Goal: Information Seeking & Learning: Check status

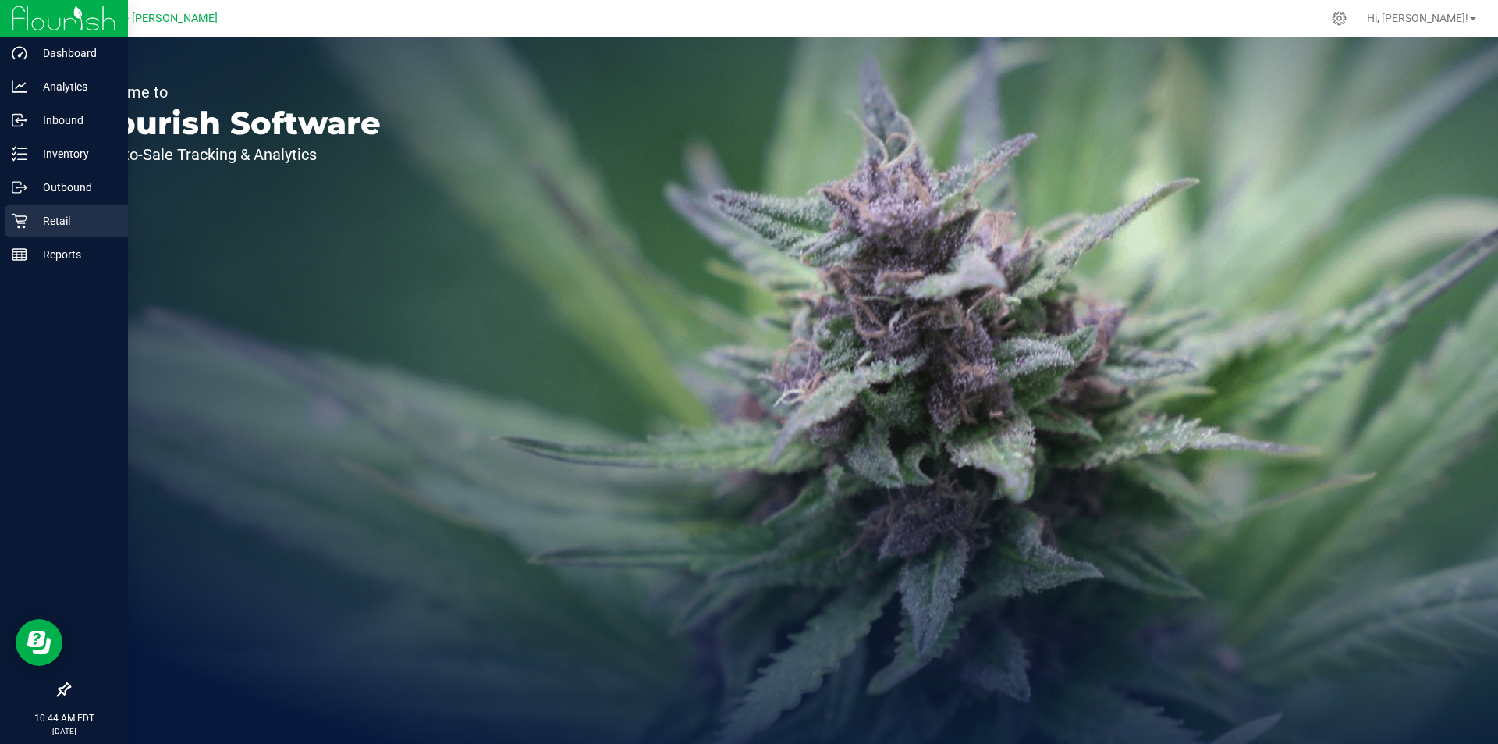
click at [40, 221] on p "Retail" at bounding box center [74, 220] width 94 height 19
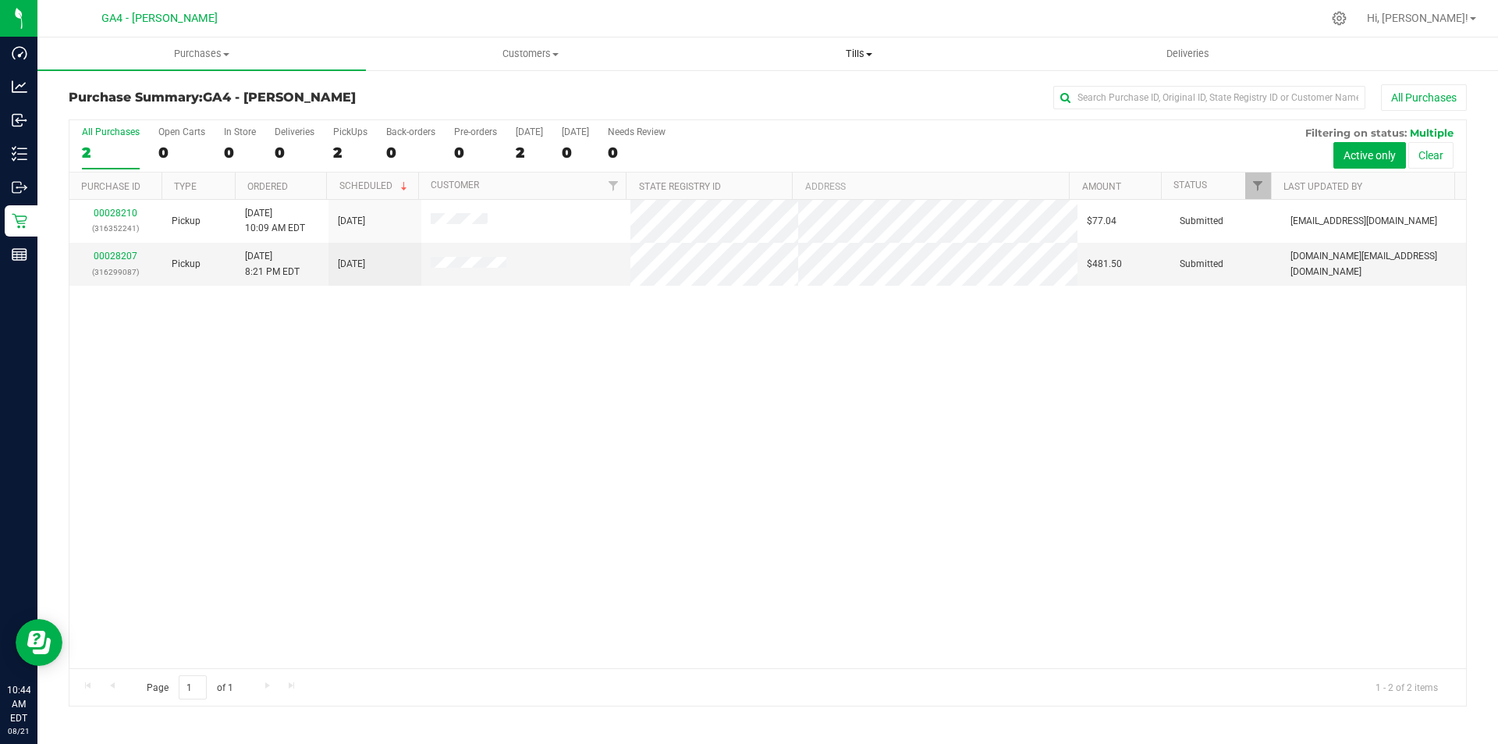
click at [858, 62] on uib-tab-heading "Tills Manage tills Reconcile e-payments" at bounding box center [858, 53] width 327 height 31
click at [854, 95] on li "Manage tills" at bounding box center [859, 94] width 329 height 19
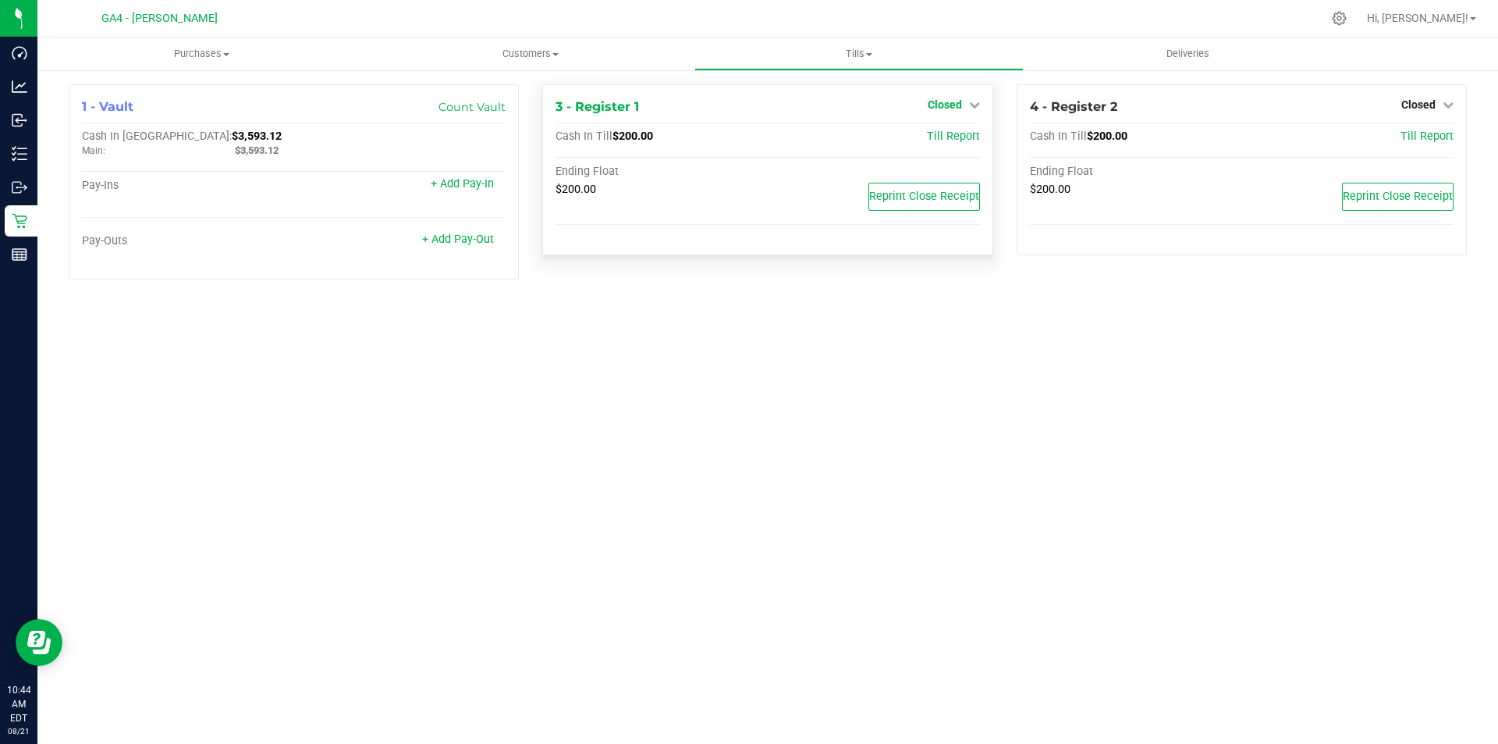
click at [968, 105] on link "Closed" at bounding box center [954, 104] width 52 height 12
click at [965, 139] on link "Open Till" at bounding box center [944, 137] width 41 height 12
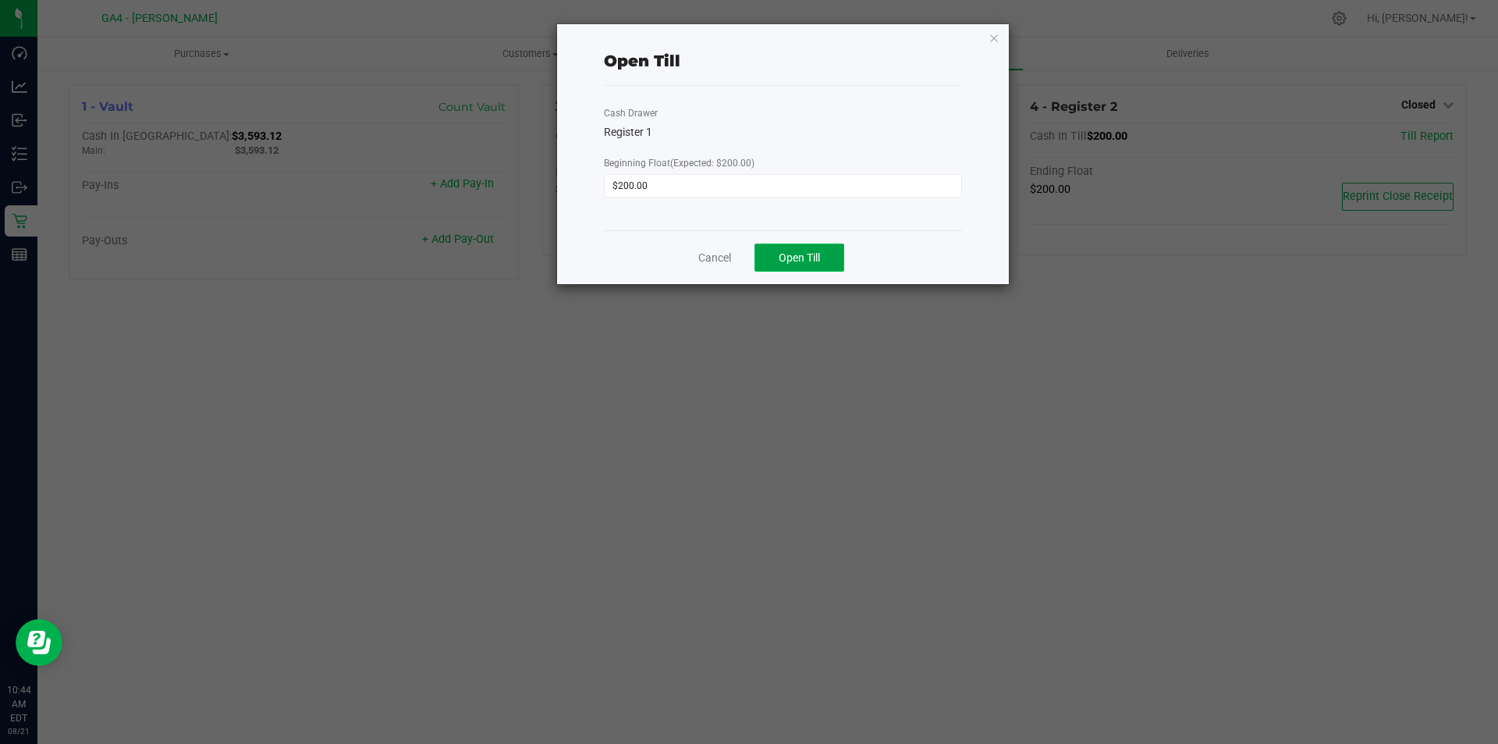
click at [801, 253] on span "Open Till" at bounding box center [799, 257] width 41 height 12
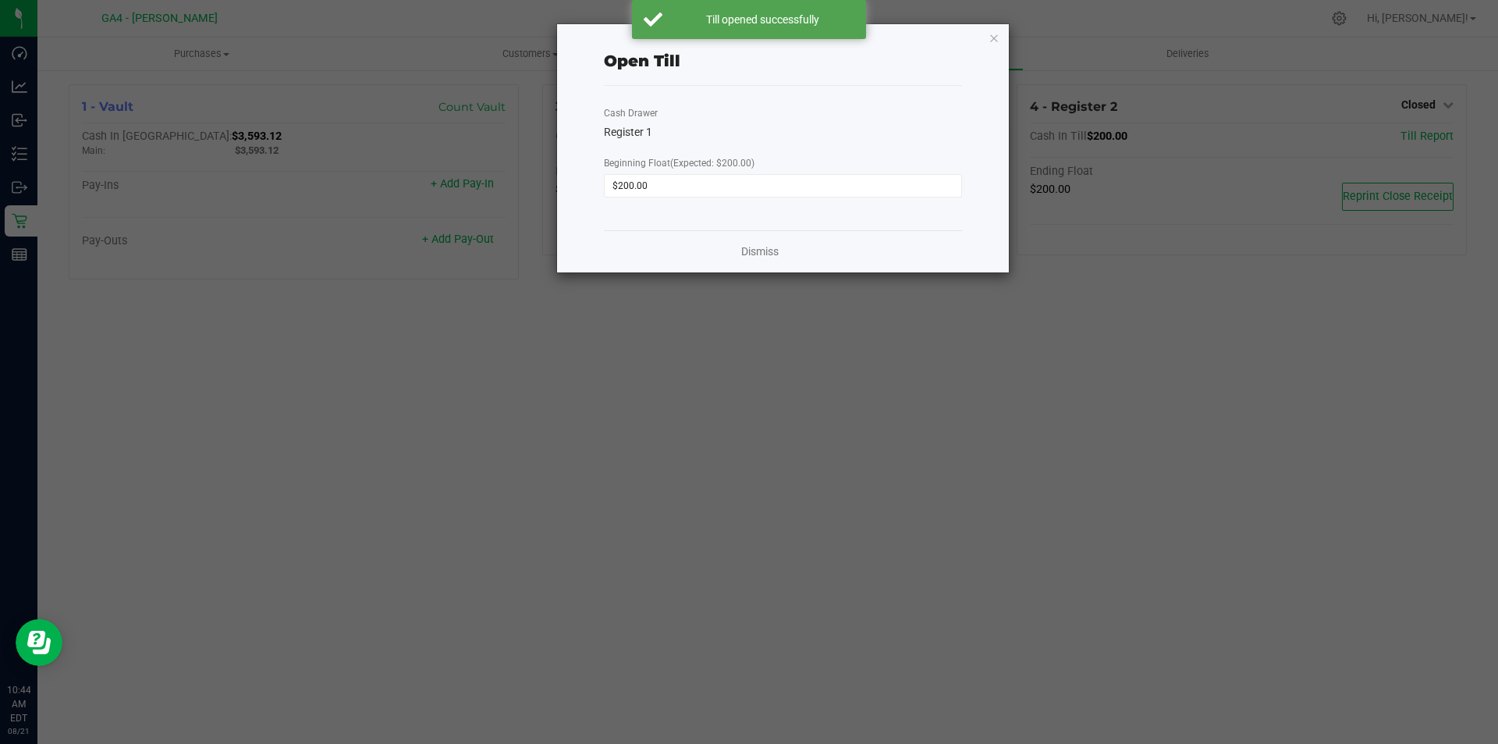
click at [1001, 37] on div "Open Till Cash Drawer Register 1 Beginning Float (Expected: $200.00) $200.00 Di…" at bounding box center [783, 148] width 452 height 248
click at [993, 38] on icon "button" at bounding box center [994, 37] width 11 height 19
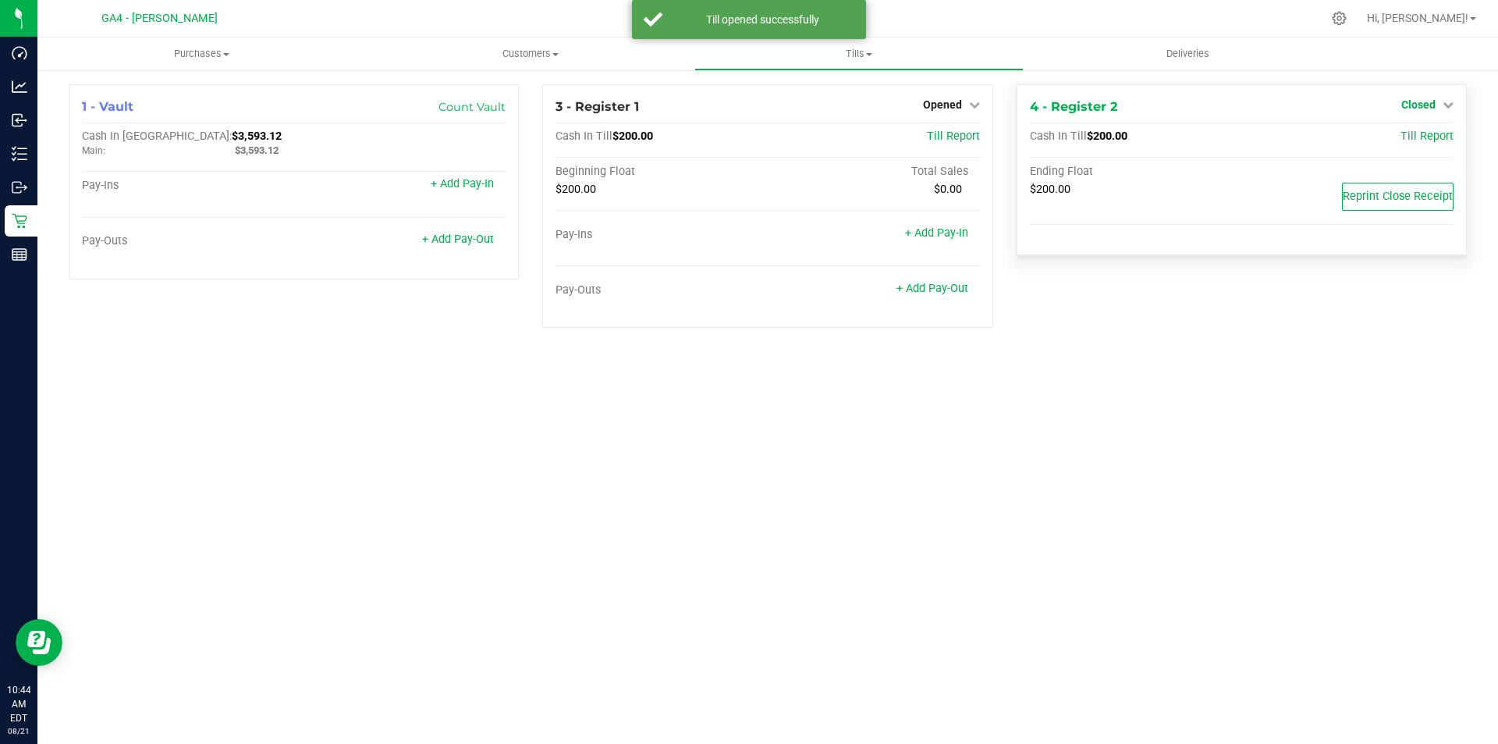
click at [1426, 104] on span "Closed" at bounding box center [1419, 104] width 34 height 12
click at [1414, 134] on link "Open Till" at bounding box center [1418, 137] width 41 height 12
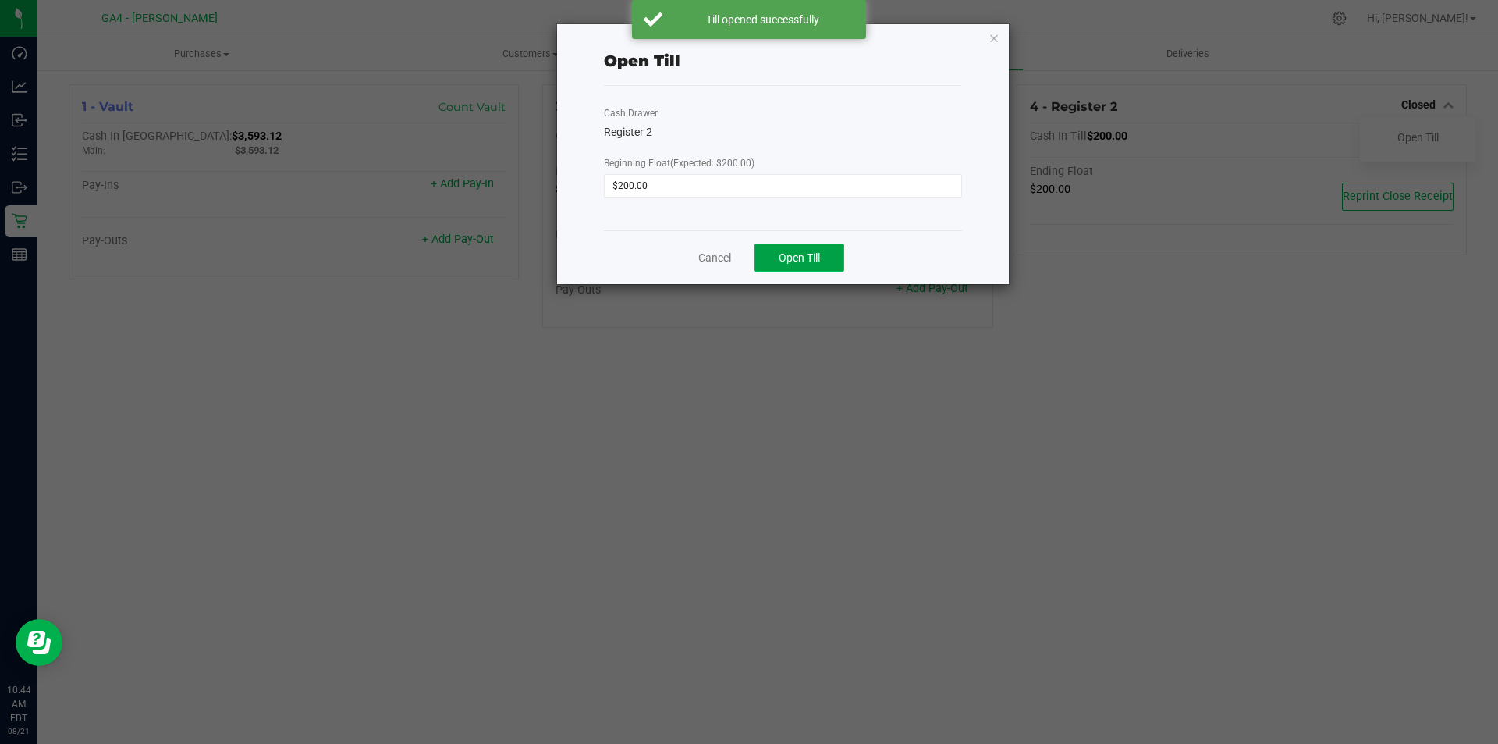
click at [842, 265] on button "Open Till" at bounding box center [800, 257] width 90 height 28
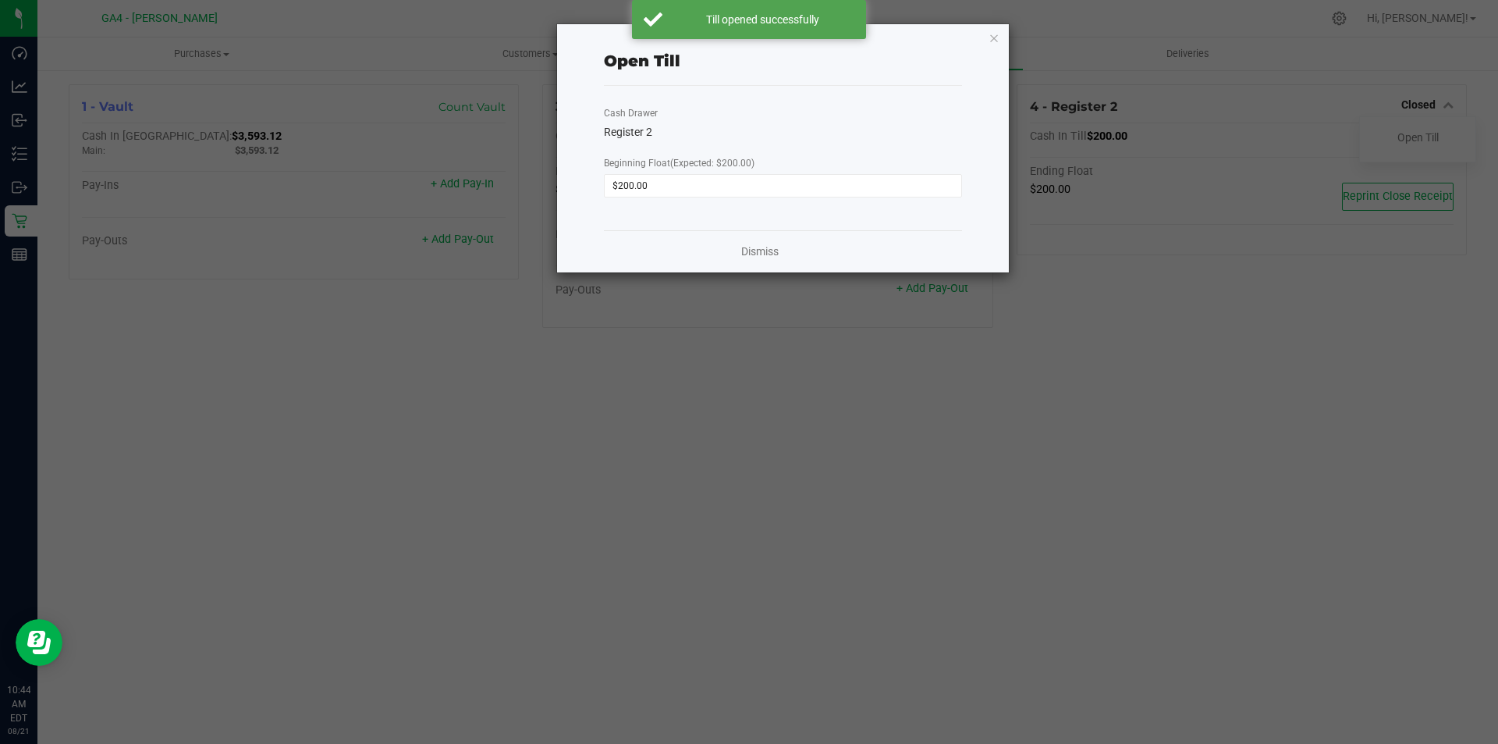
click at [988, 30] on div "Open Till Cash Drawer Register 2 Beginning Float (Expected: $200.00) $200.00 Di…" at bounding box center [783, 148] width 452 height 248
click at [994, 35] on icon "button" at bounding box center [994, 37] width 11 height 19
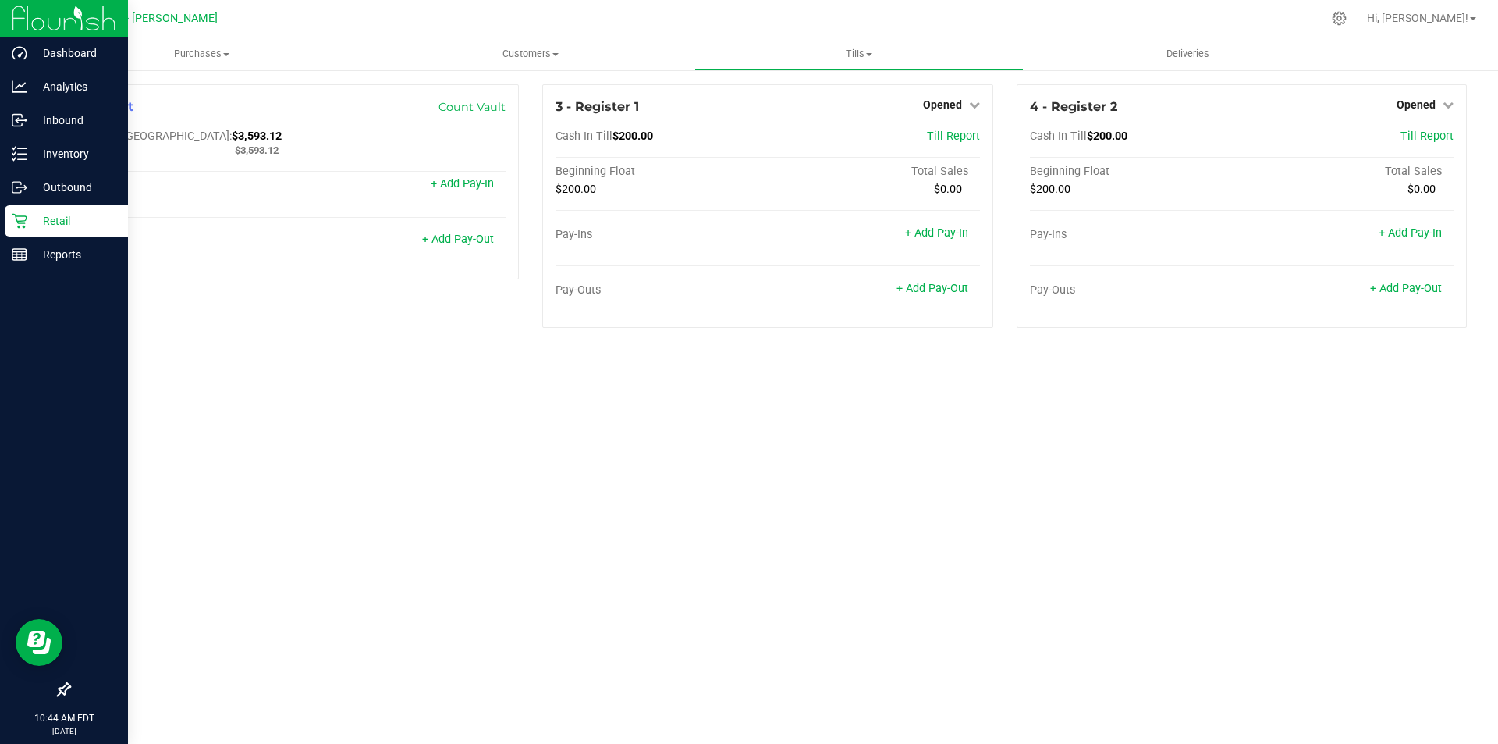
click at [31, 215] on p "Retail" at bounding box center [74, 220] width 94 height 19
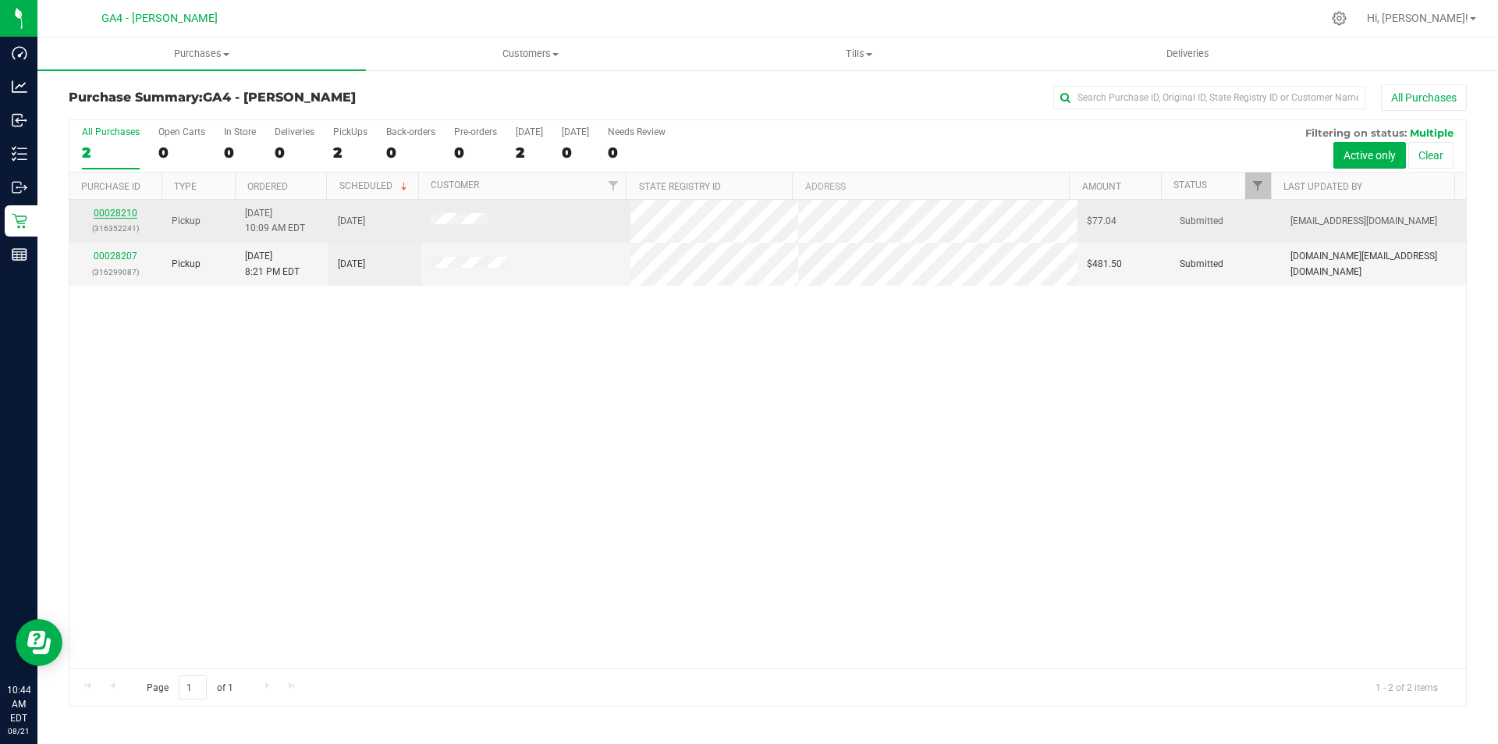
click at [109, 215] on link "00028210" at bounding box center [116, 213] width 44 height 11
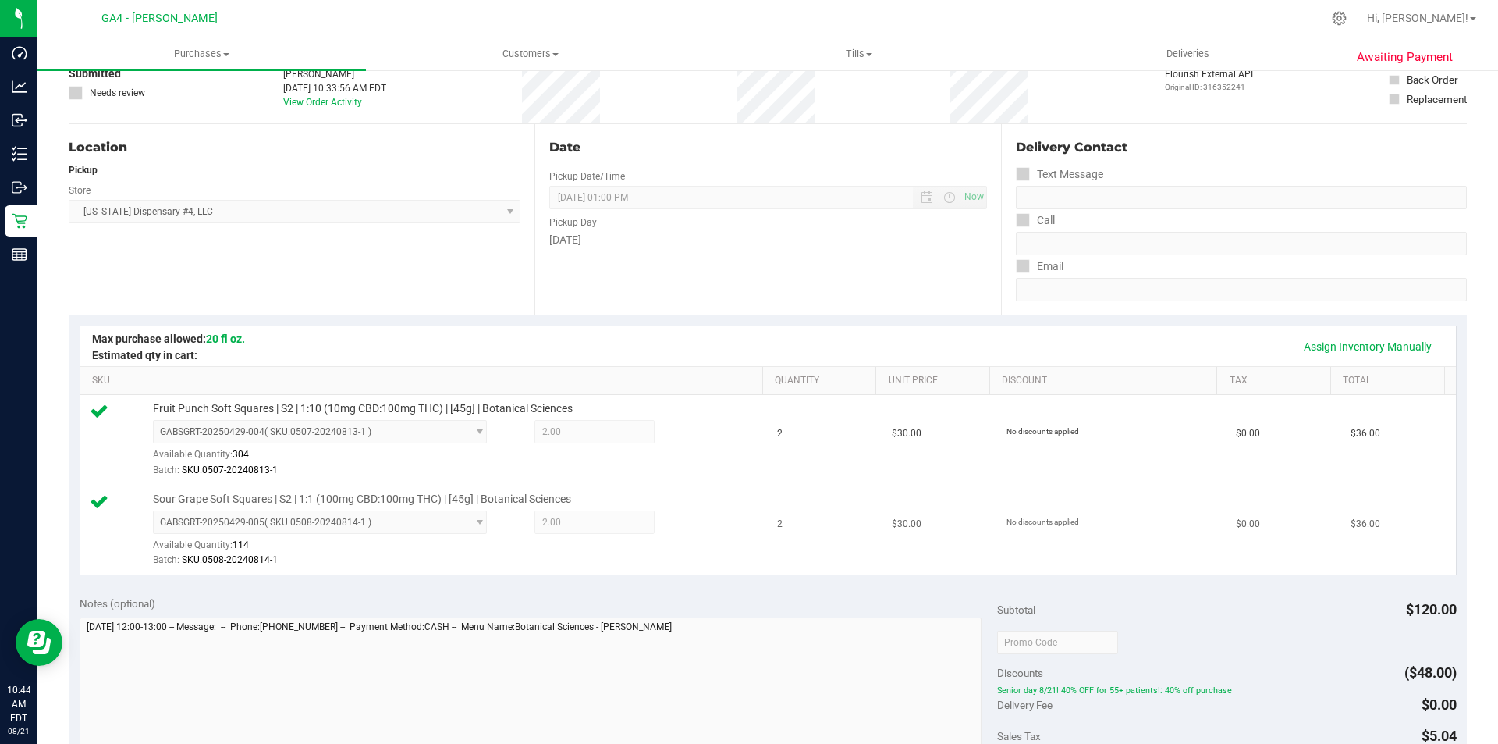
scroll to position [234, 0]
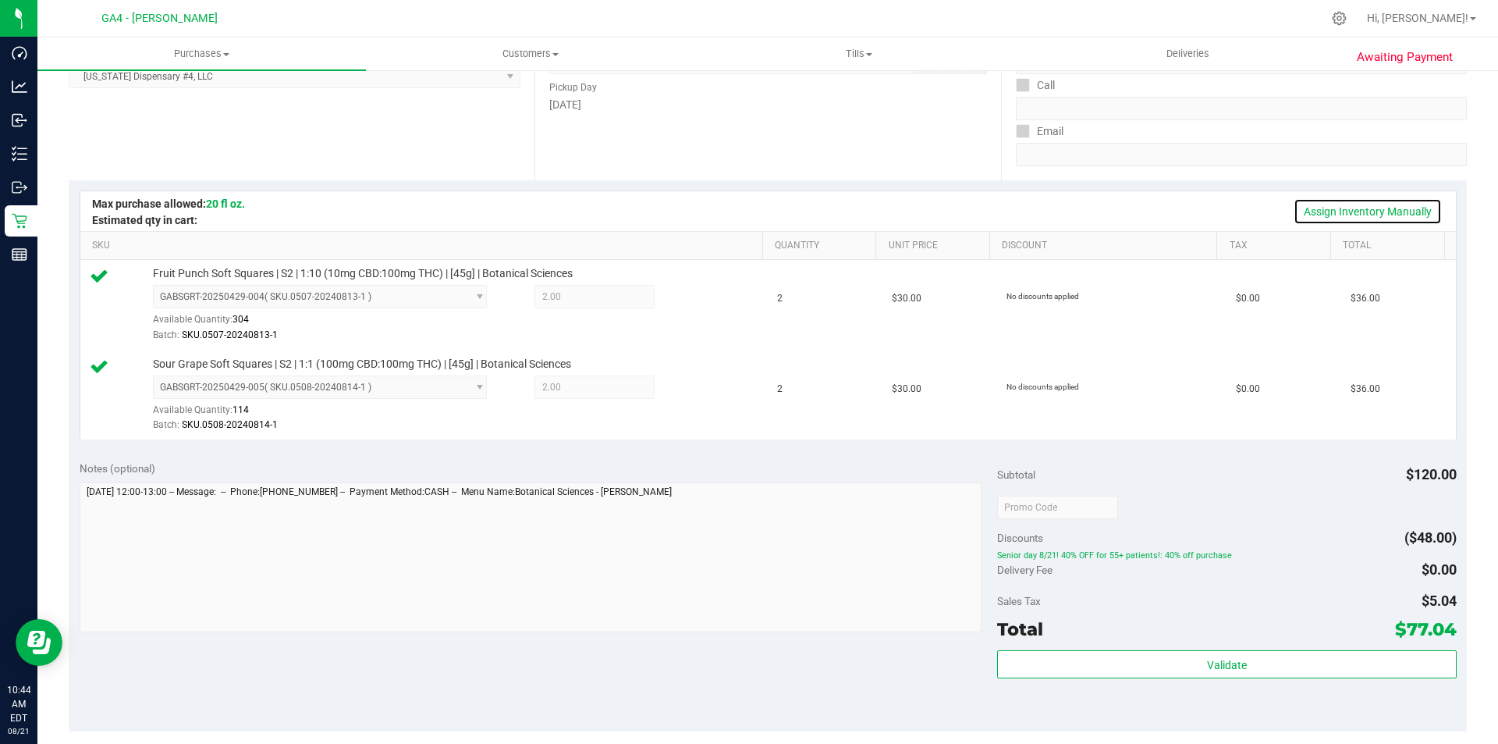
click at [1313, 209] on link "Assign Inventory Manually" at bounding box center [1368, 211] width 148 height 27
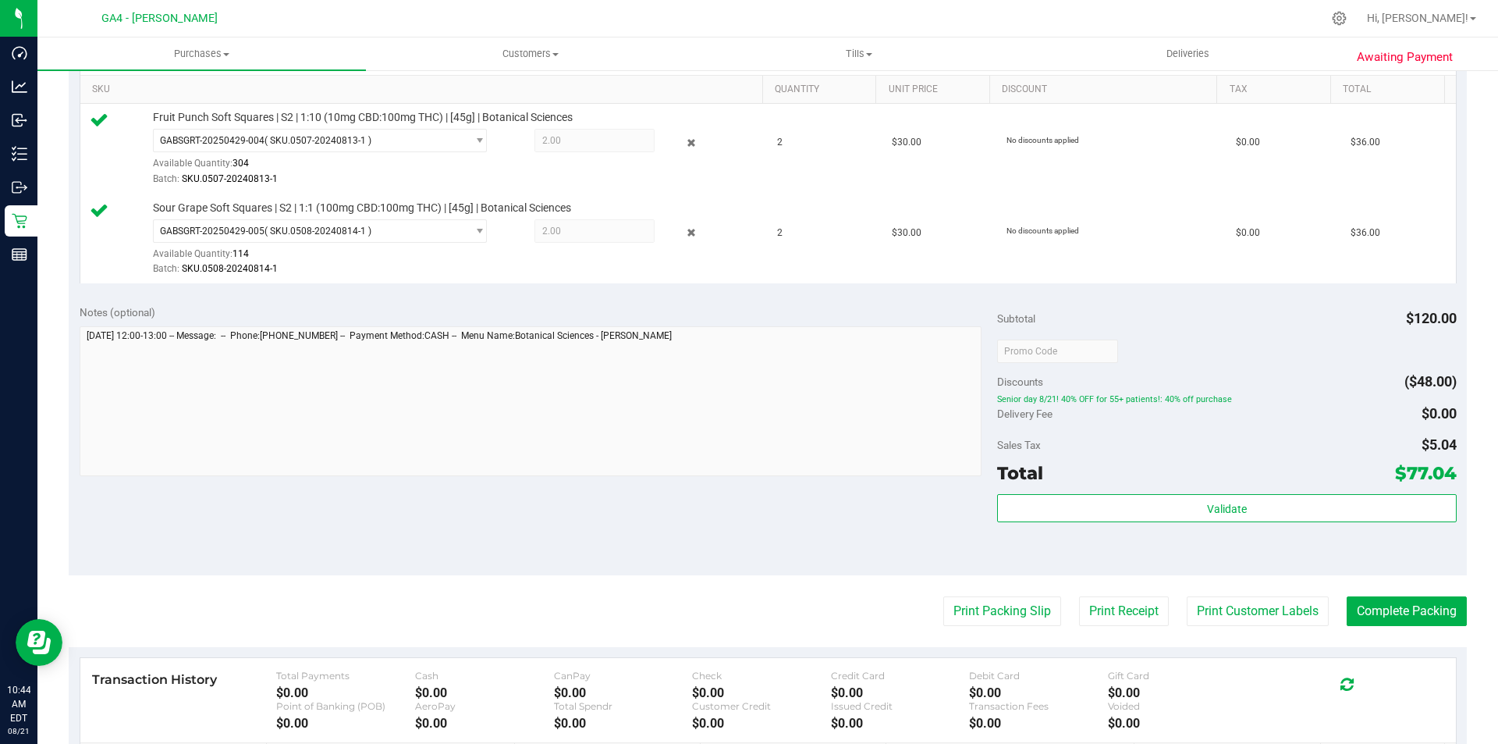
scroll to position [468, 0]
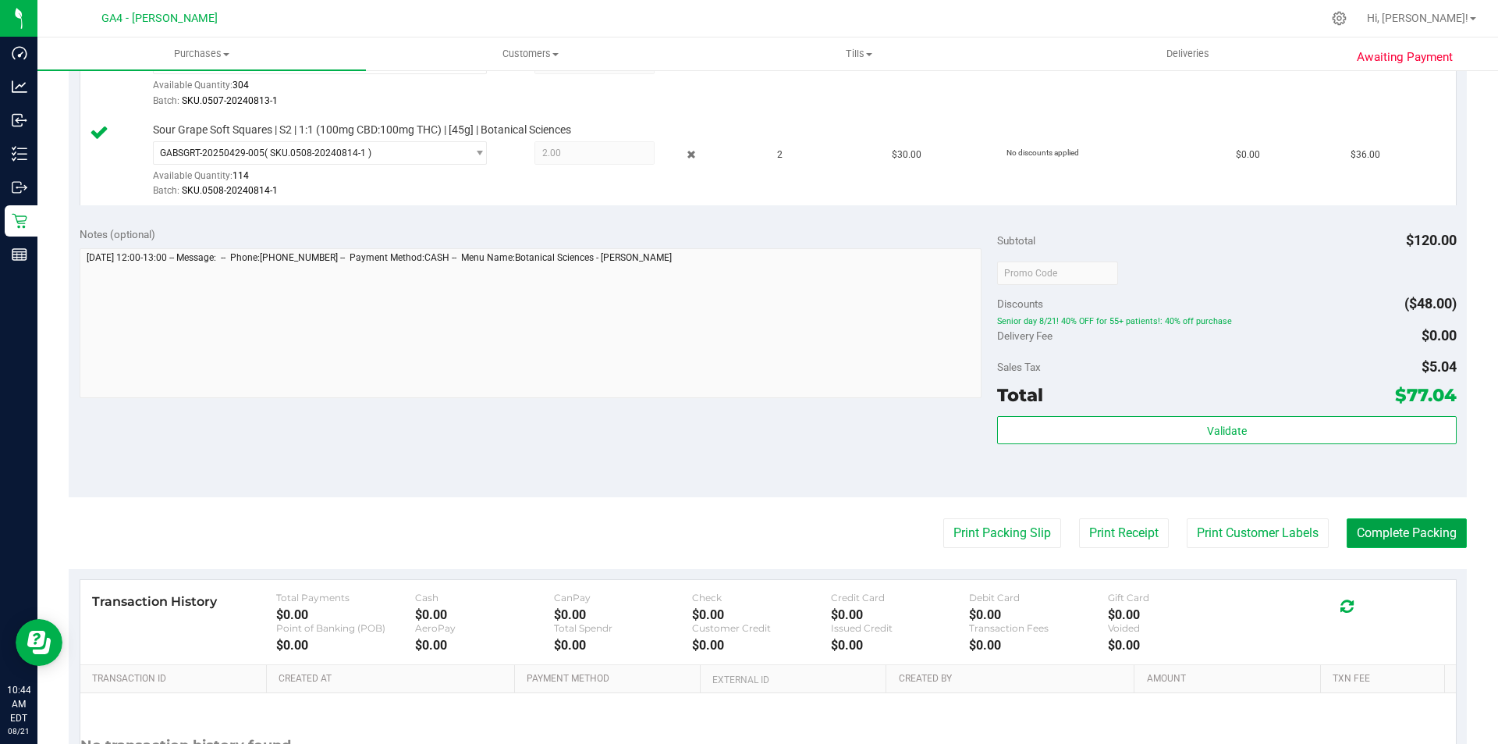
click at [1379, 528] on button "Complete Packing" at bounding box center [1407, 533] width 120 height 30
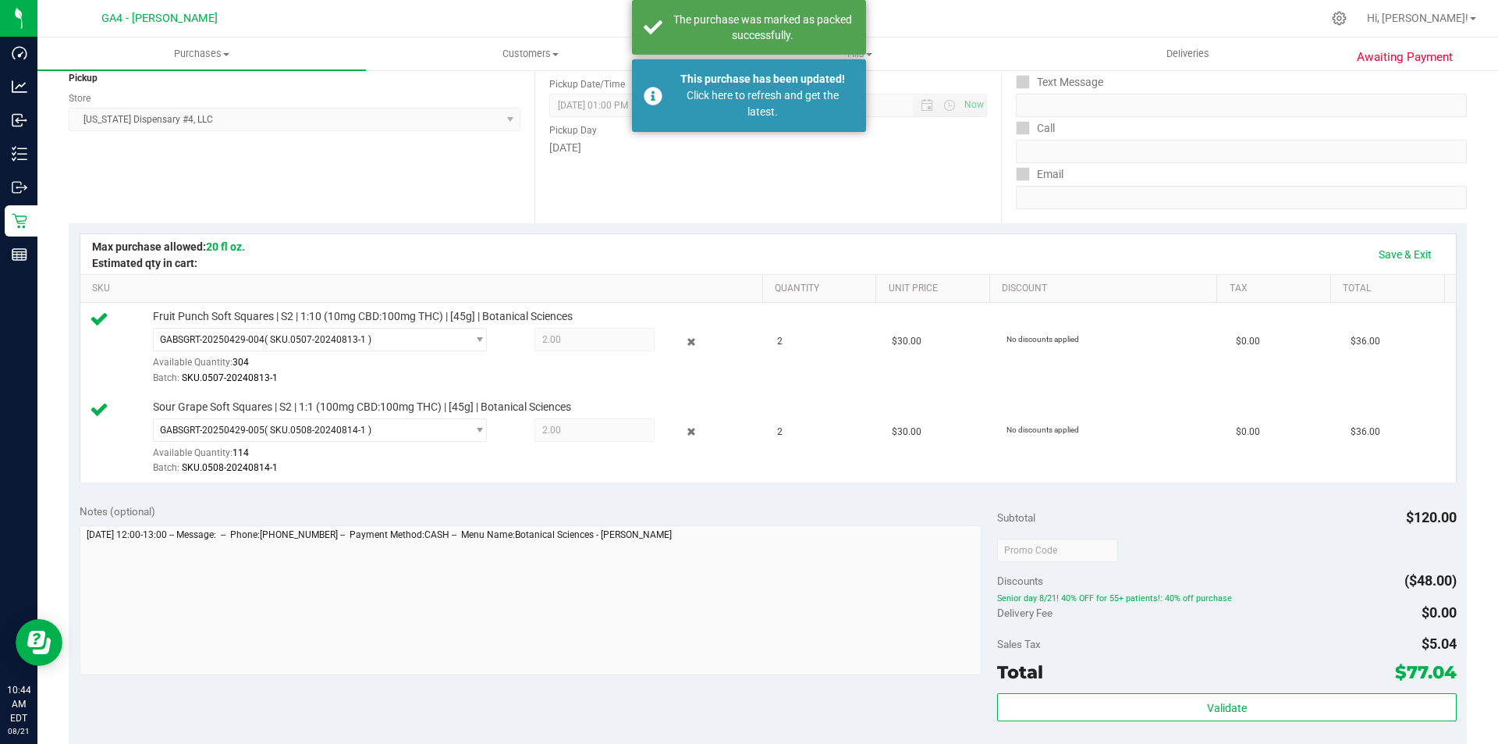
scroll to position [156, 0]
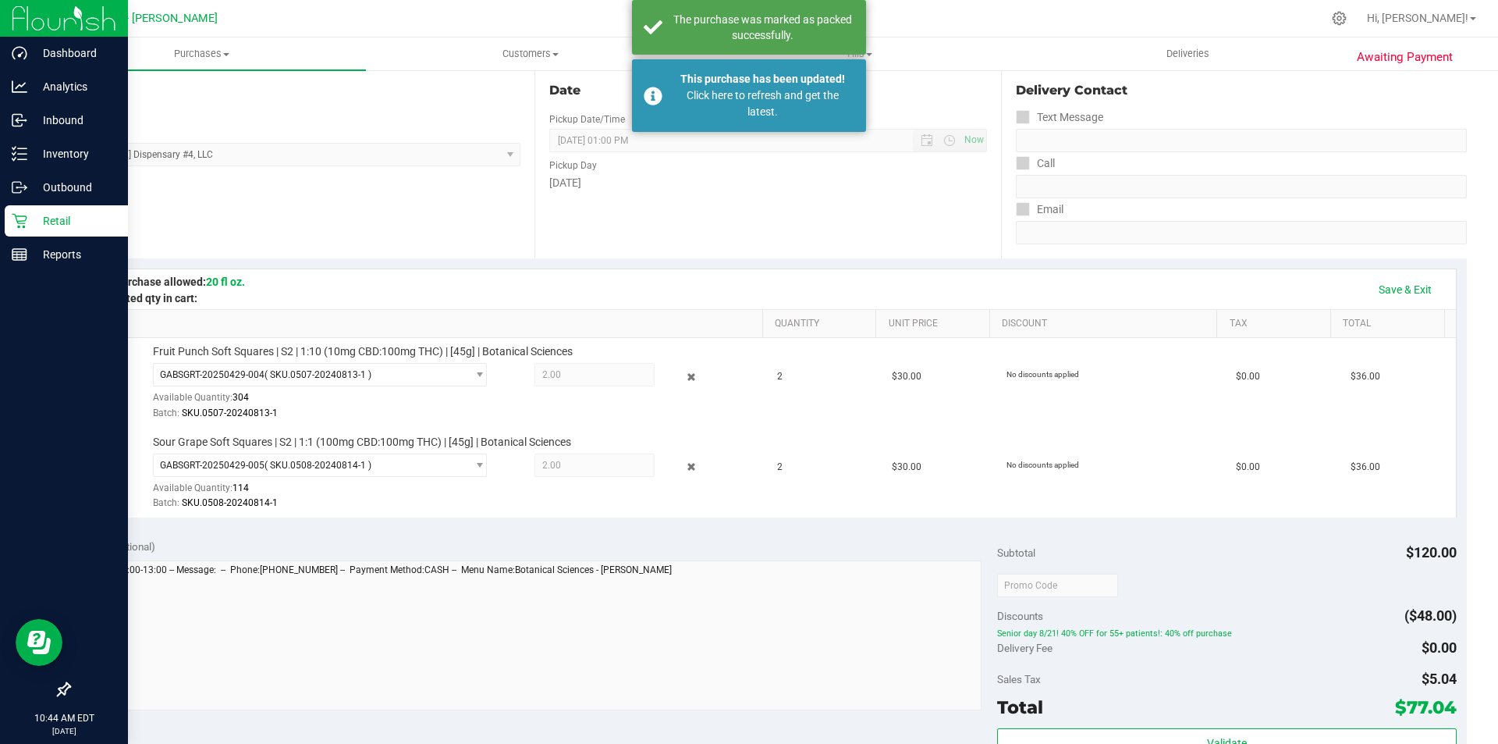
click at [43, 230] on div "Retail" at bounding box center [66, 220] width 123 height 31
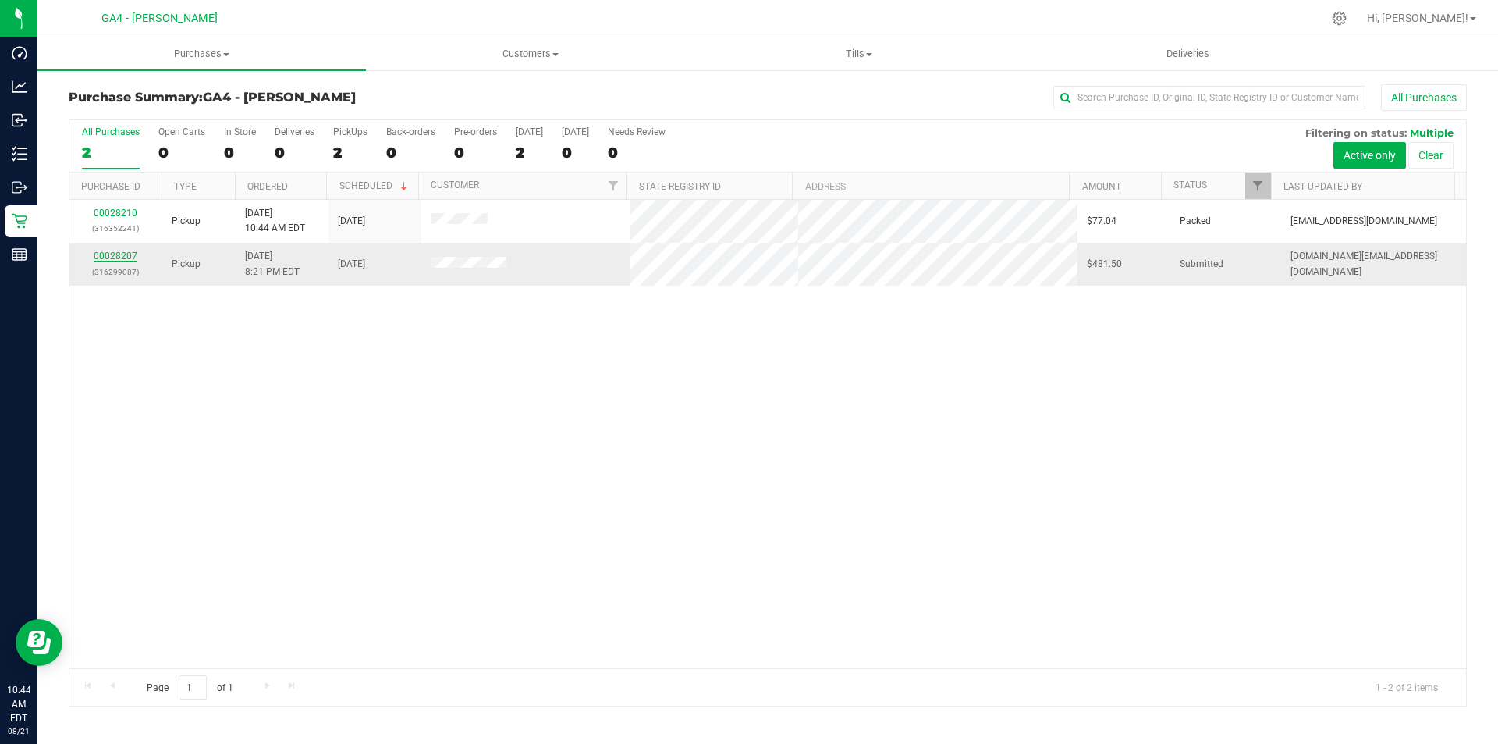
click at [122, 256] on link "00028207" at bounding box center [116, 255] width 44 height 11
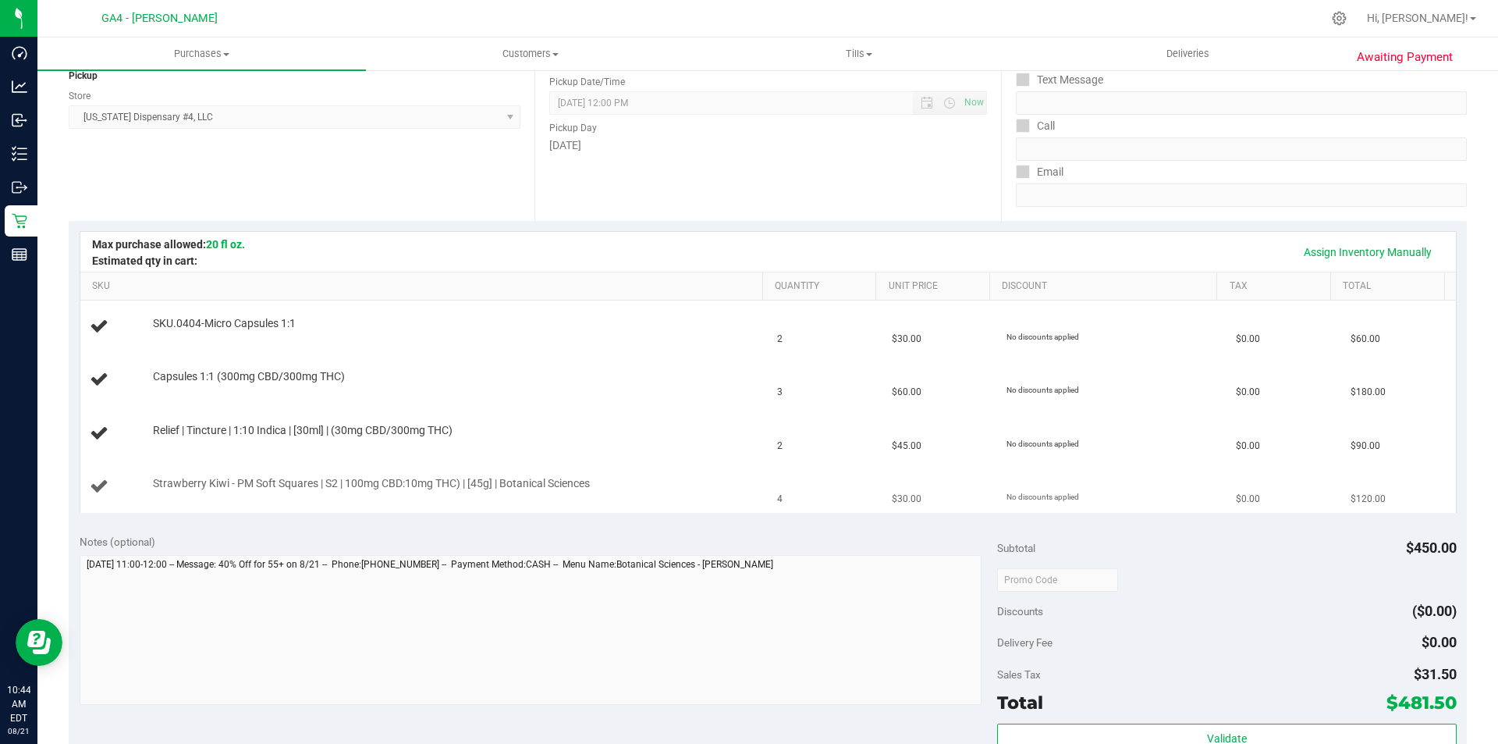
scroll to position [312, 0]
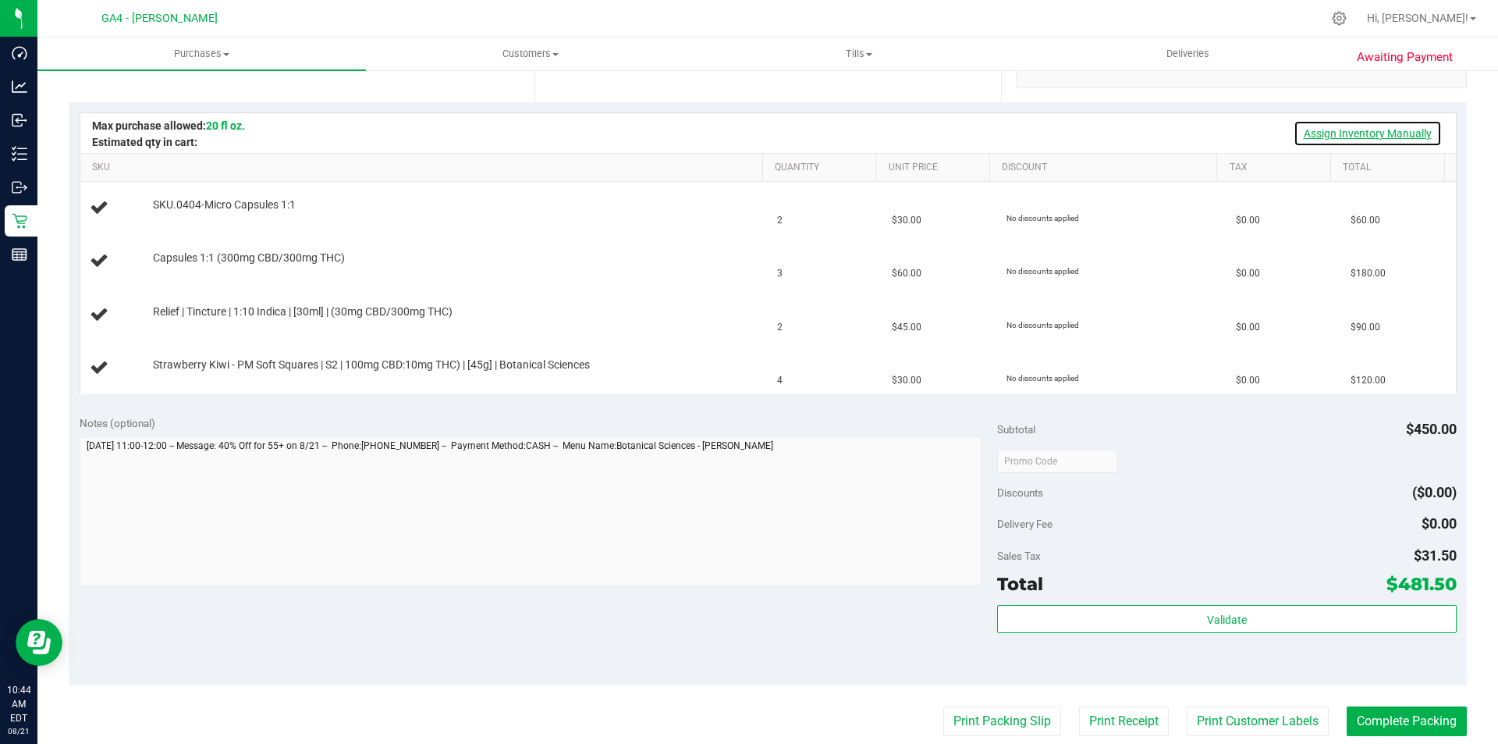
click at [1302, 132] on link "Assign Inventory Manually" at bounding box center [1368, 133] width 148 height 27
click at [169, 211] on link "Add Package" at bounding box center [181, 215] width 56 height 11
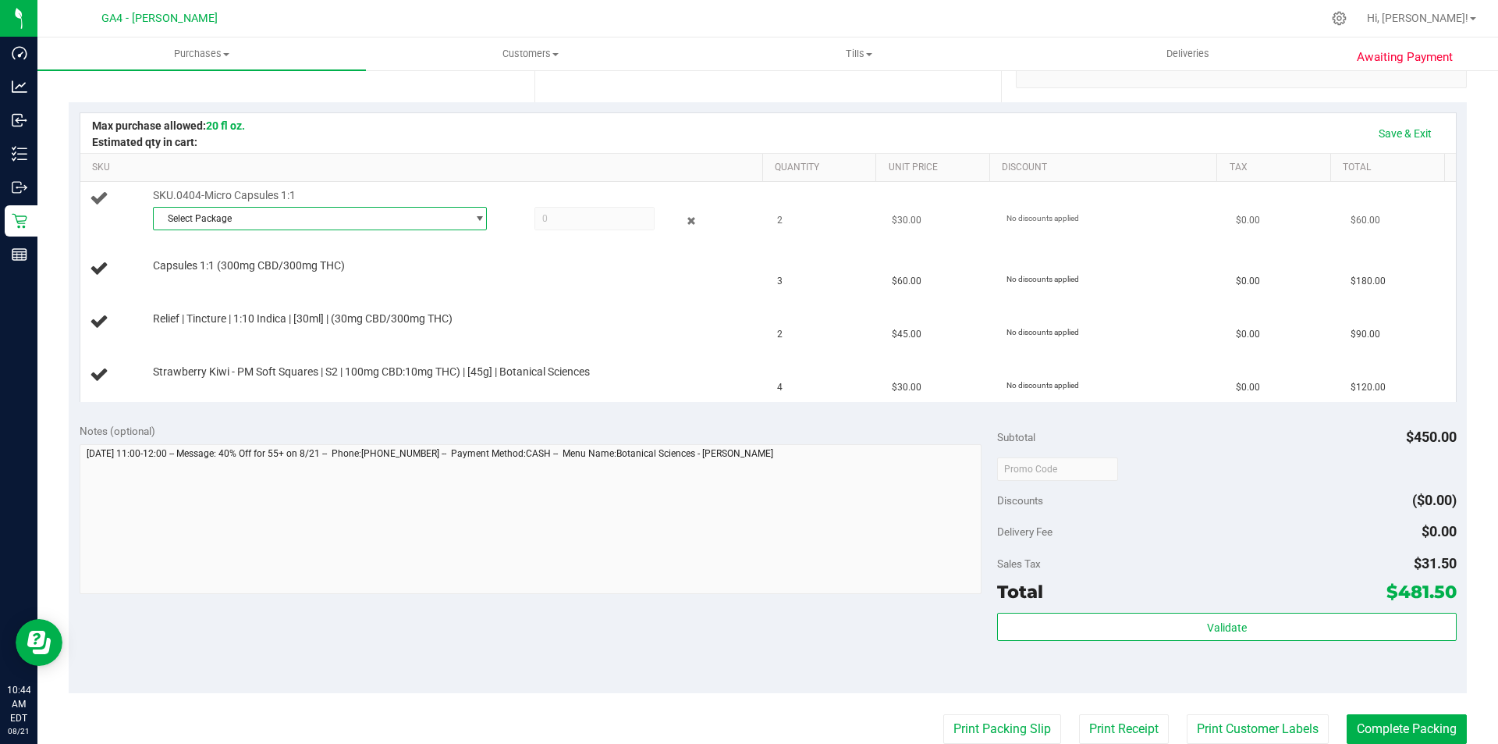
click at [267, 211] on span "Select Package" at bounding box center [310, 219] width 313 height 22
click at [267, 282] on span "GABSGMF-20250226-003" at bounding box center [216, 283] width 108 height 11
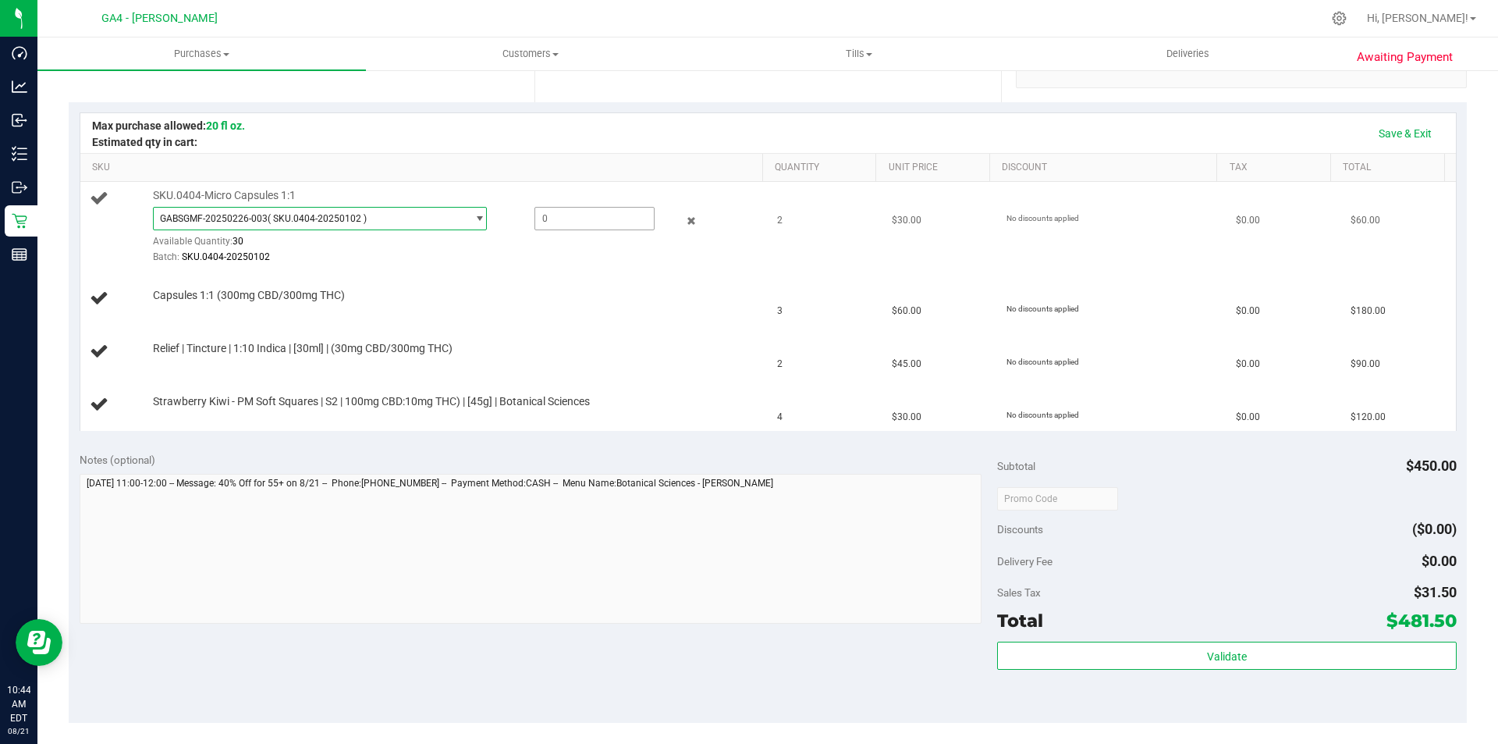
click at [541, 222] on span at bounding box center [595, 218] width 120 height 23
type input "2"
type input "2.0000"
click at [624, 285] on td "Capsules 1:1 (300mg CBD/300mg THC)" at bounding box center [424, 298] width 688 height 53
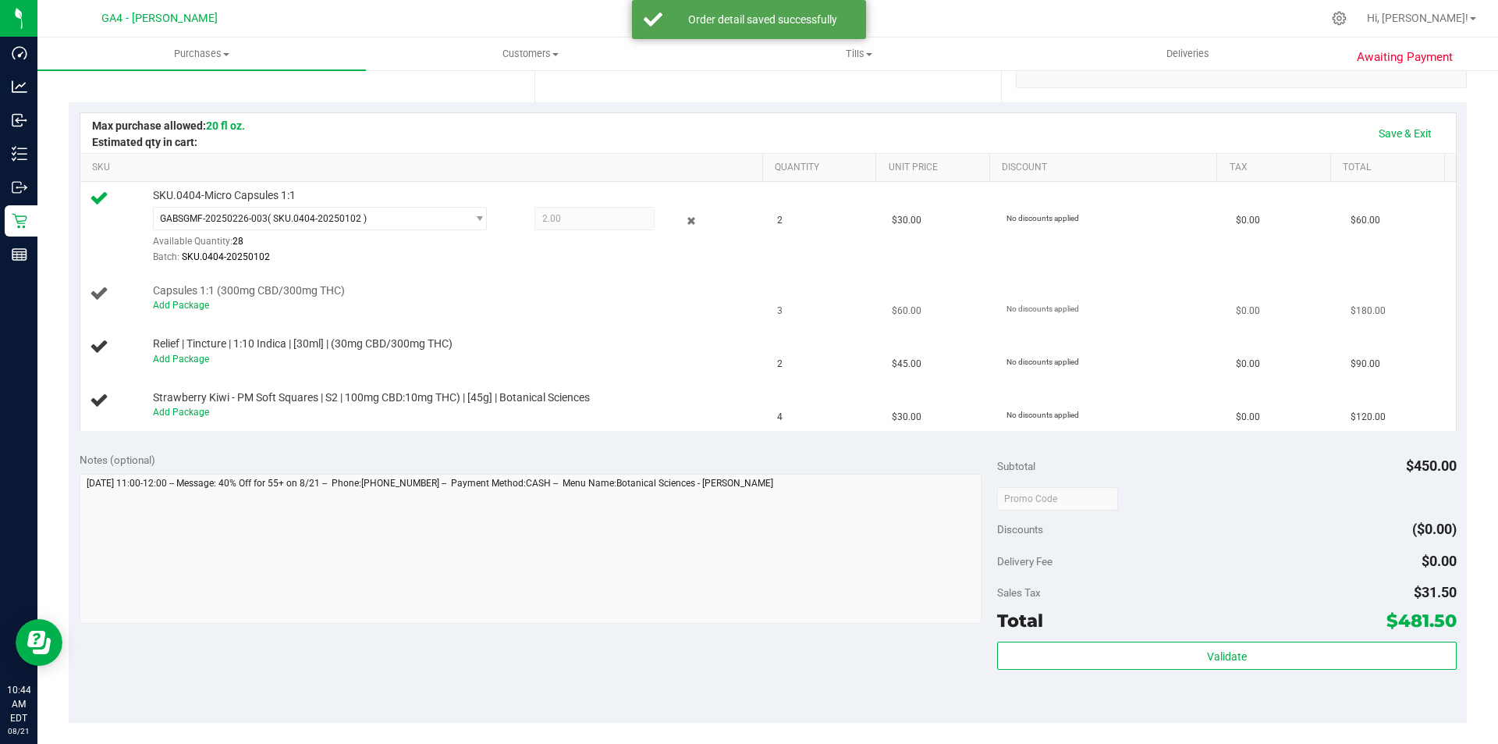
click at [186, 311] on div "Add Package" at bounding box center [454, 305] width 602 height 15
click at [187, 311] on div "Add Package" at bounding box center [454, 305] width 602 height 15
click at [190, 306] on link "Add Package" at bounding box center [181, 305] width 56 height 11
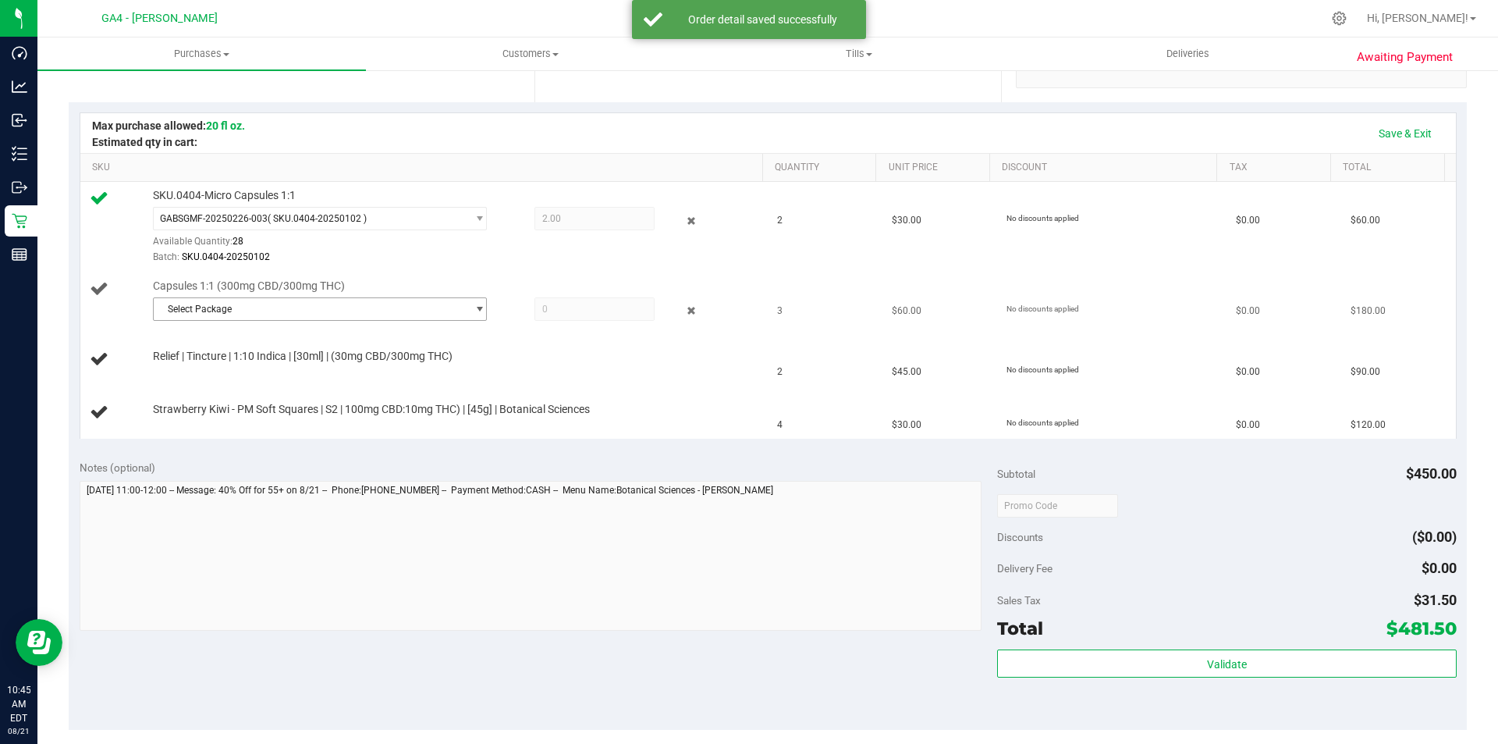
click at [386, 309] on span "Select Package" at bounding box center [310, 309] width 313 height 22
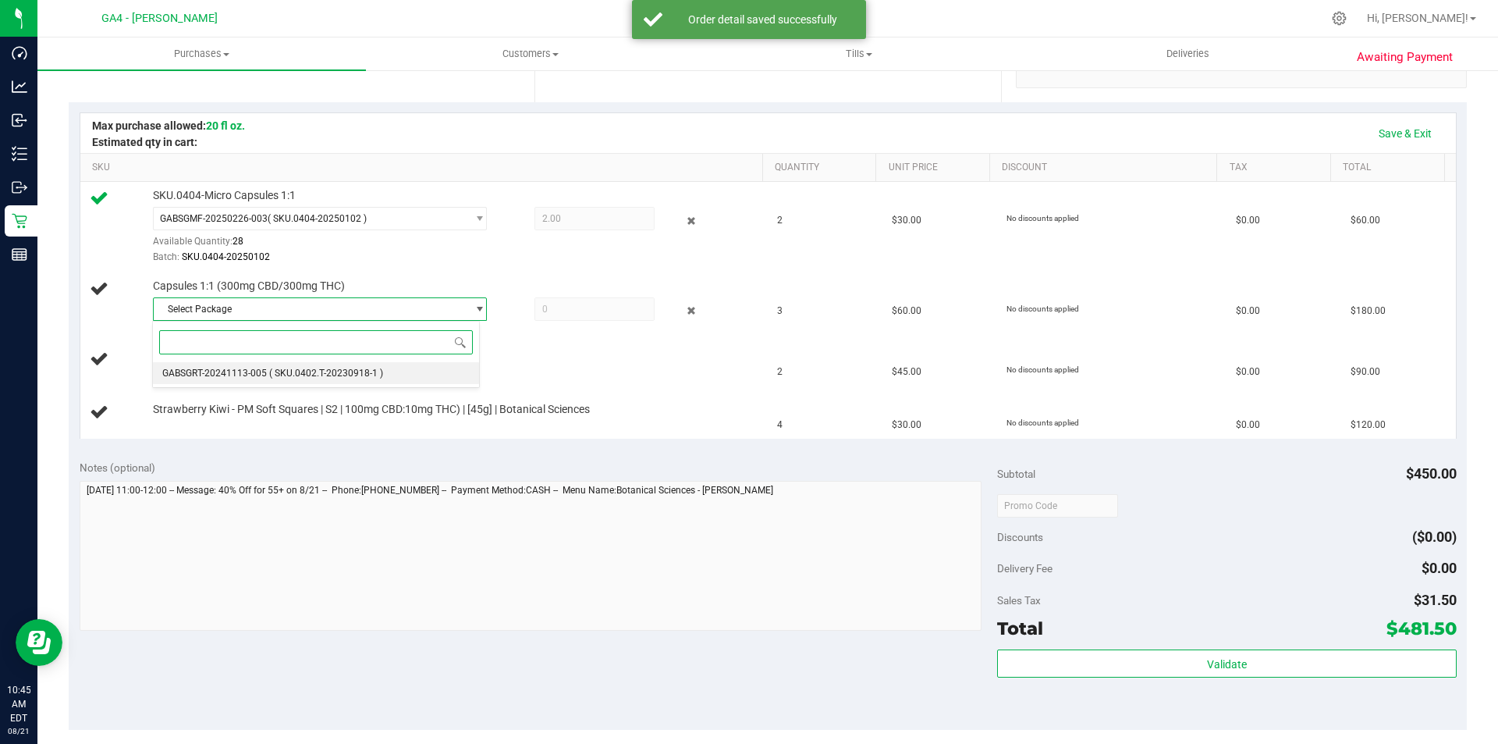
click at [358, 370] on span "( SKU.0402.T-20230918-1 )" at bounding box center [326, 373] width 114 height 11
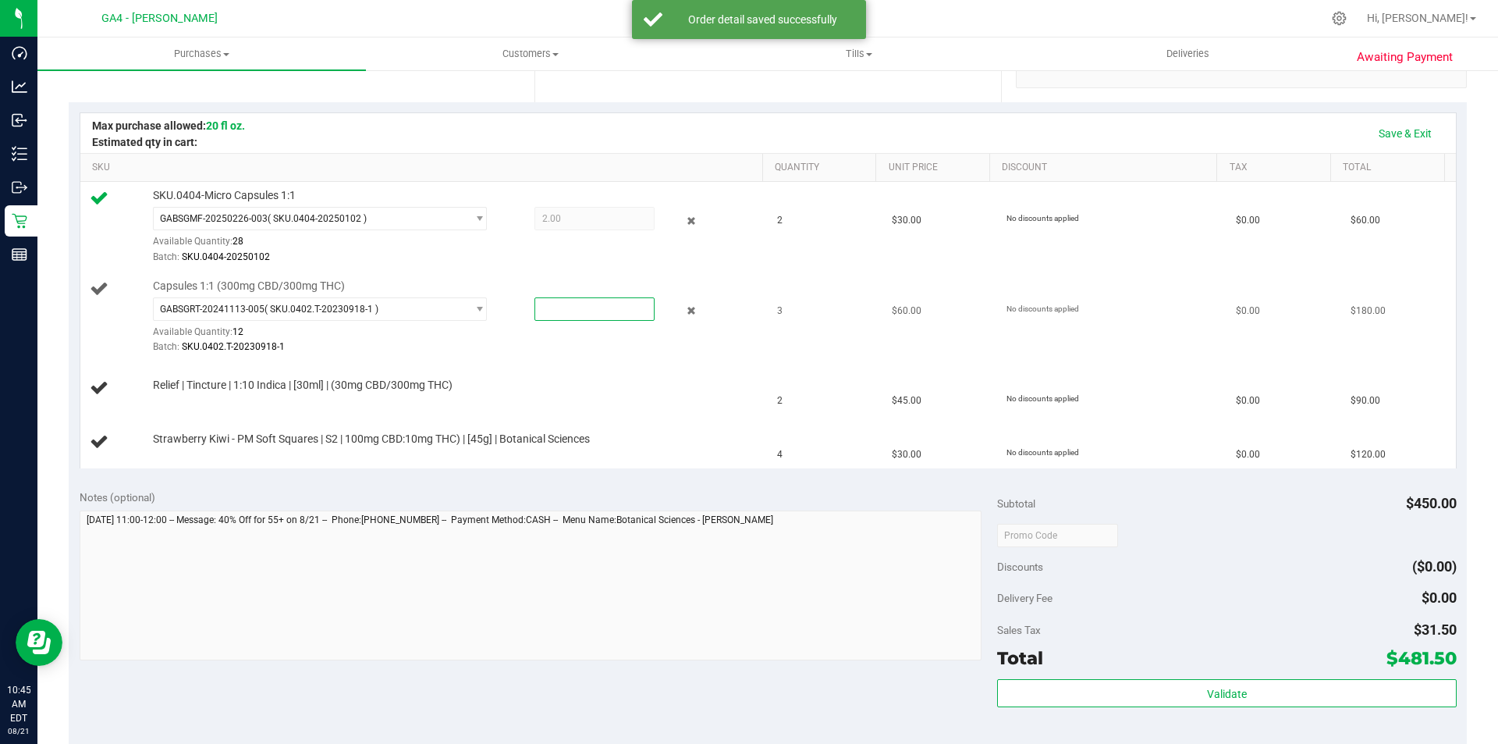
click at [574, 305] on span at bounding box center [595, 308] width 120 height 23
type input "3"
click at [189, 396] on link "Add Package" at bounding box center [181, 395] width 56 height 11
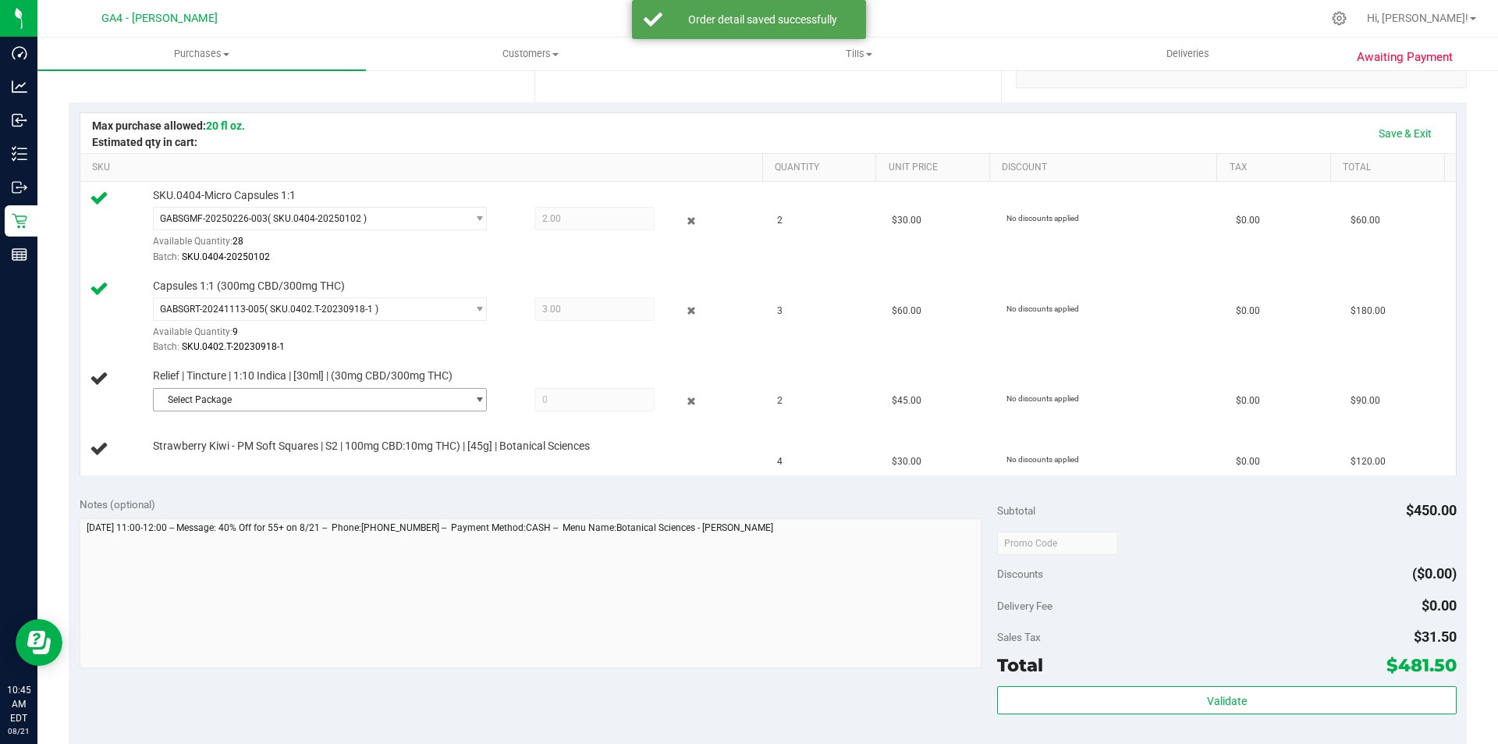
click at [207, 394] on span "Select Package" at bounding box center [310, 400] width 313 height 22
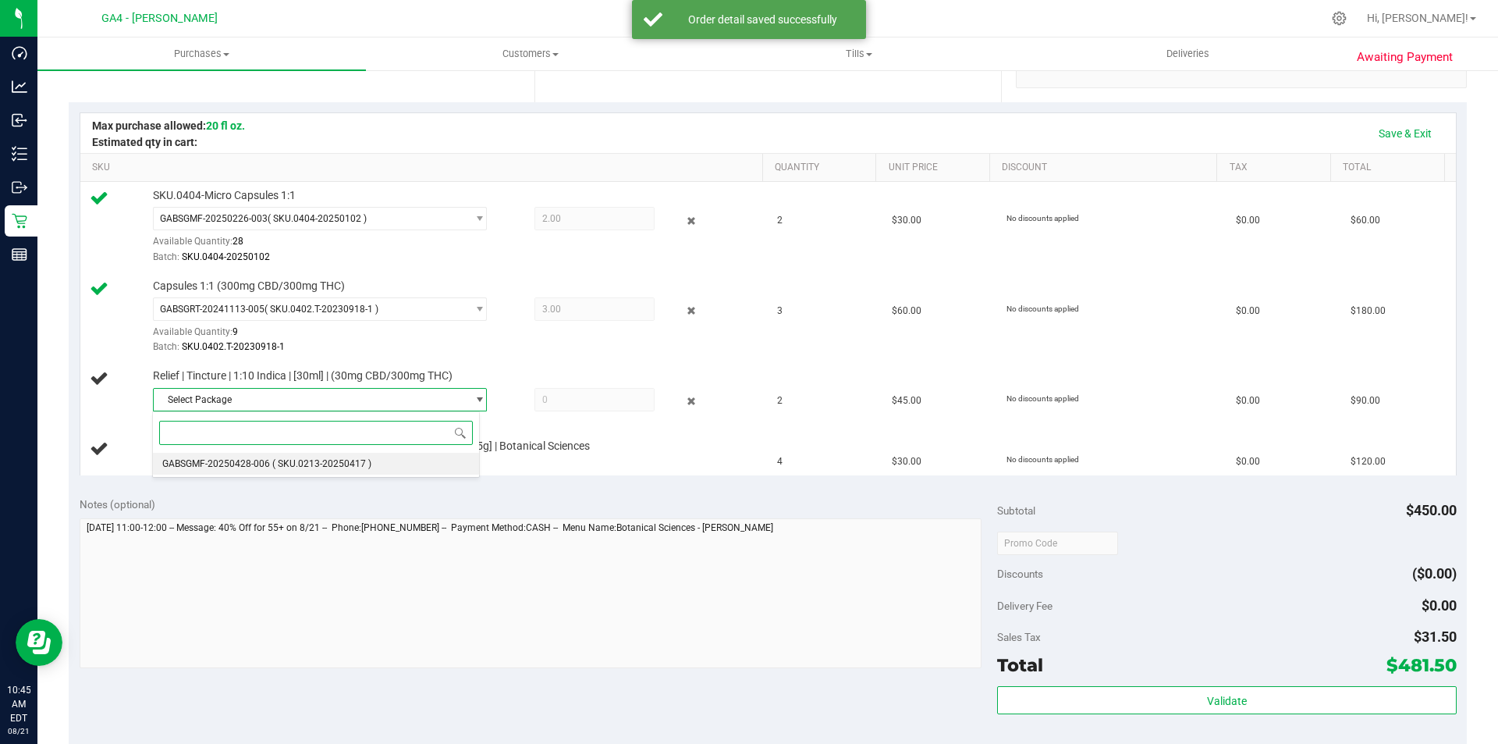
click at [227, 476] on div "Select Package GABSGMF-20250428-006 ( SKU.0213-20250417 ) No data found." at bounding box center [316, 444] width 328 height 67
click at [231, 462] on span "GABSGMF-20250428-006" at bounding box center [216, 463] width 108 height 11
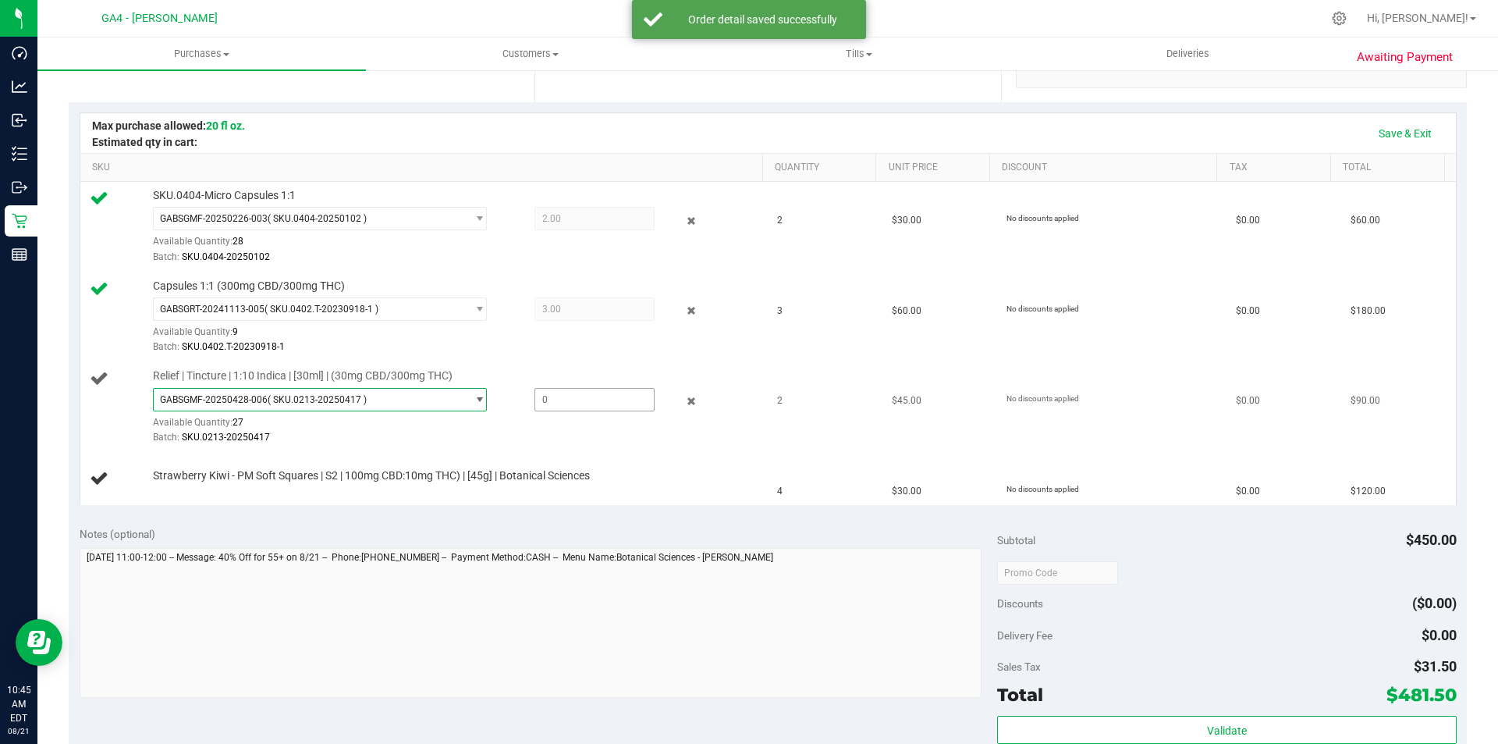
click at [553, 388] on span at bounding box center [595, 399] width 120 height 23
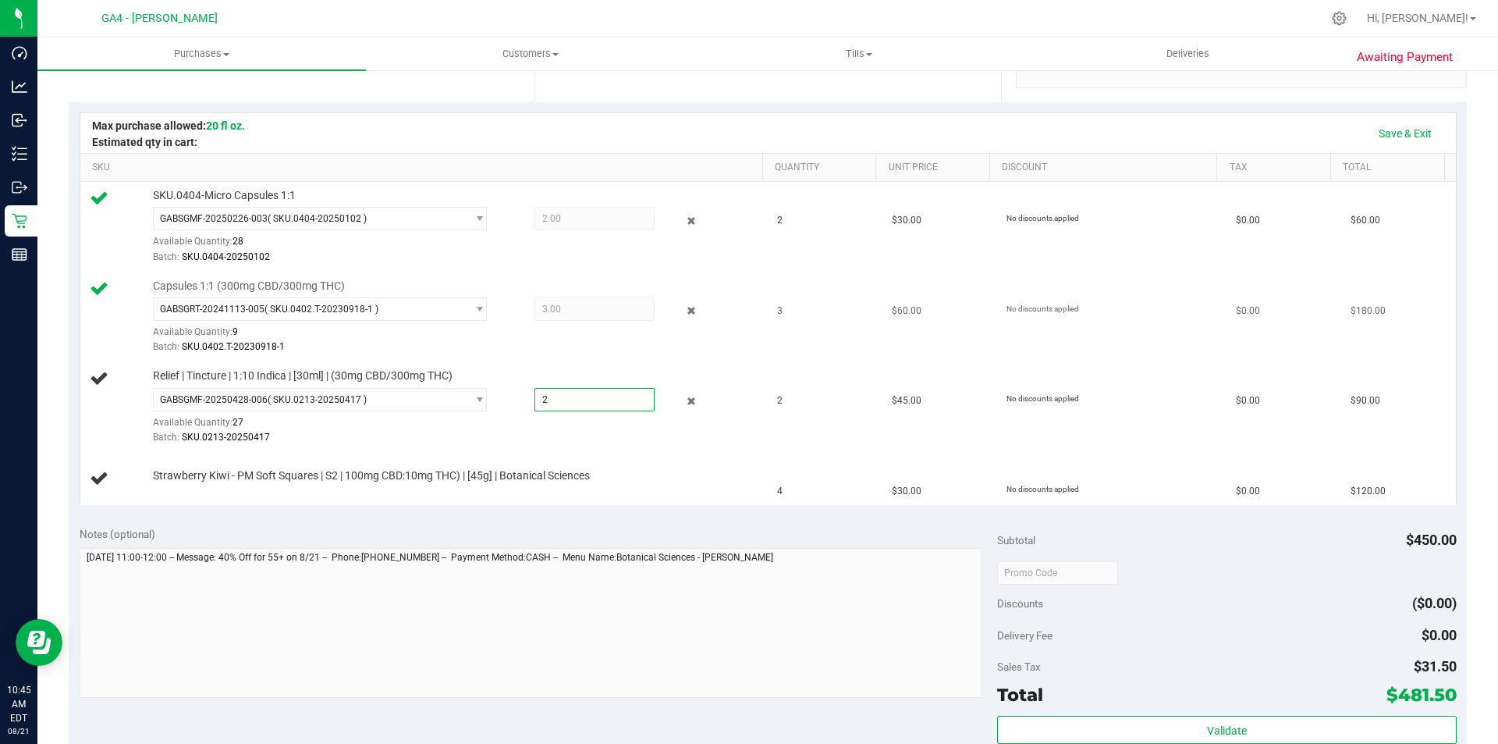
type input "2"
click at [192, 491] on link "Add Package" at bounding box center [181, 486] width 56 height 11
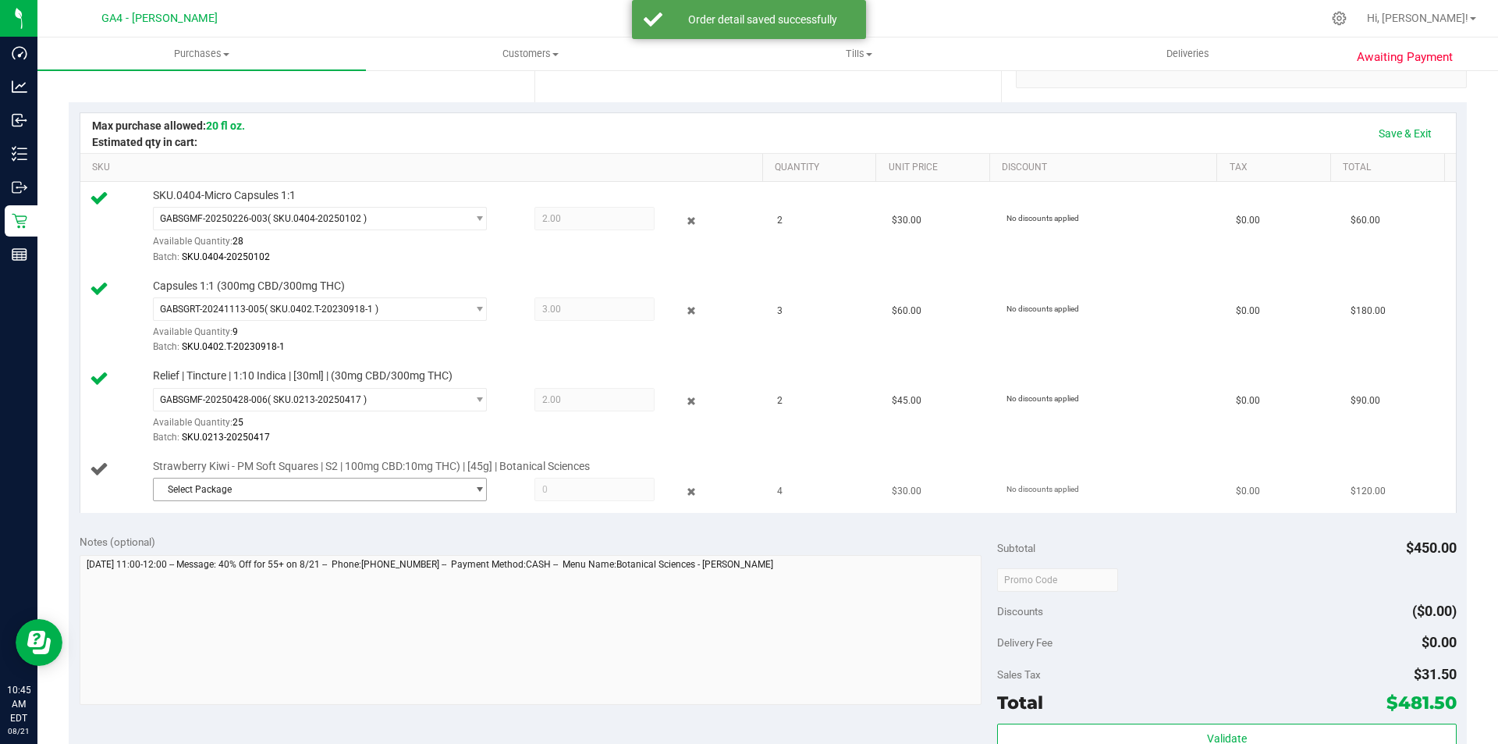
click at [375, 486] on span "Select Package" at bounding box center [310, 489] width 313 height 22
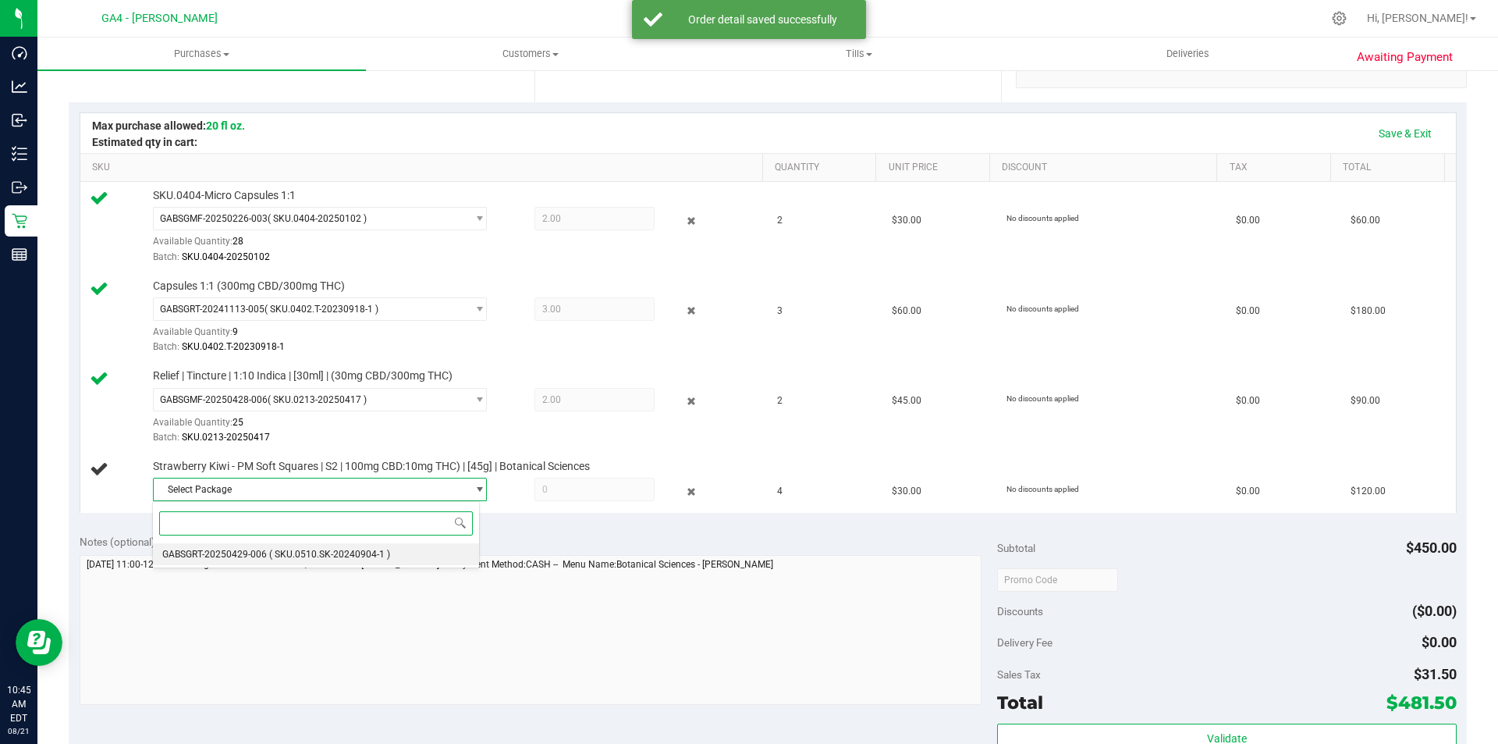
click at [351, 554] on span "( SKU.0510.SK-20240904-1 )" at bounding box center [329, 554] width 121 height 11
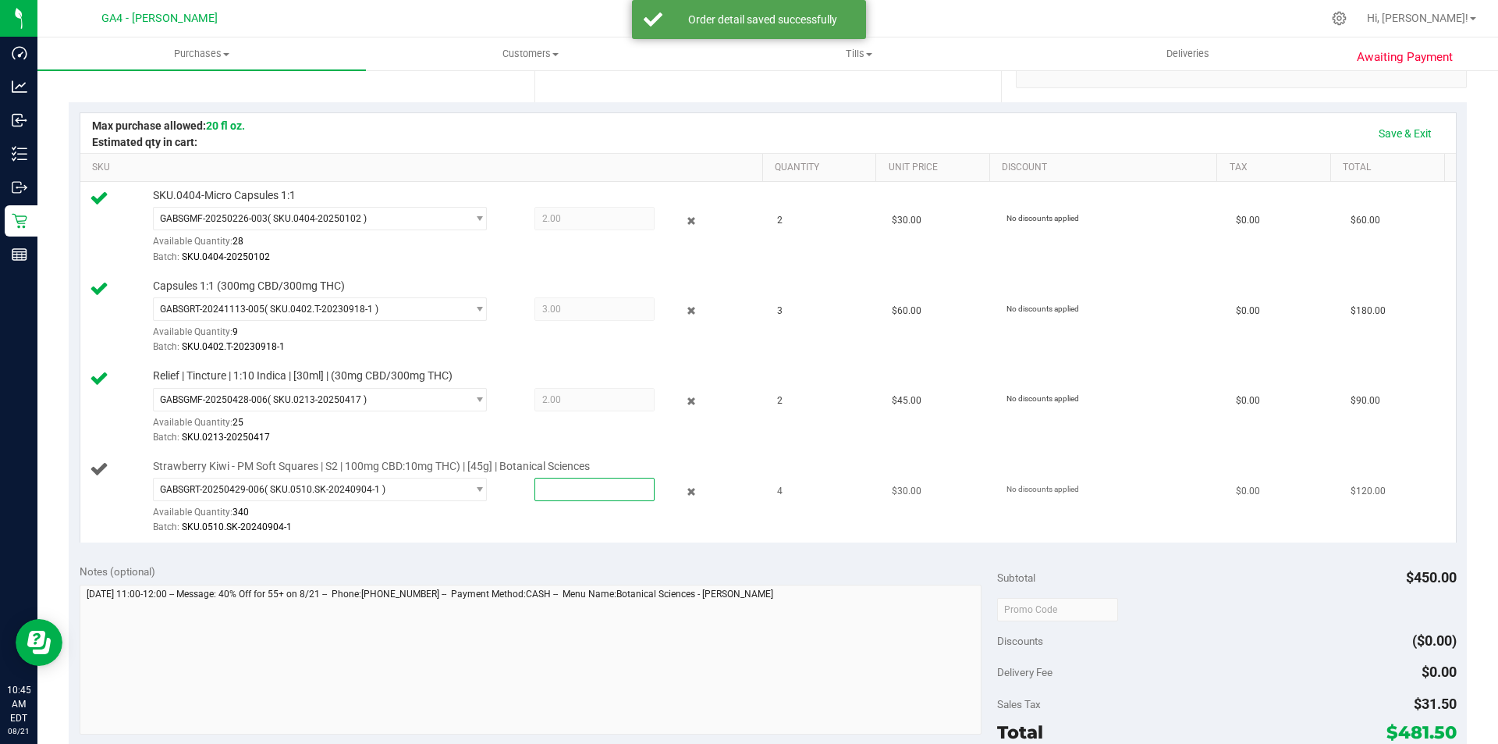
click at [555, 497] on span at bounding box center [595, 489] width 120 height 23
type input "4"
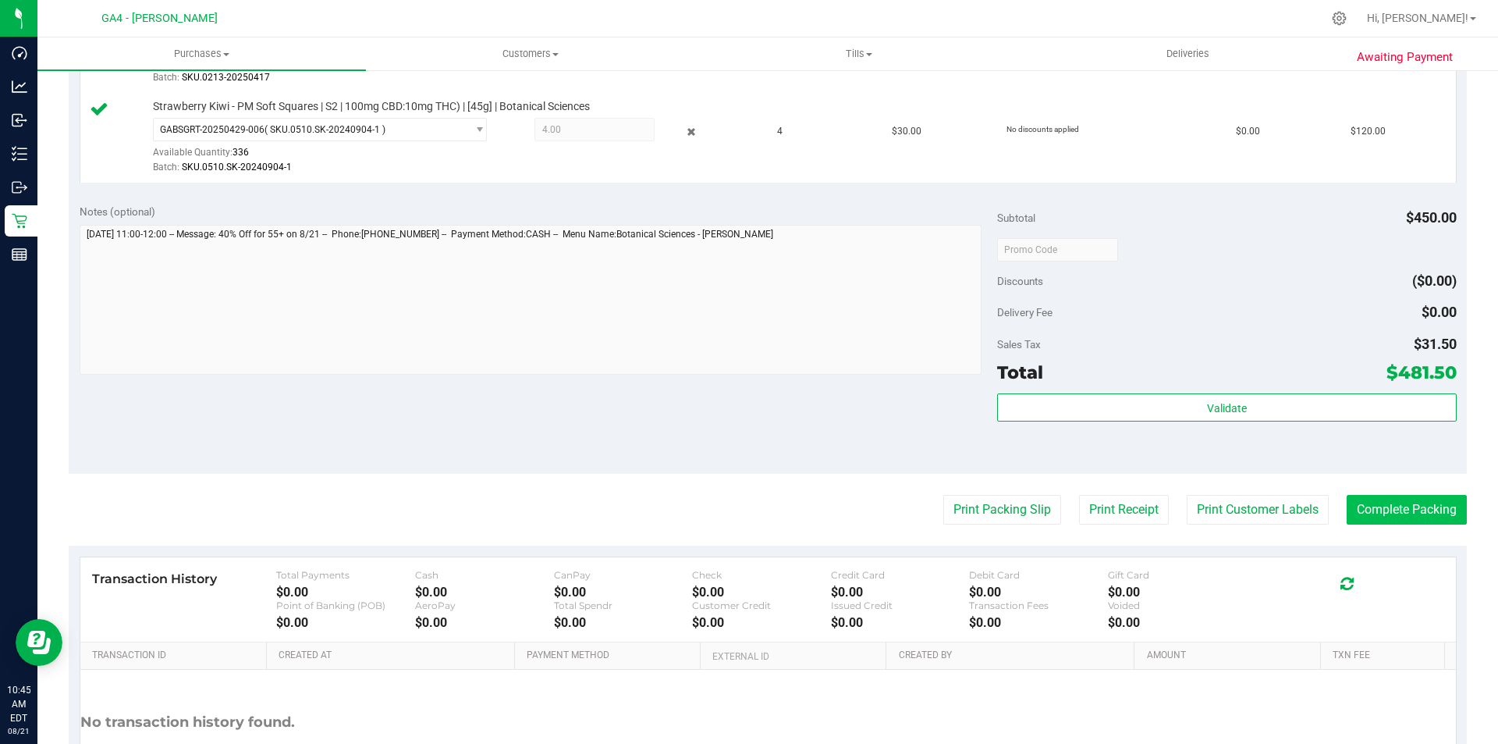
scroll to position [780, 0]
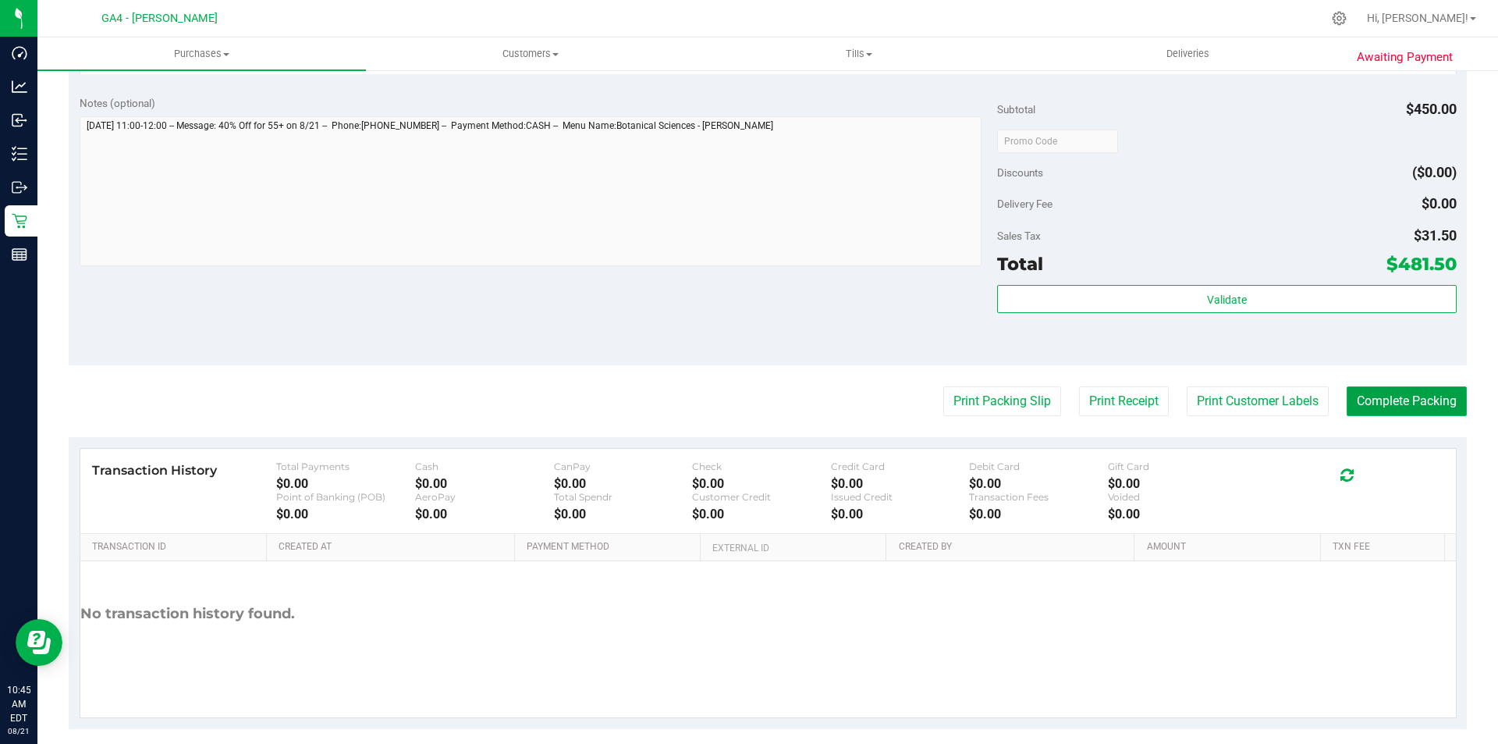
click at [1447, 393] on button "Complete Packing" at bounding box center [1407, 401] width 120 height 30
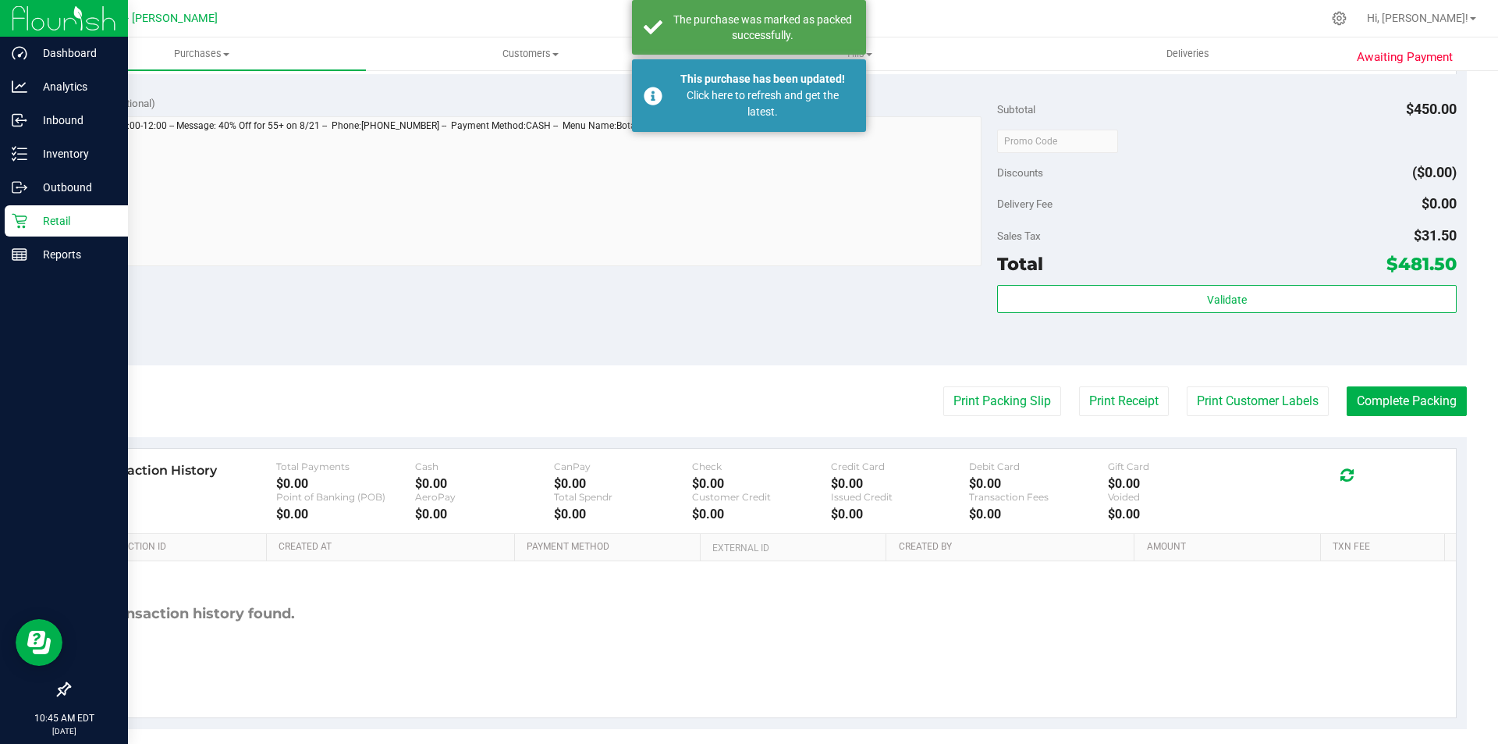
click at [32, 214] on p "Retail" at bounding box center [74, 220] width 94 height 19
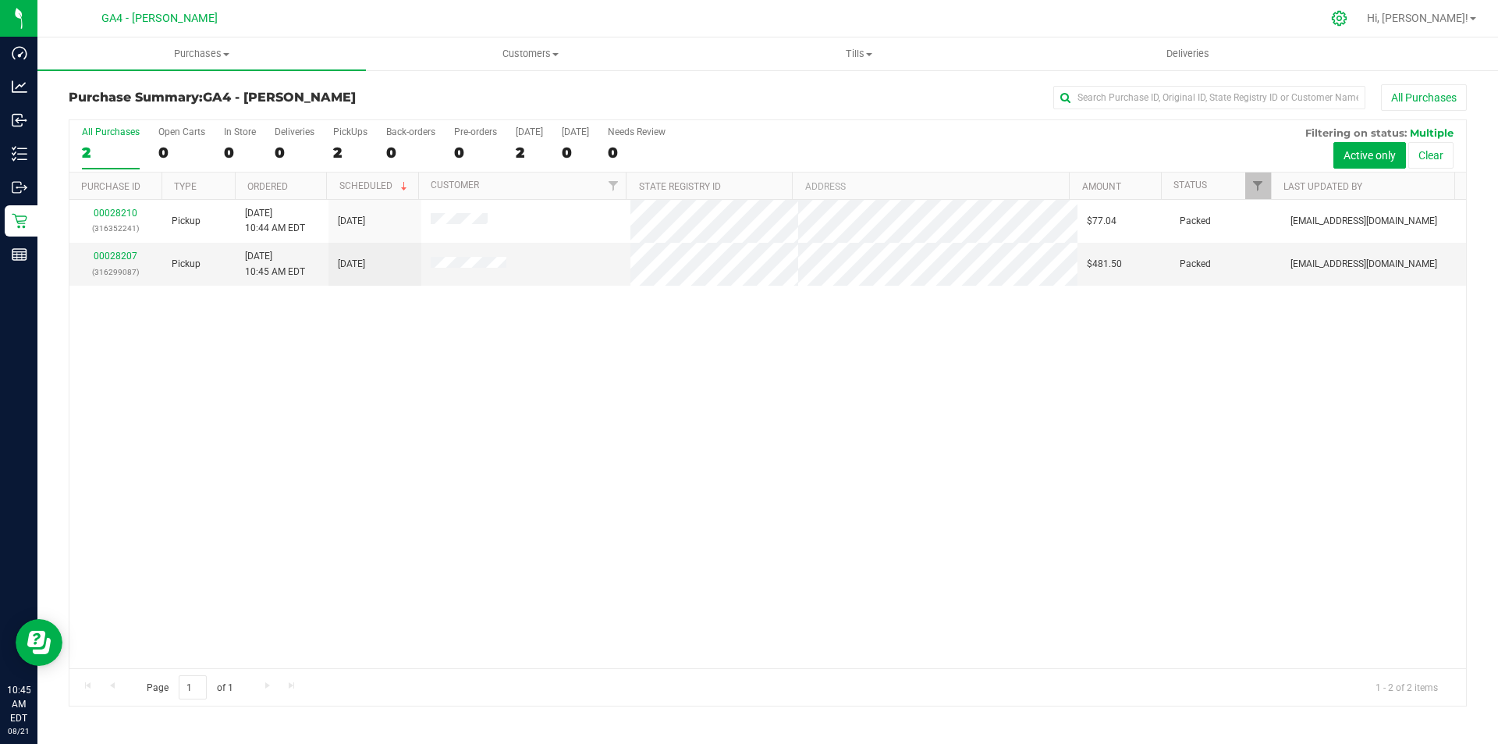
click at [1359, 16] on div at bounding box center [1339, 19] width 39 height 34
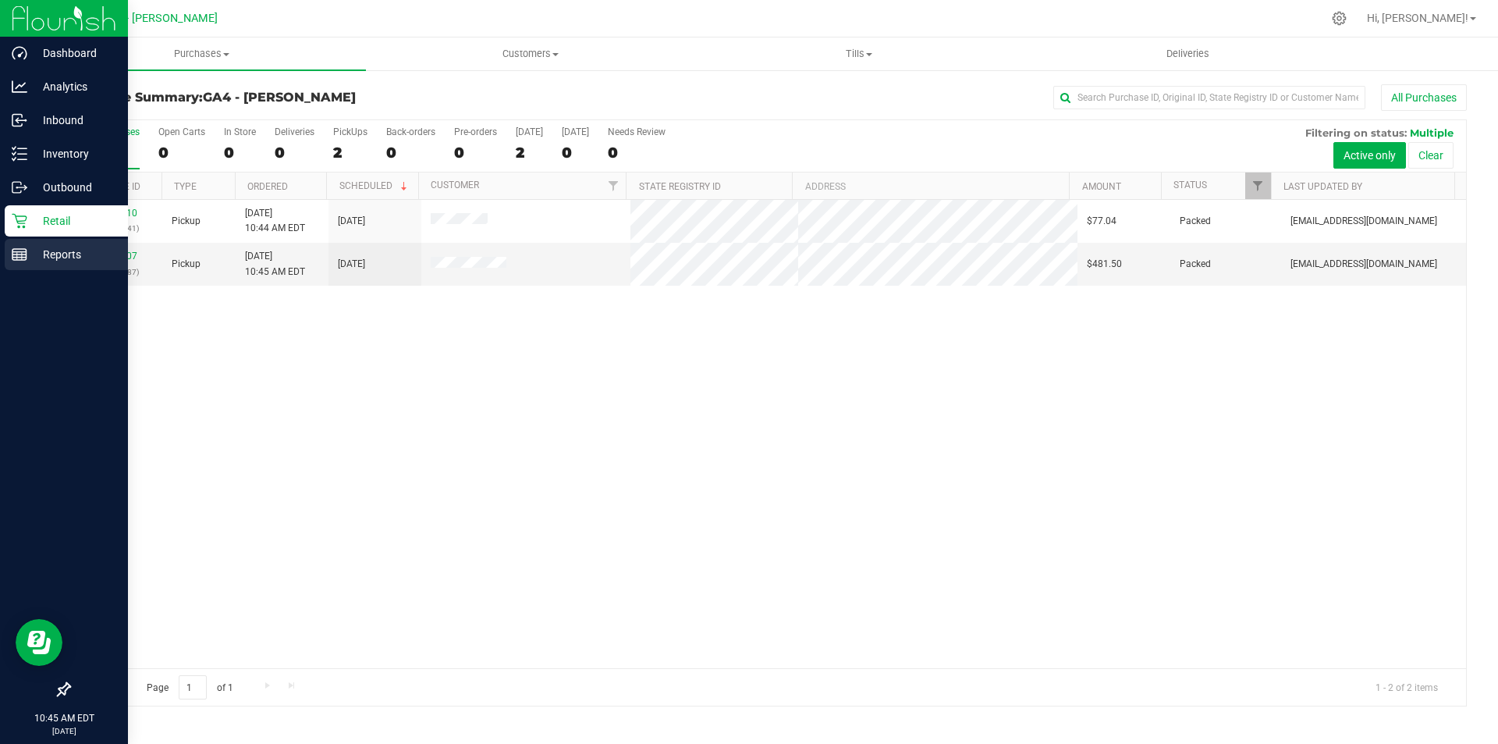
click at [105, 246] on p "Reports" at bounding box center [74, 254] width 94 height 19
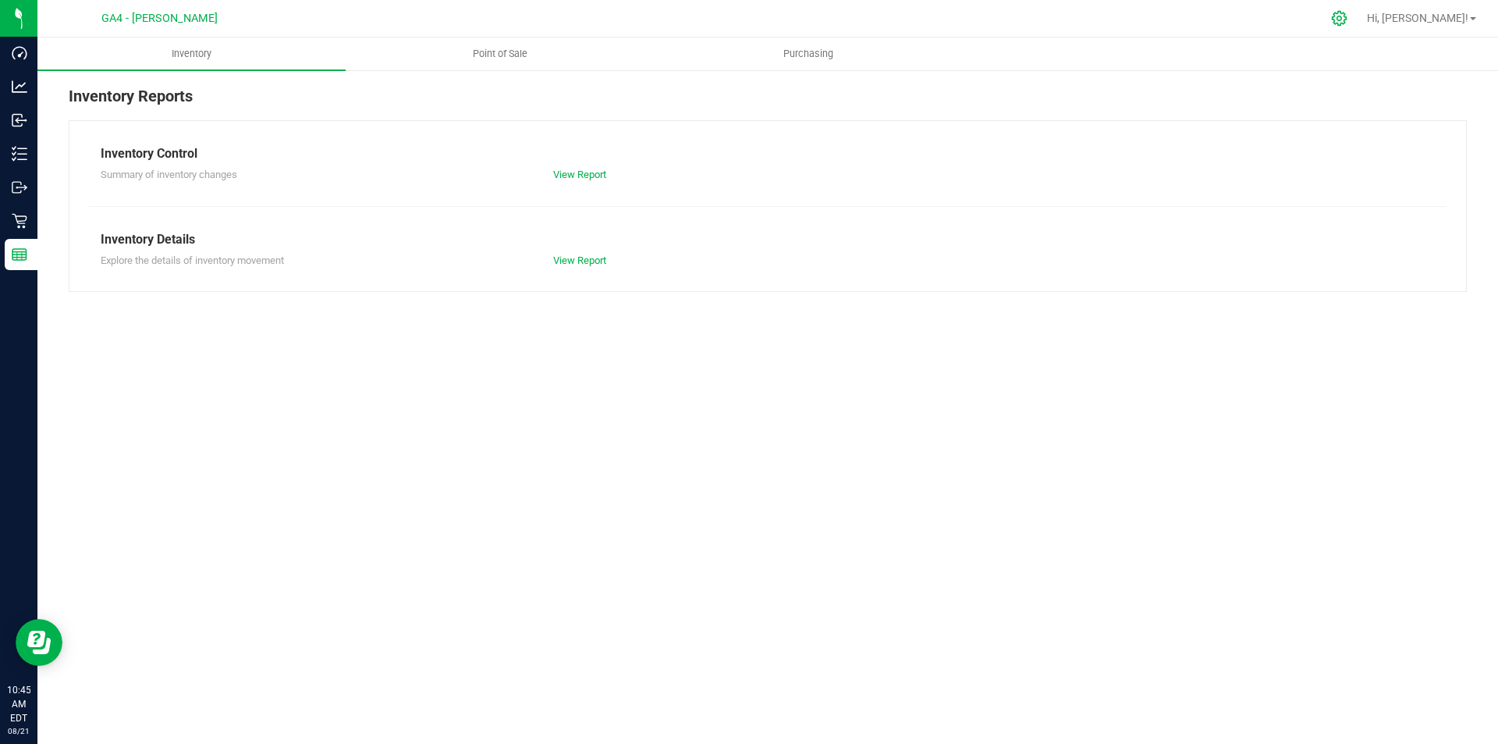
click at [1347, 17] on icon at bounding box center [1339, 18] width 15 height 15
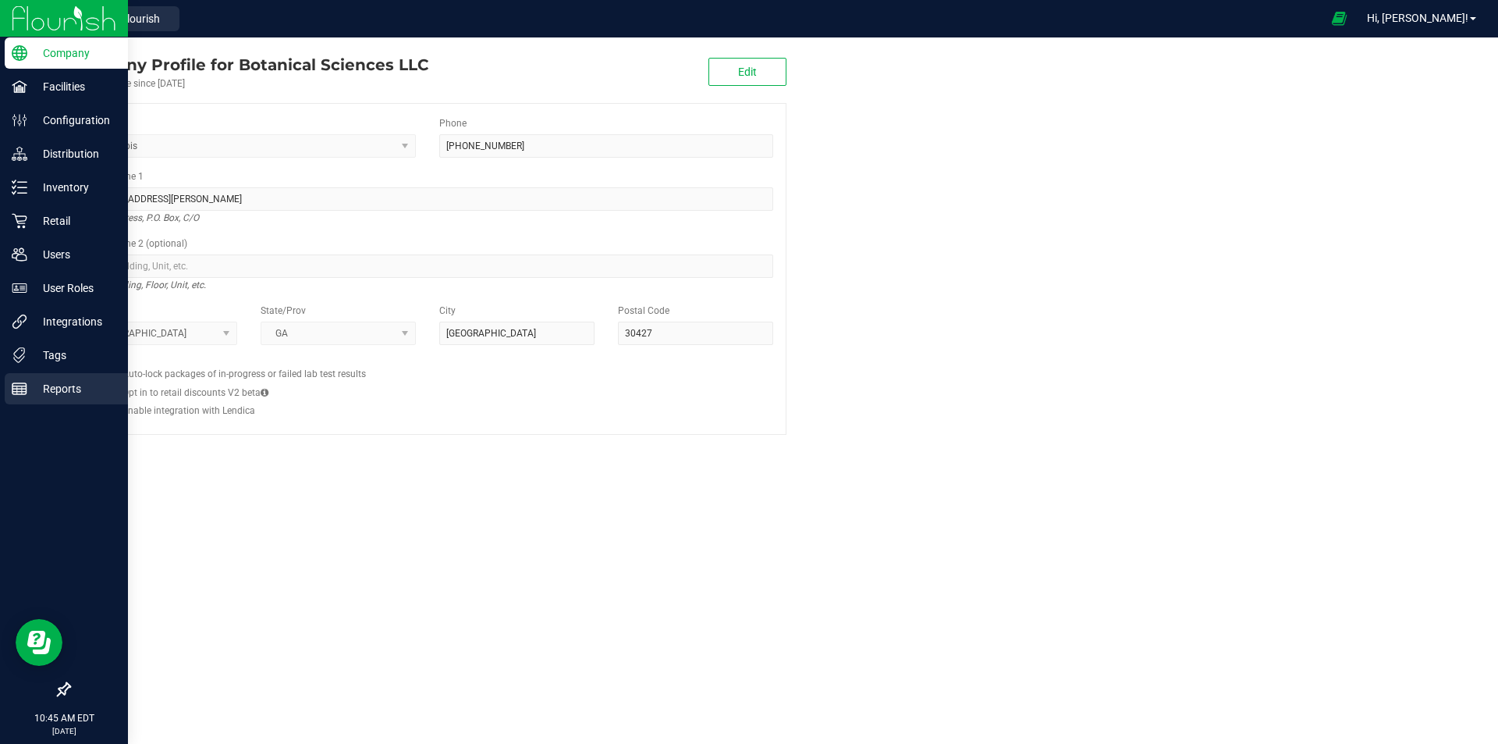
click at [34, 396] on p "Reports" at bounding box center [74, 388] width 94 height 19
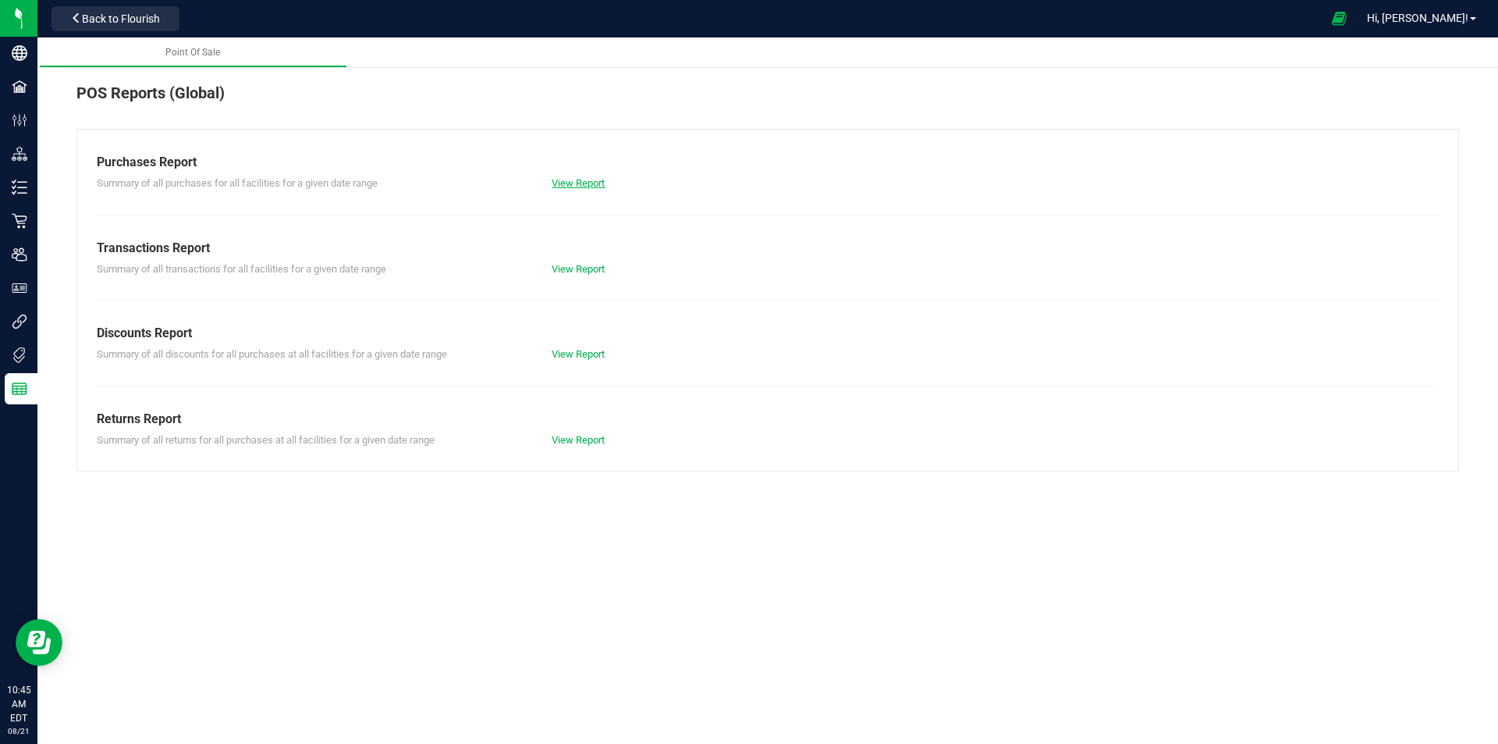
click at [599, 177] on link "View Report" at bounding box center [578, 183] width 53 height 12
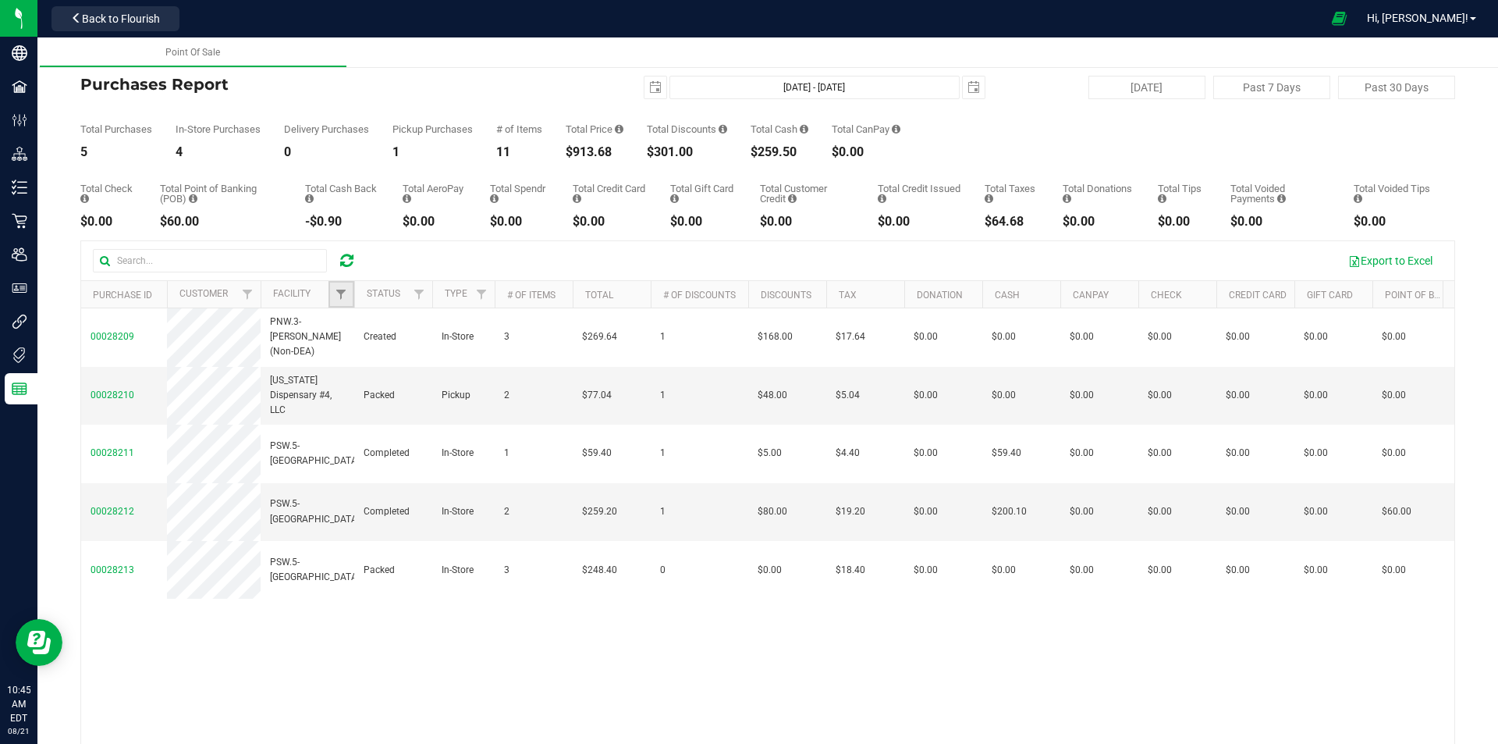
click at [345, 303] on link "Filter" at bounding box center [342, 294] width 26 height 27
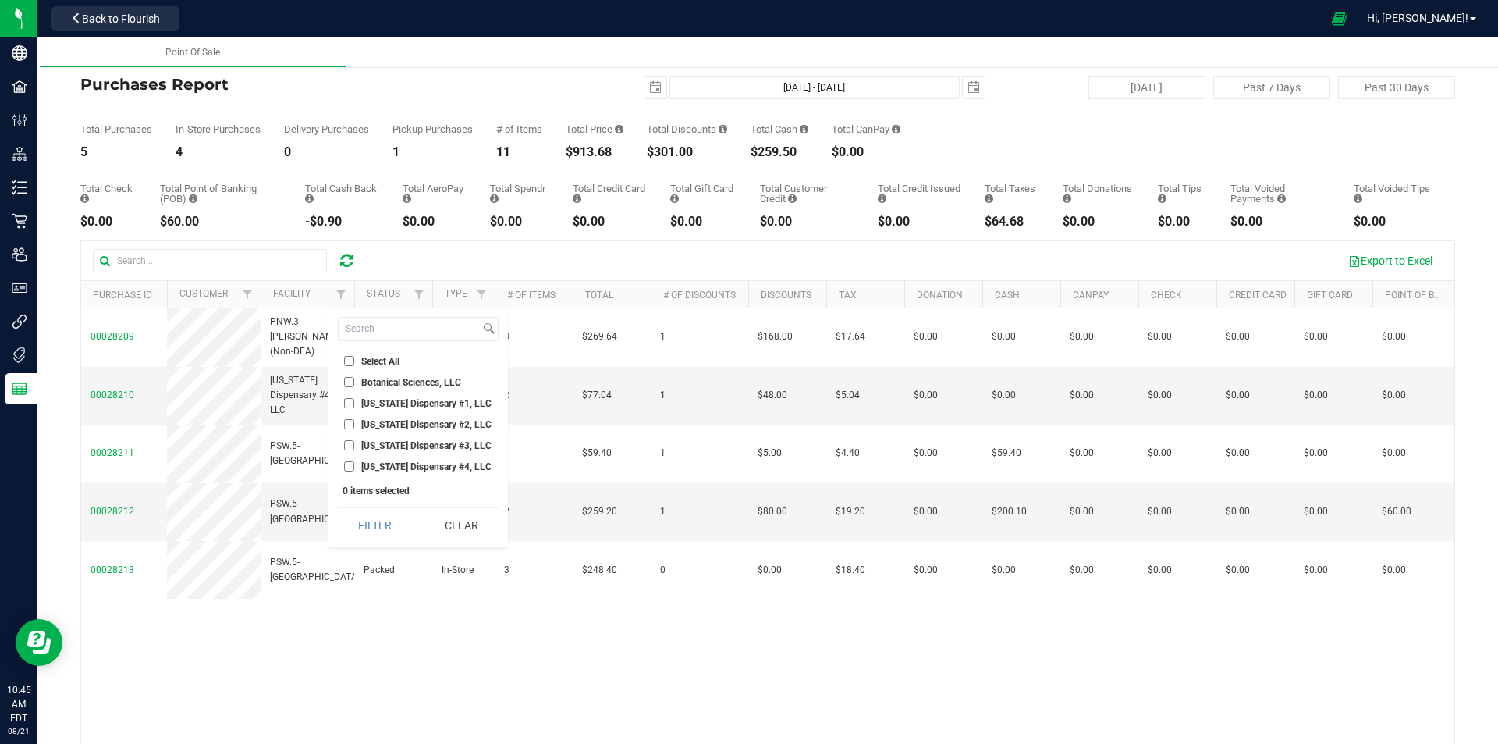
click at [400, 464] on span "[US_STATE] Dispensary #4, LLC" at bounding box center [426, 466] width 130 height 9
click at [354, 464] on input "[US_STATE] Dispensary #4, LLC" at bounding box center [349, 466] width 10 height 10
checkbox input "true"
click at [386, 531] on button "Filter" at bounding box center [375, 525] width 75 height 34
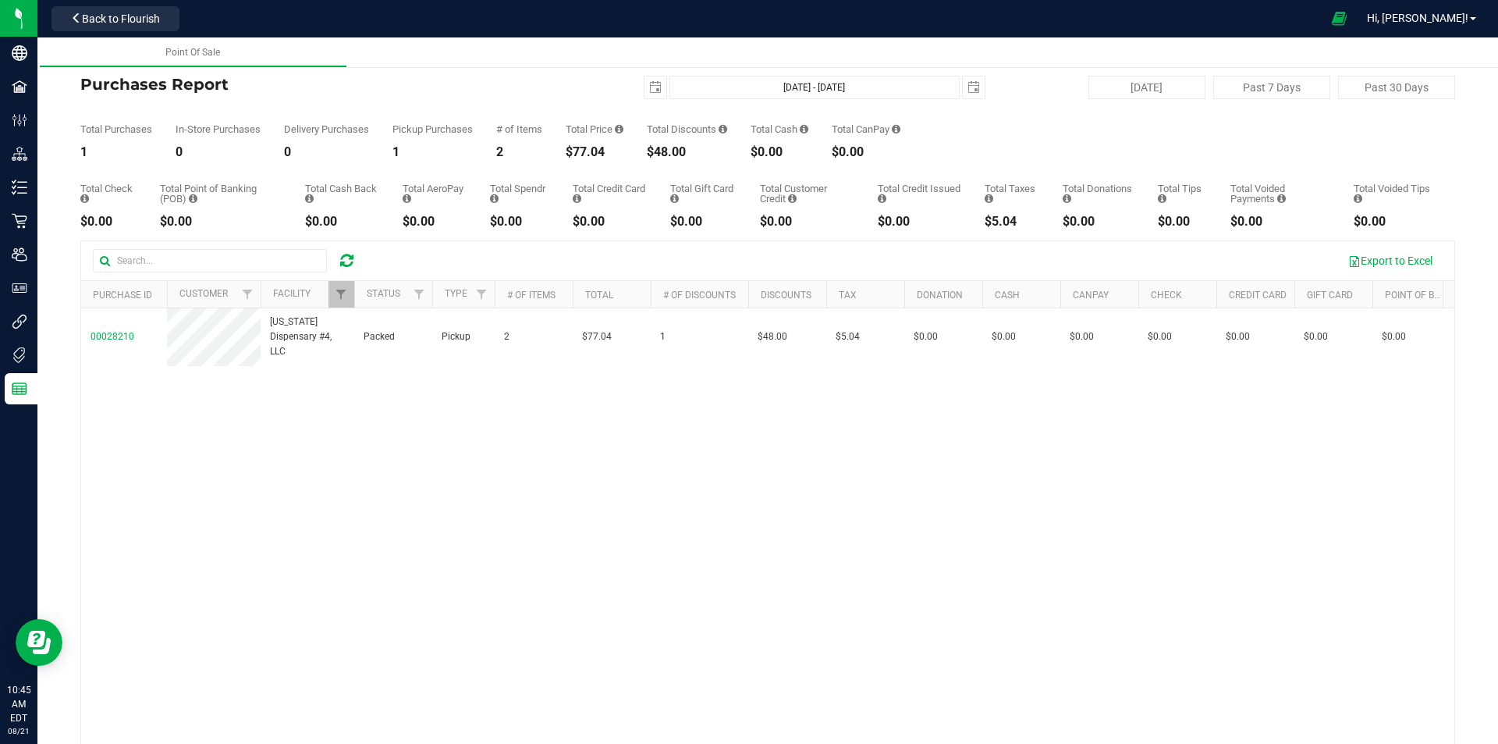
click at [429, 290] on div at bounding box center [432, 294] width 7 height 27
click at [418, 296] on span "Filter" at bounding box center [419, 294] width 12 height 12
click at [438, 464] on label "Packed" at bounding box center [446, 466] width 48 height 10
click at [432, 464] on input "Packed" at bounding box center [427, 466] width 10 height 10
checkbox input "true"
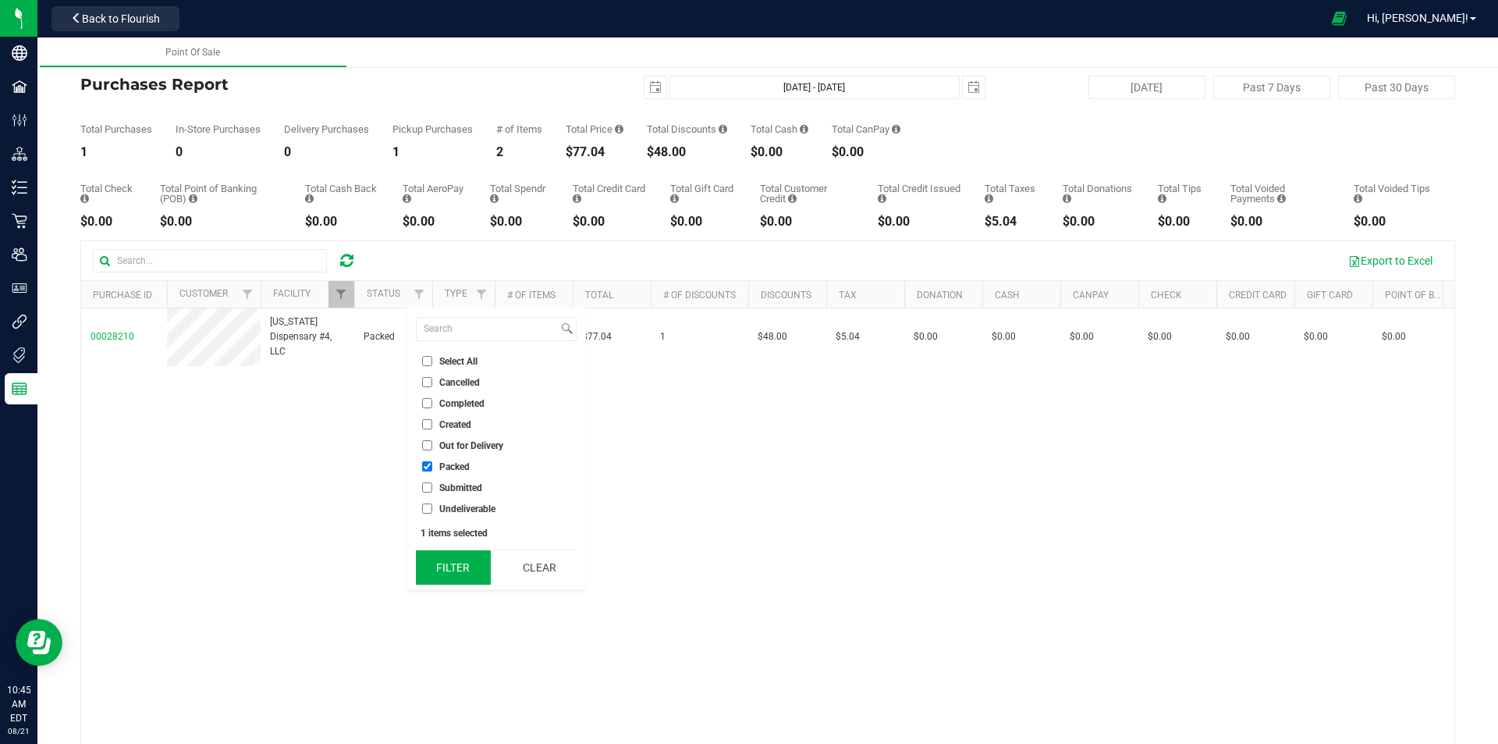
click at [457, 557] on button "Filter" at bounding box center [453, 567] width 75 height 34
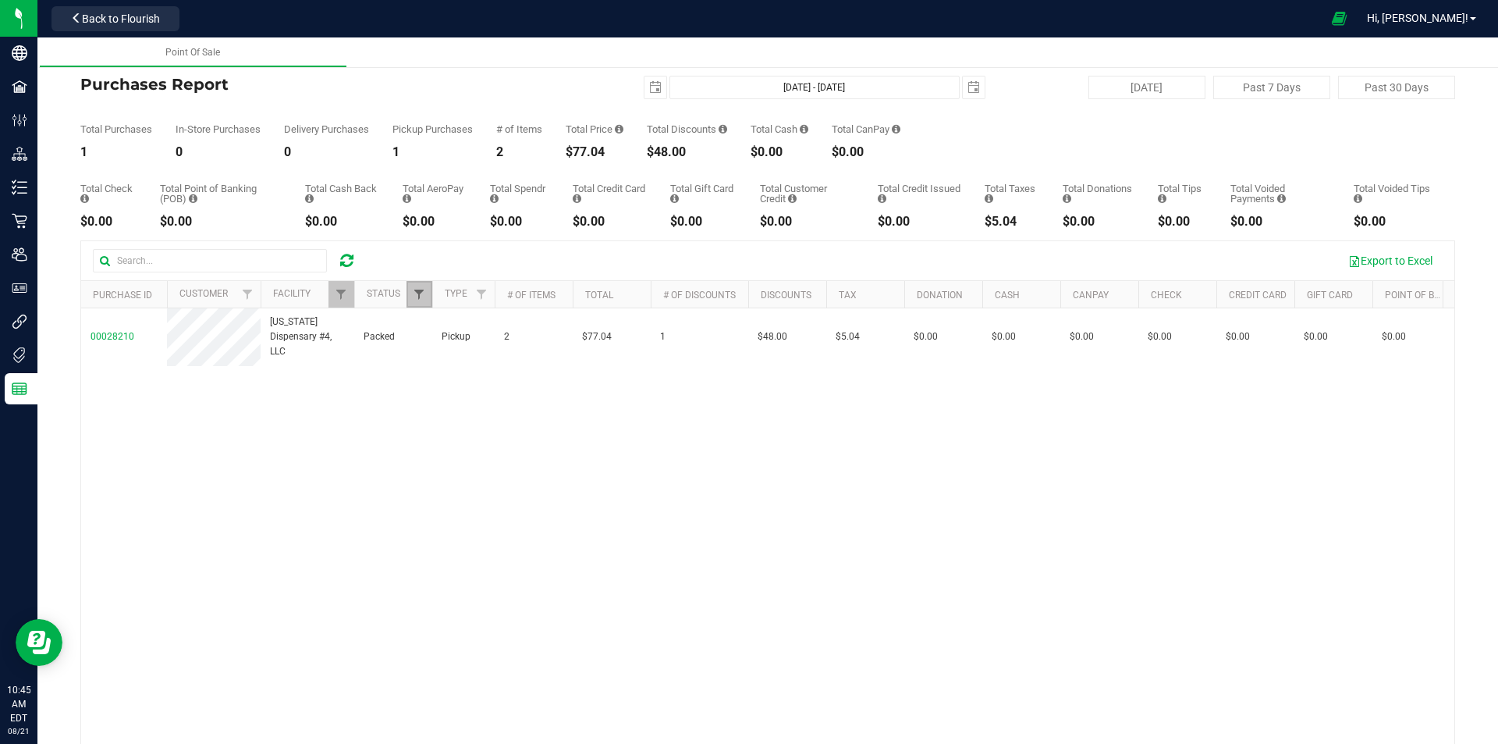
click at [420, 293] on span "Filter" at bounding box center [419, 294] width 12 height 12
click at [457, 407] on span "Completed" at bounding box center [461, 403] width 45 height 9
click at [432, 407] on input "Completed" at bounding box center [427, 403] width 10 height 10
checkbox input "true"
click at [457, 463] on span "Packed" at bounding box center [454, 466] width 30 height 9
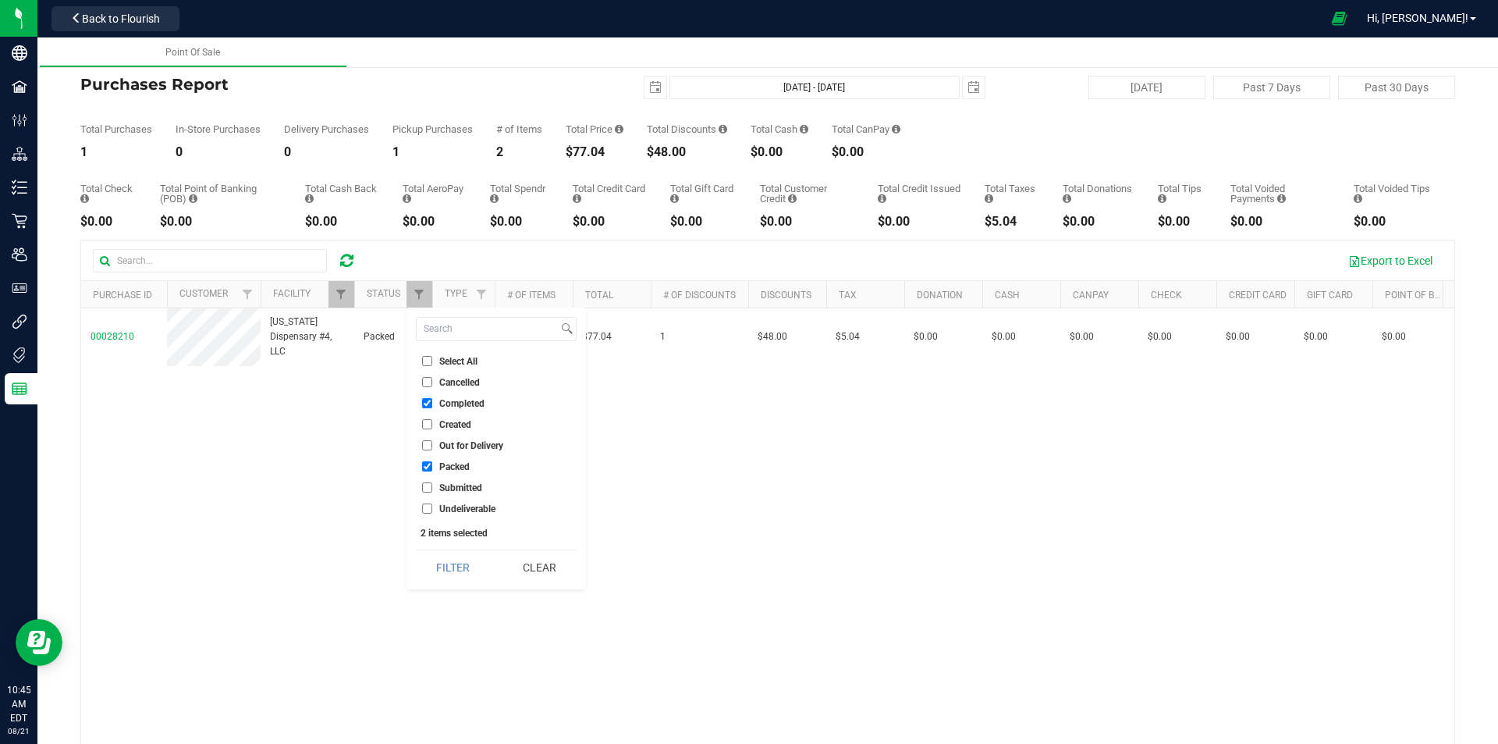
click at [432, 463] on input "Packed" at bounding box center [427, 466] width 10 height 10
checkbox input "false"
click at [472, 556] on button "Filter" at bounding box center [453, 567] width 75 height 34
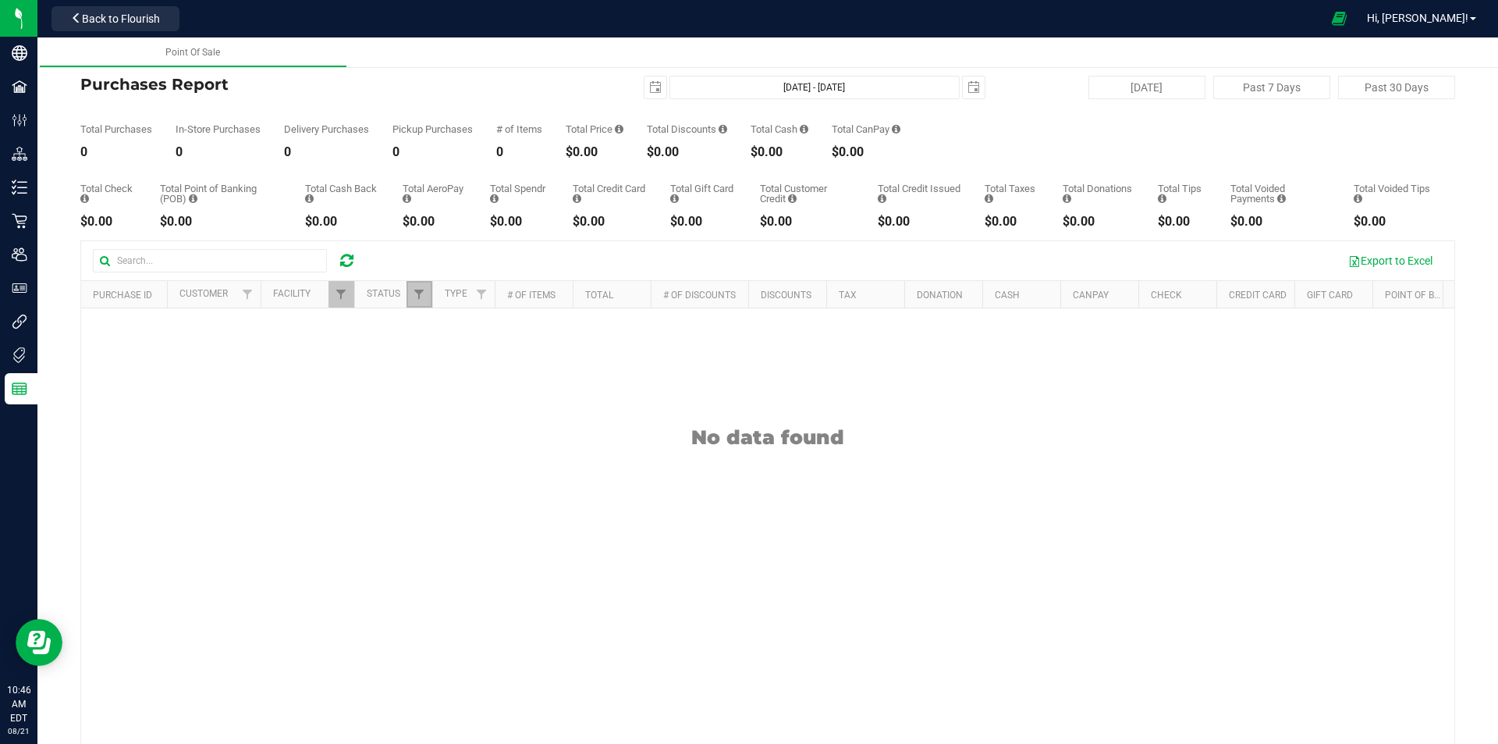
click at [411, 300] on link "Filter" at bounding box center [420, 294] width 26 height 27
click at [438, 400] on label "Completed" at bounding box center [453, 403] width 62 height 10
click at [432, 400] on input "Completed" at bounding box center [427, 403] width 10 height 10
checkbox input "false"
click at [442, 469] on span "Packed" at bounding box center [454, 466] width 30 height 9
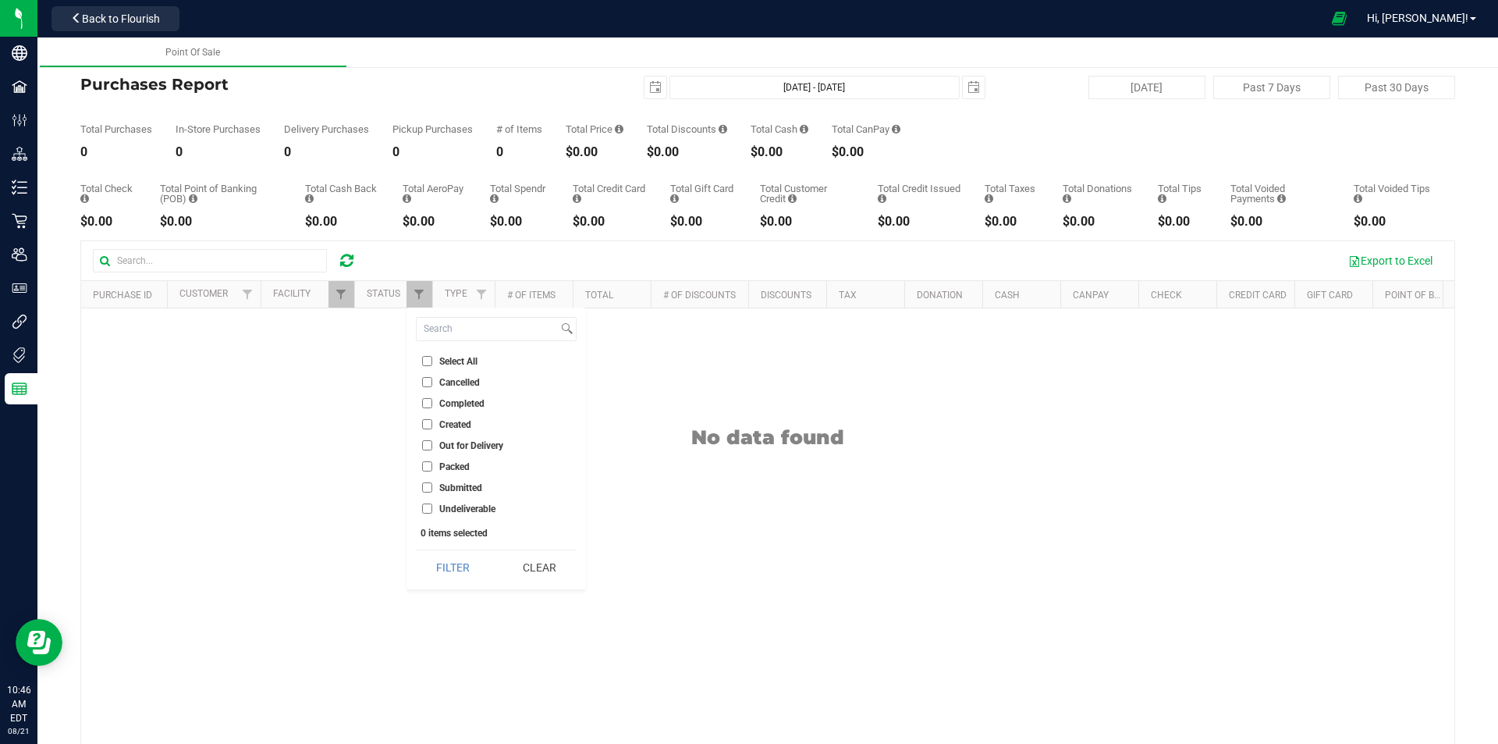
click at [432, 469] on input "Packed" at bounding box center [427, 466] width 10 height 10
click at [456, 549] on div "Filter Clear" at bounding box center [496, 566] width 161 height 35
click at [456, 571] on button "Filter" at bounding box center [453, 567] width 75 height 34
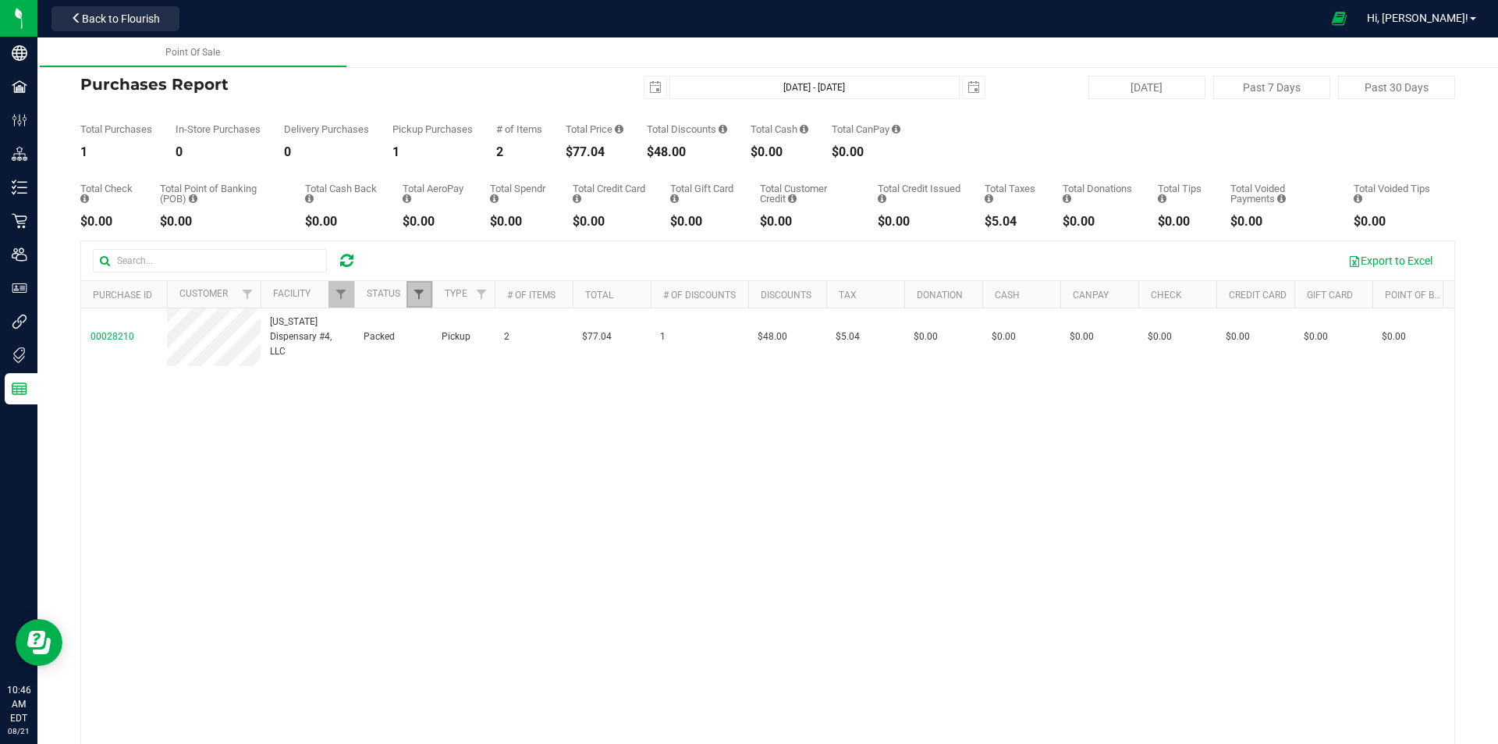
click at [418, 289] on span "Filter" at bounding box center [419, 294] width 12 height 12
click at [435, 463] on label "Packed" at bounding box center [446, 466] width 48 height 10
click at [432, 463] on input "Packed" at bounding box center [427, 466] width 10 height 10
checkbox input "false"
click at [466, 396] on li "Completed" at bounding box center [496, 403] width 161 height 16
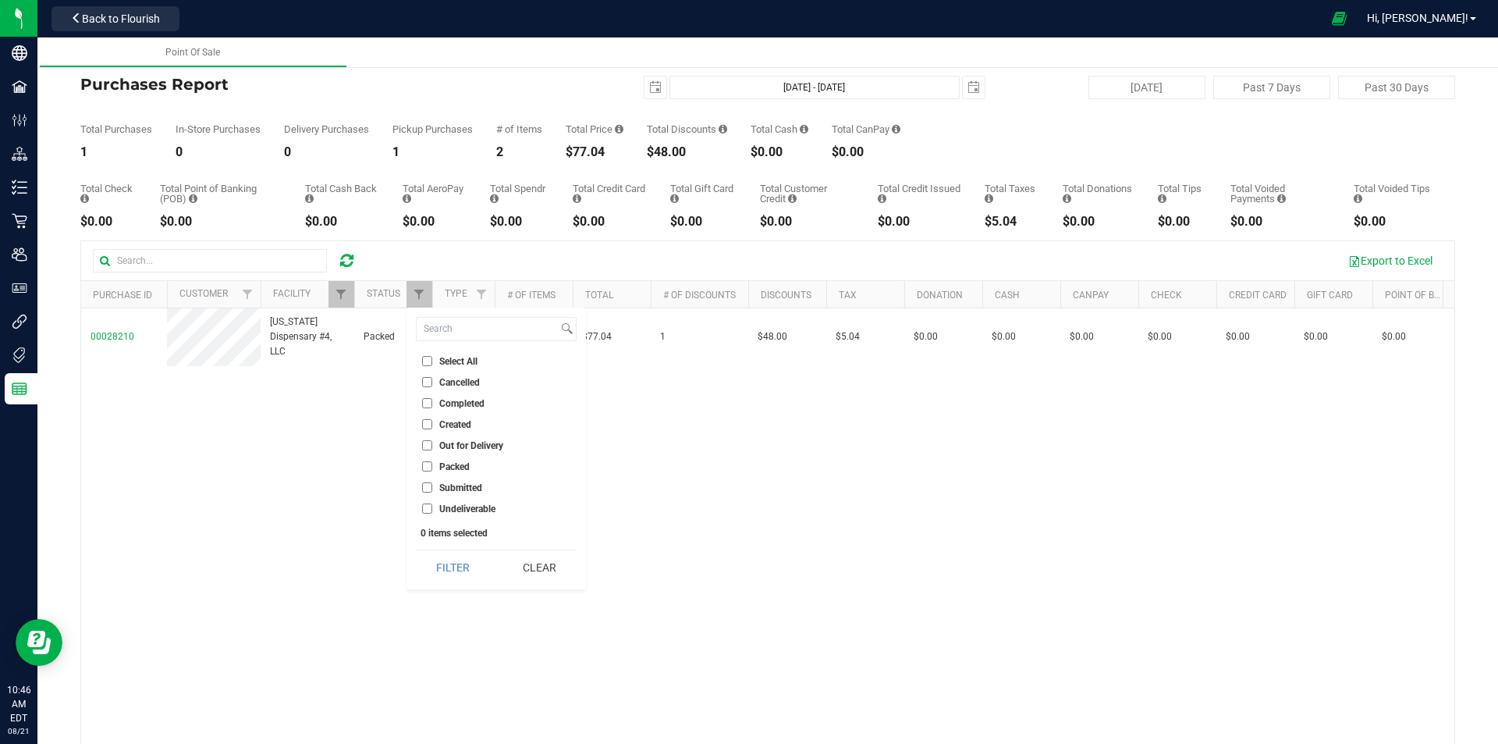
click at [434, 407] on label "Completed" at bounding box center [453, 403] width 62 height 10
click at [432, 407] on input "Completed" at bounding box center [427, 403] width 10 height 10
checkbox input "true"
click at [419, 576] on button "Filter" at bounding box center [453, 567] width 75 height 34
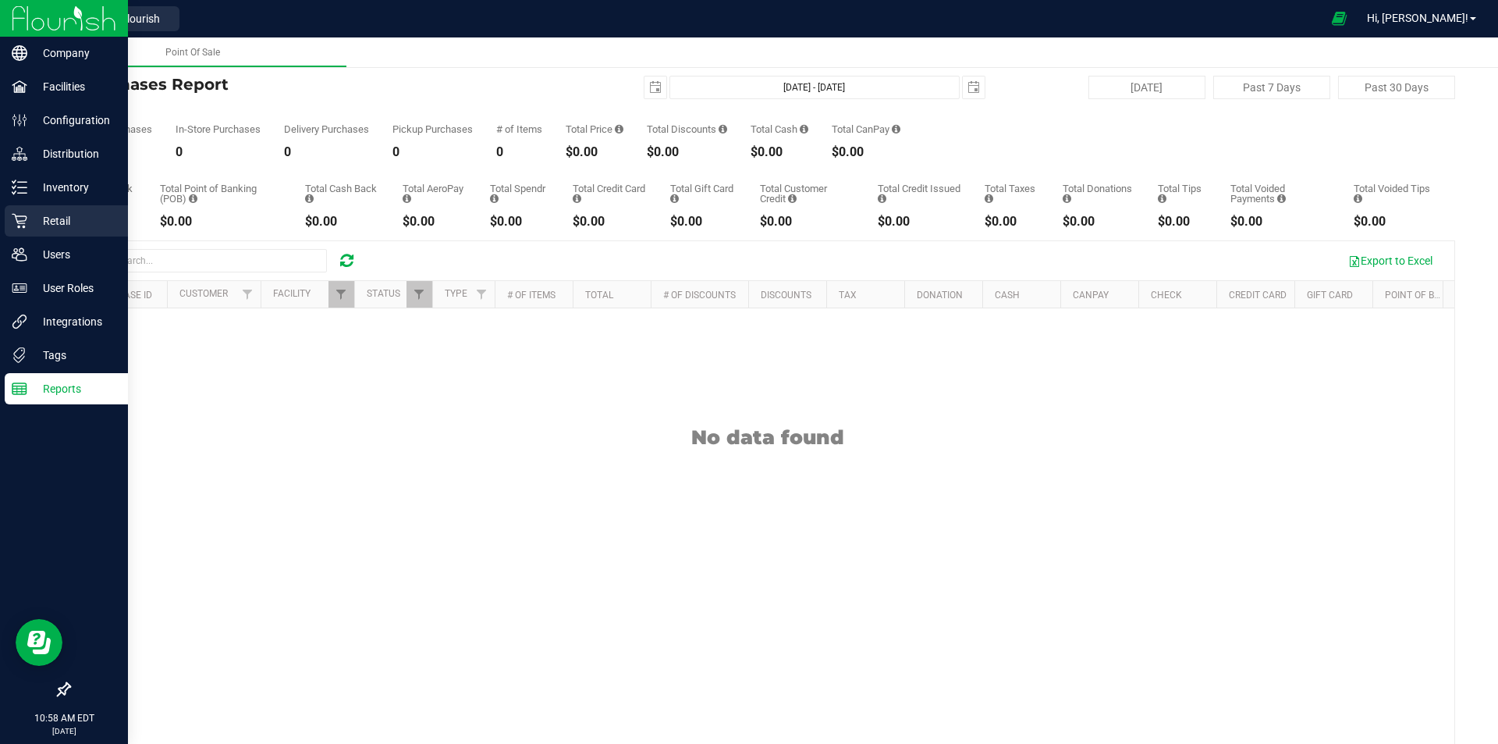
click at [62, 212] on p "Retail" at bounding box center [74, 220] width 94 height 19
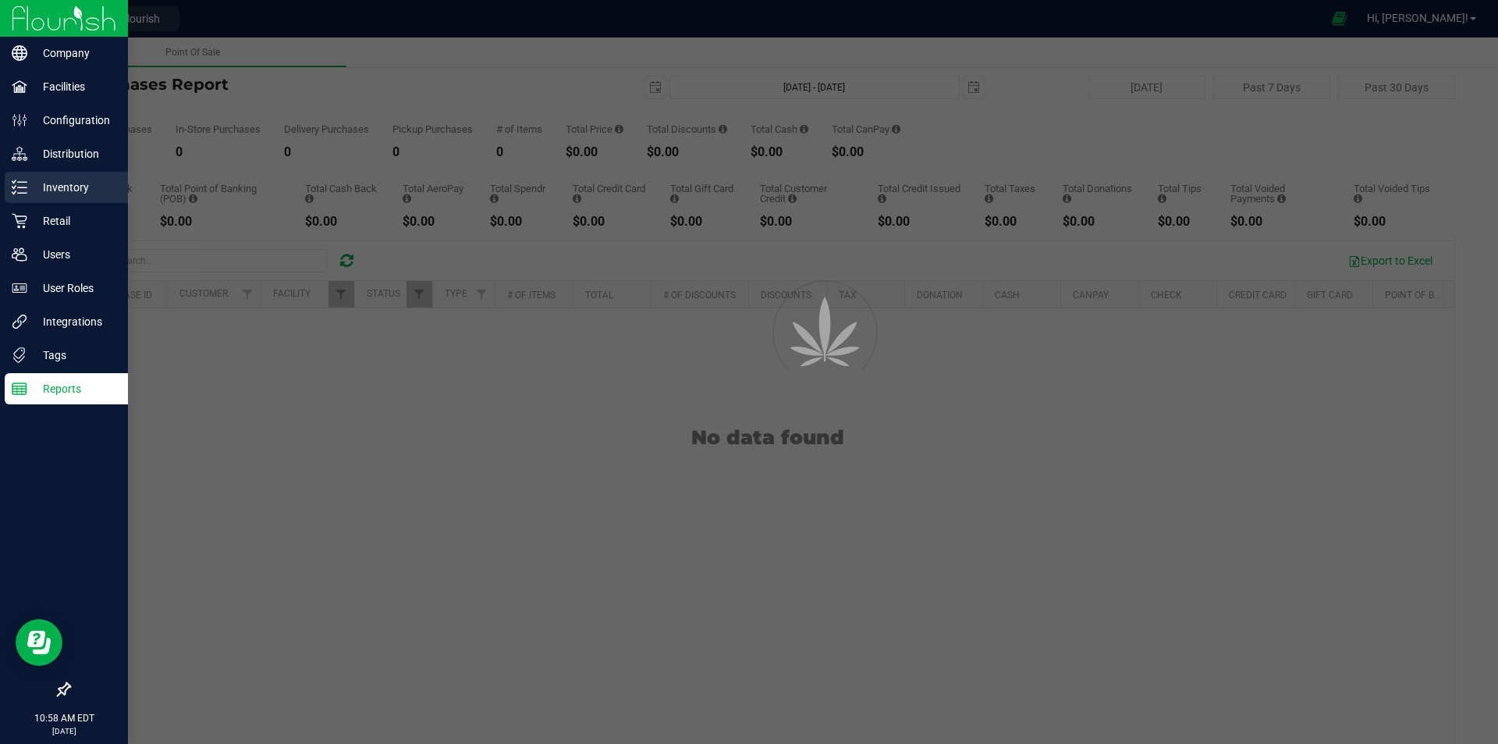
click at [62, 204] on link "Inventory" at bounding box center [64, 189] width 128 height 34
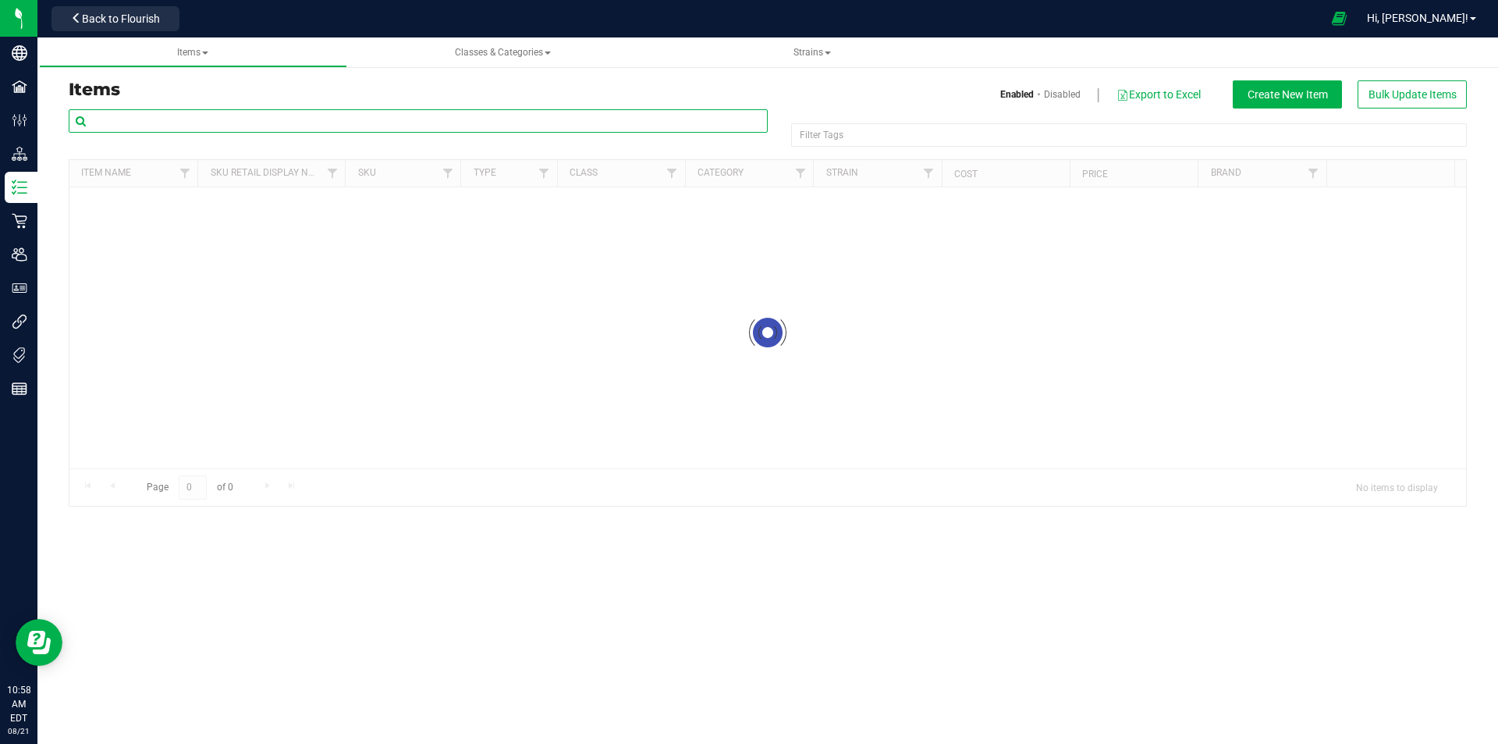
click at [204, 113] on input "text" at bounding box center [418, 120] width 699 height 23
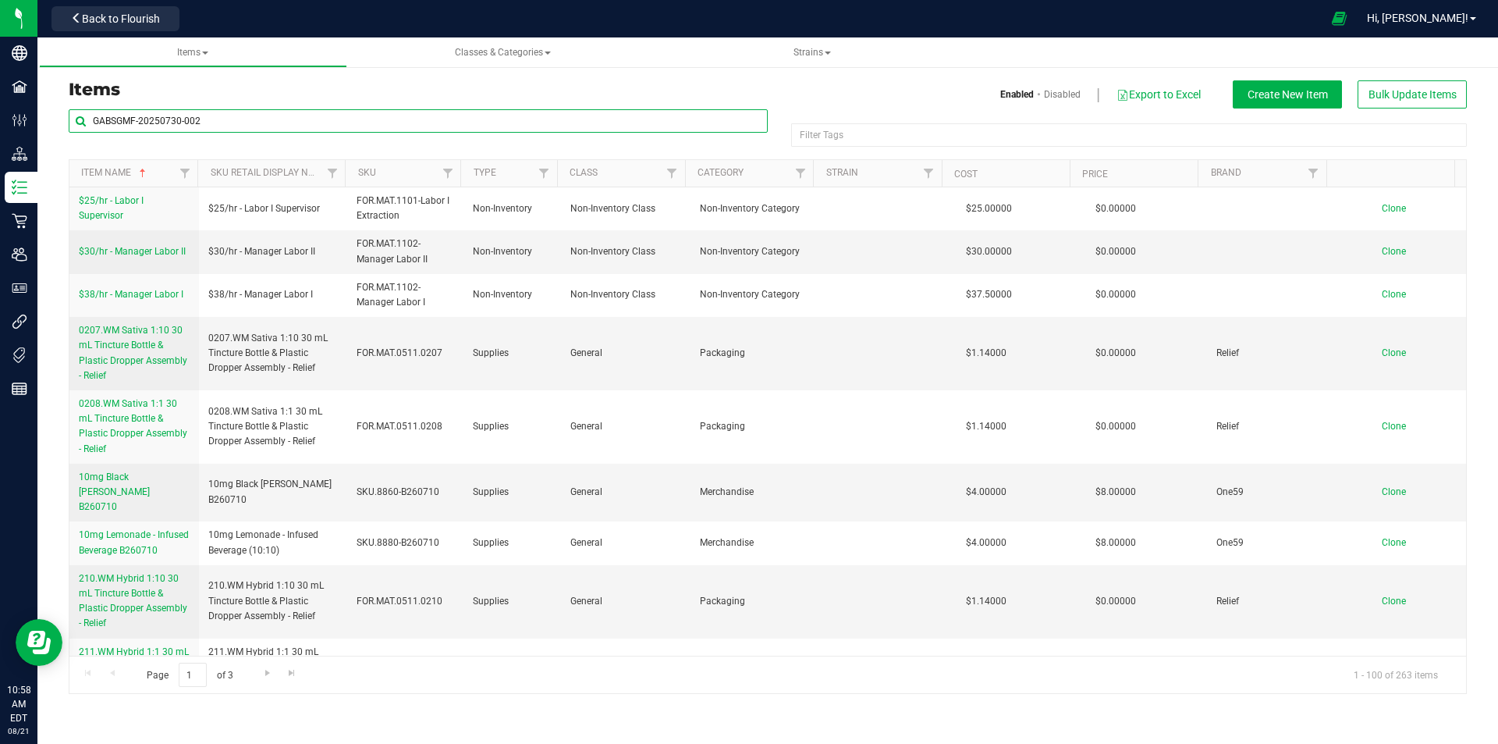
type input "GABSGMF-20250730-002"
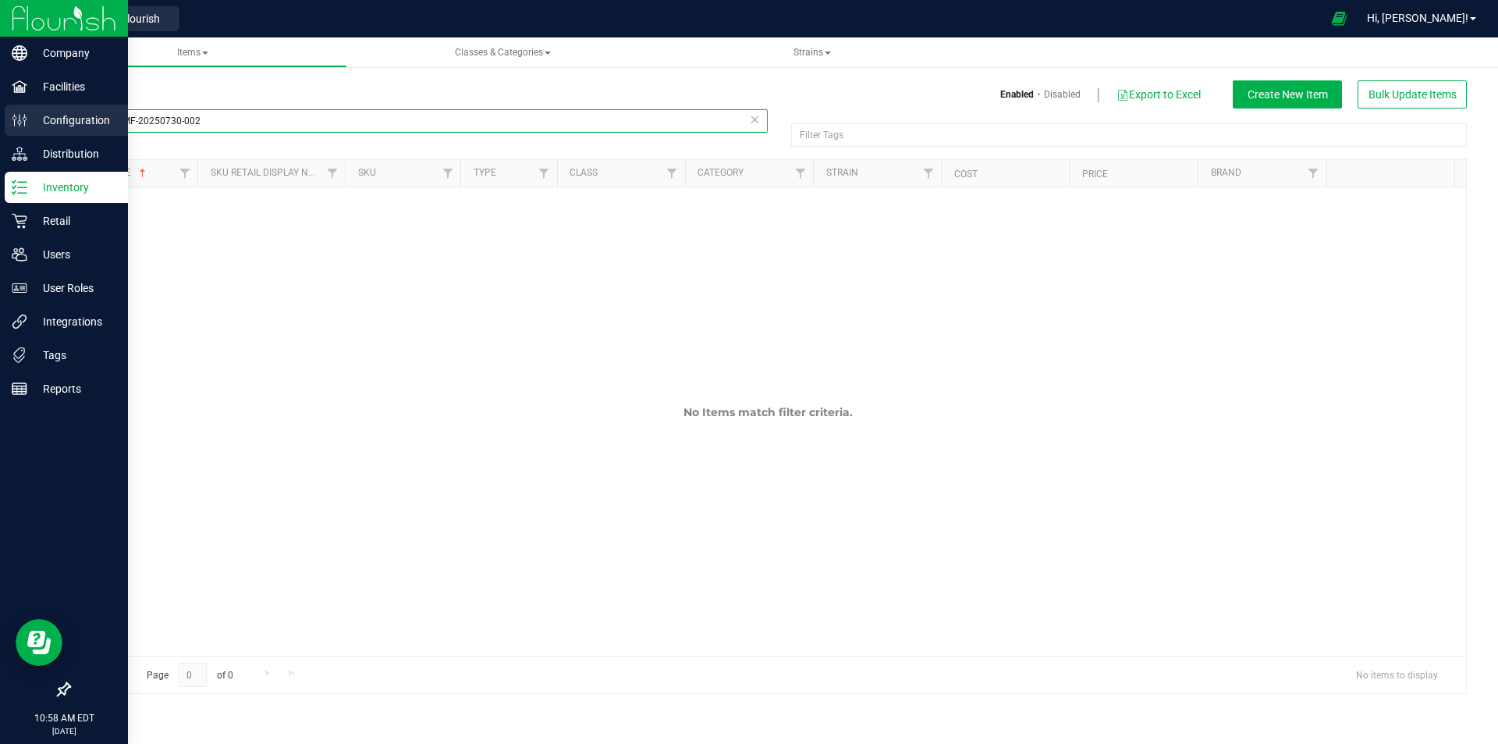
drag, startPoint x: 222, startPoint y: 121, endPoint x: 0, endPoint y: 115, distance: 221.7
click at [0, 115] on div "Company Facilities Configuration Distribution Inventory Retail Users User Roles…" at bounding box center [749, 372] width 1498 height 744
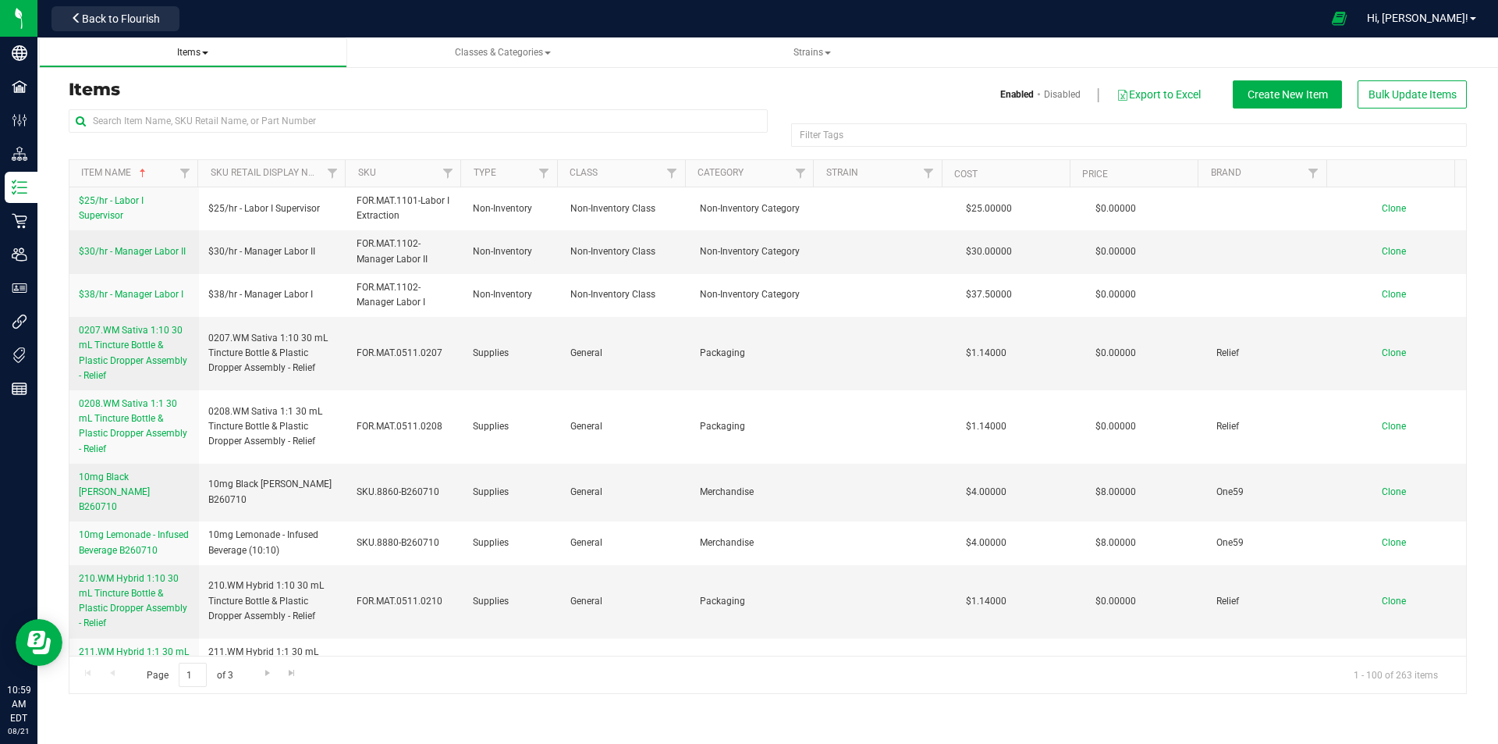
click at [204, 50] on span "Items" at bounding box center [192, 52] width 31 height 11
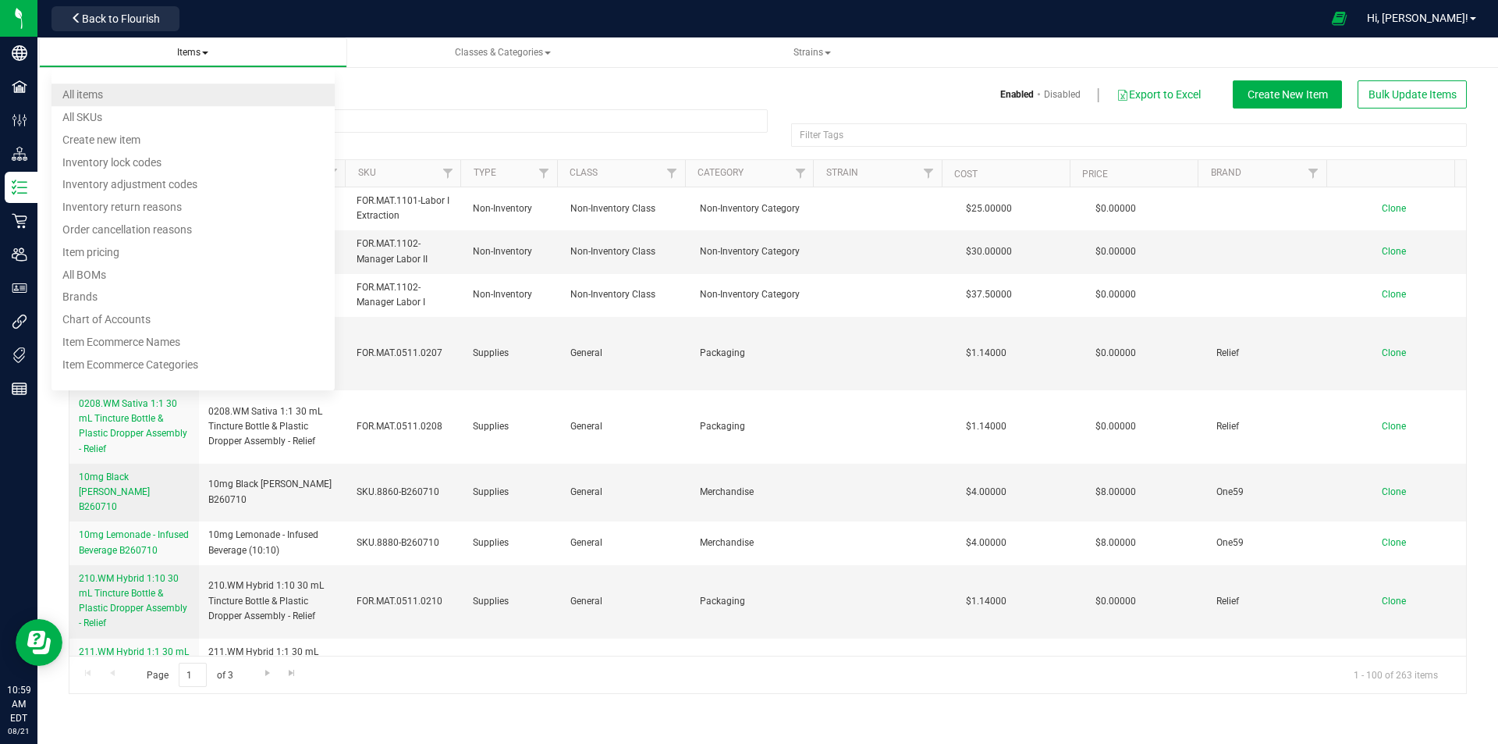
click at [192, 94] on li "All items" at bounding box center [193, 94] width 283 height 23
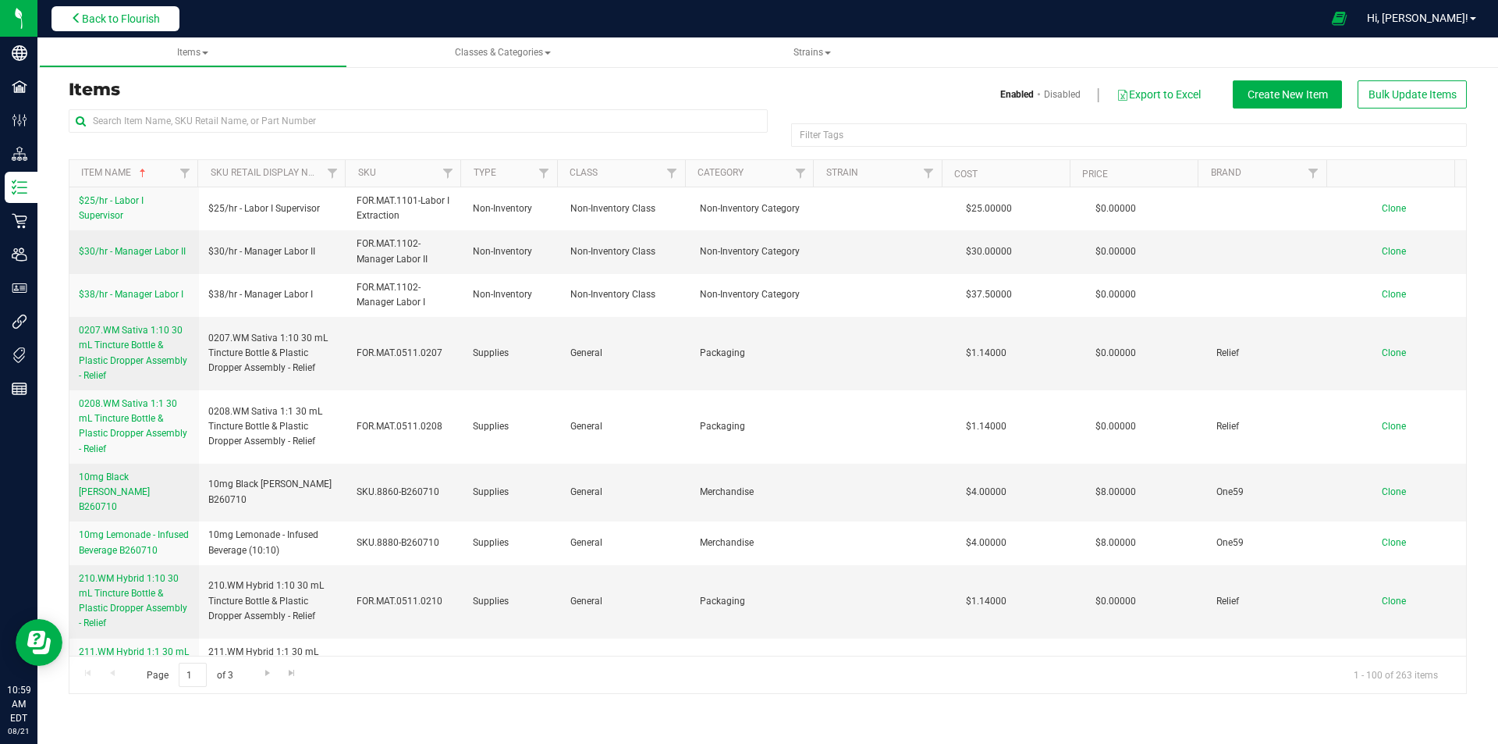
click at [139, 15] on span "Back to Flourish" at bounding box center [121, 18] width 78 height 12
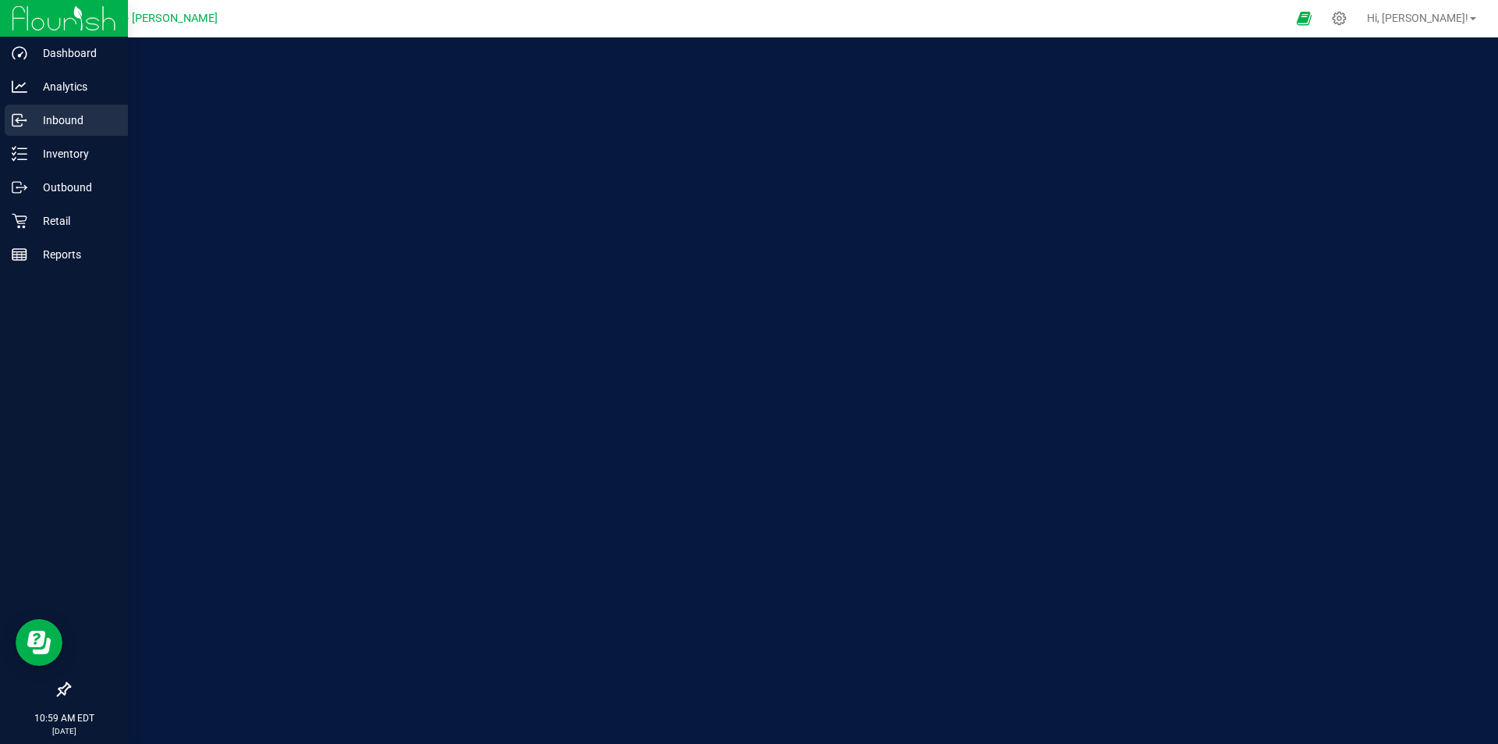
click at [27, 136] on link "Inbound" at bounding box center [64, 122] width 128 height 34
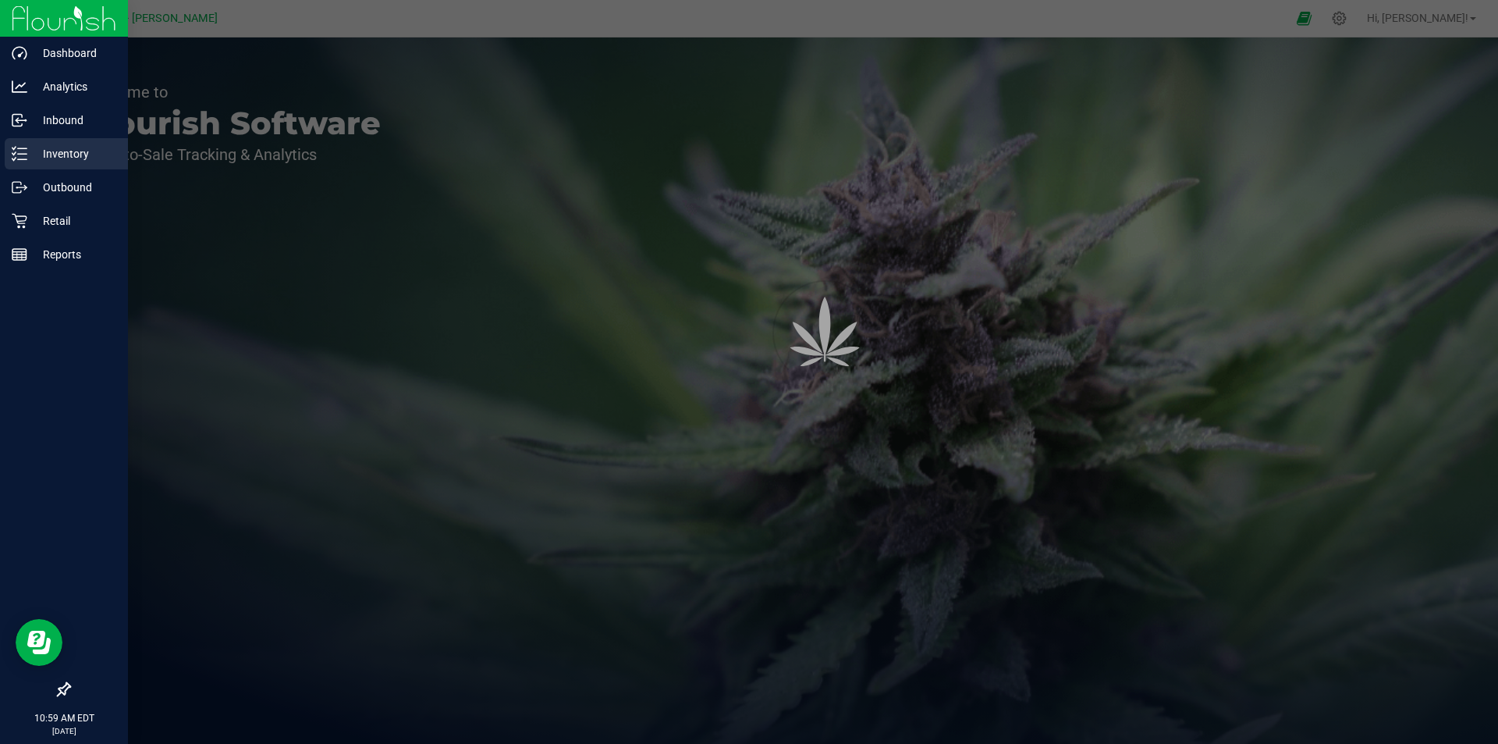
click at [34, 149] on p "Inventory" at bounding box center [74, 153] width 94 height 19
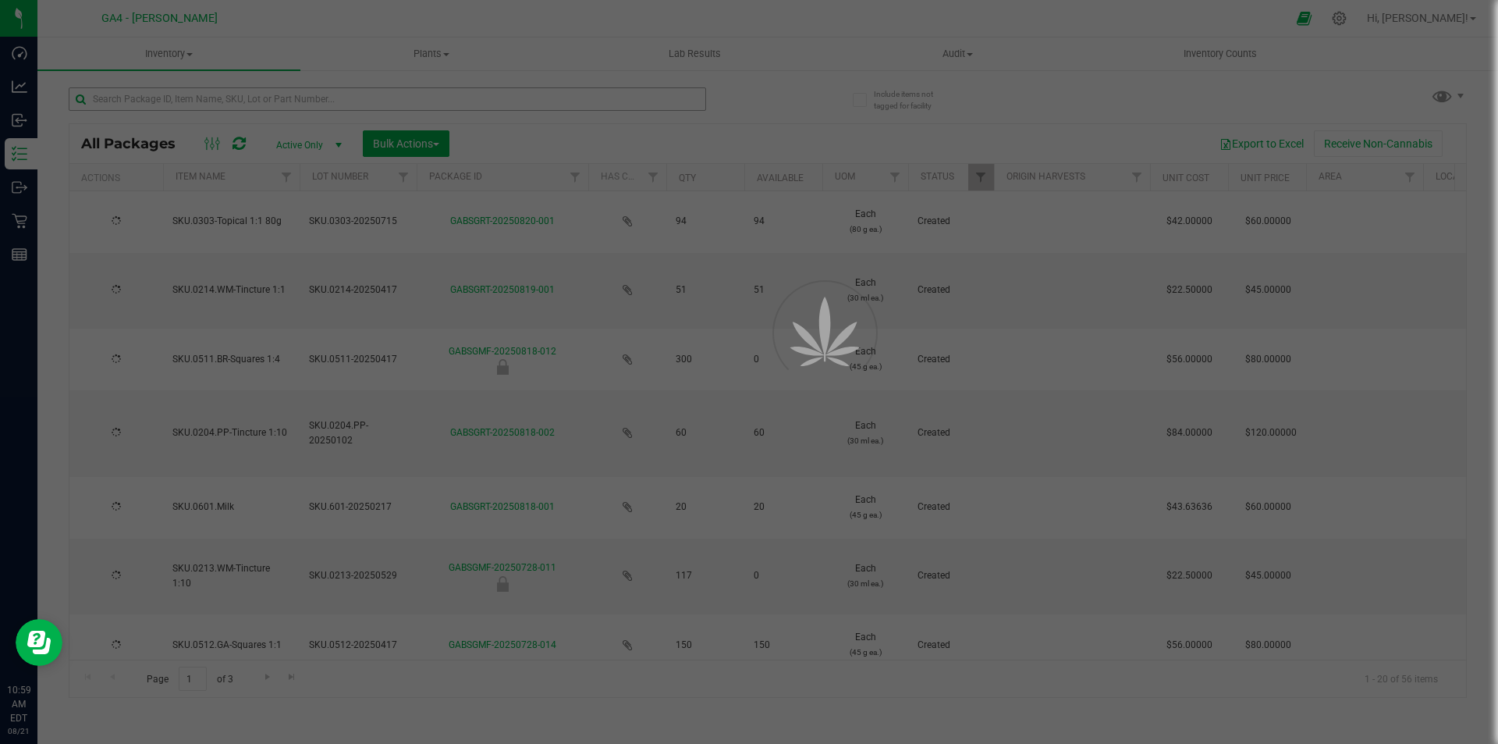
click at [147, 90] on div at bounding box center [749, 372] width 1498 height 744
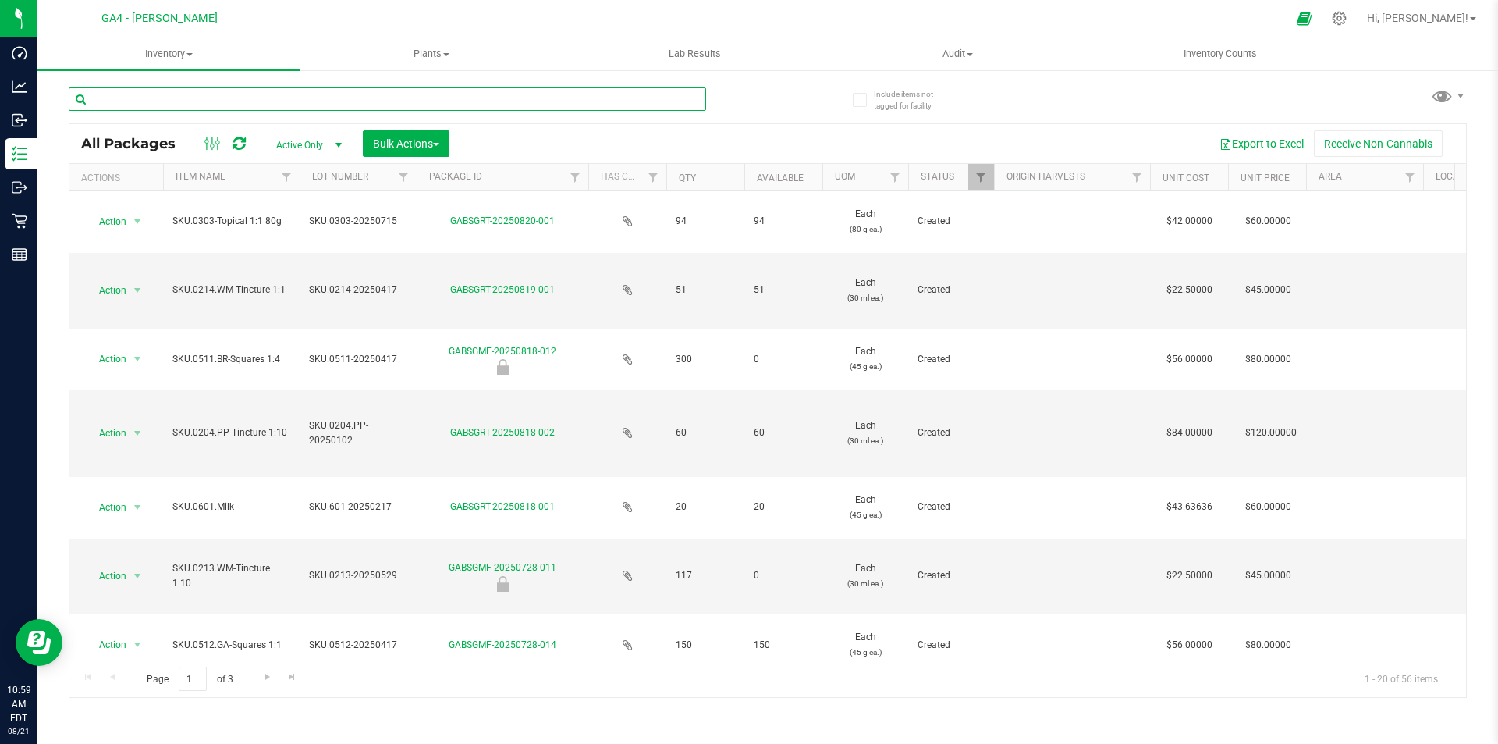
click at [152, 95] on input "text" at bounding box center [388, 98] width 638 height 23
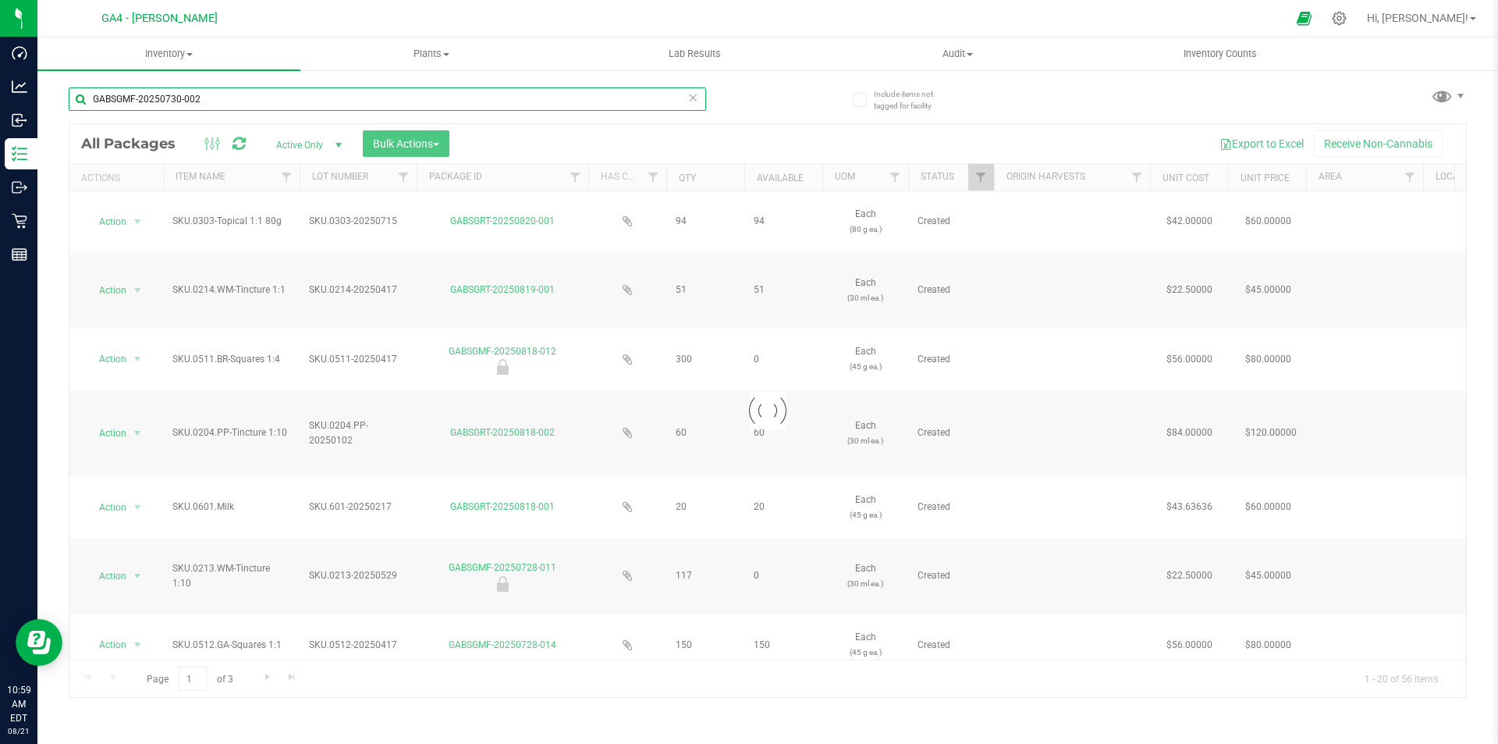
type input "GABSGMF-20250730-002"
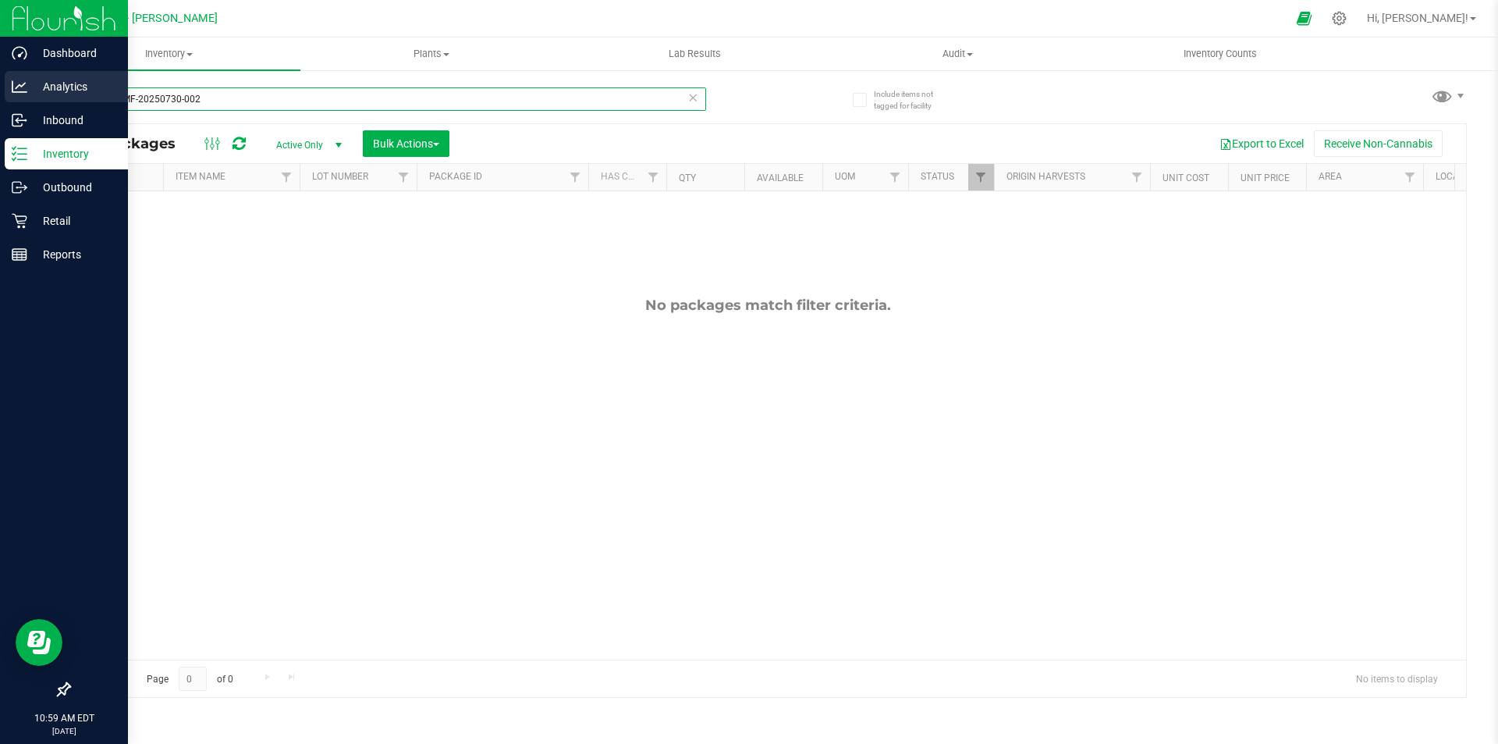
drag, startPoint x: 232, startPoint y: 101, endPoint x: 0, endPoint y: 73, distance: 233.4
click at [0, 73] on div "Dashboard Analytics Inbound Inventory Outbound Retail Reports 10:59 AM EDT [DAT…" at bounding box center [749, 372] width 1498 height 744
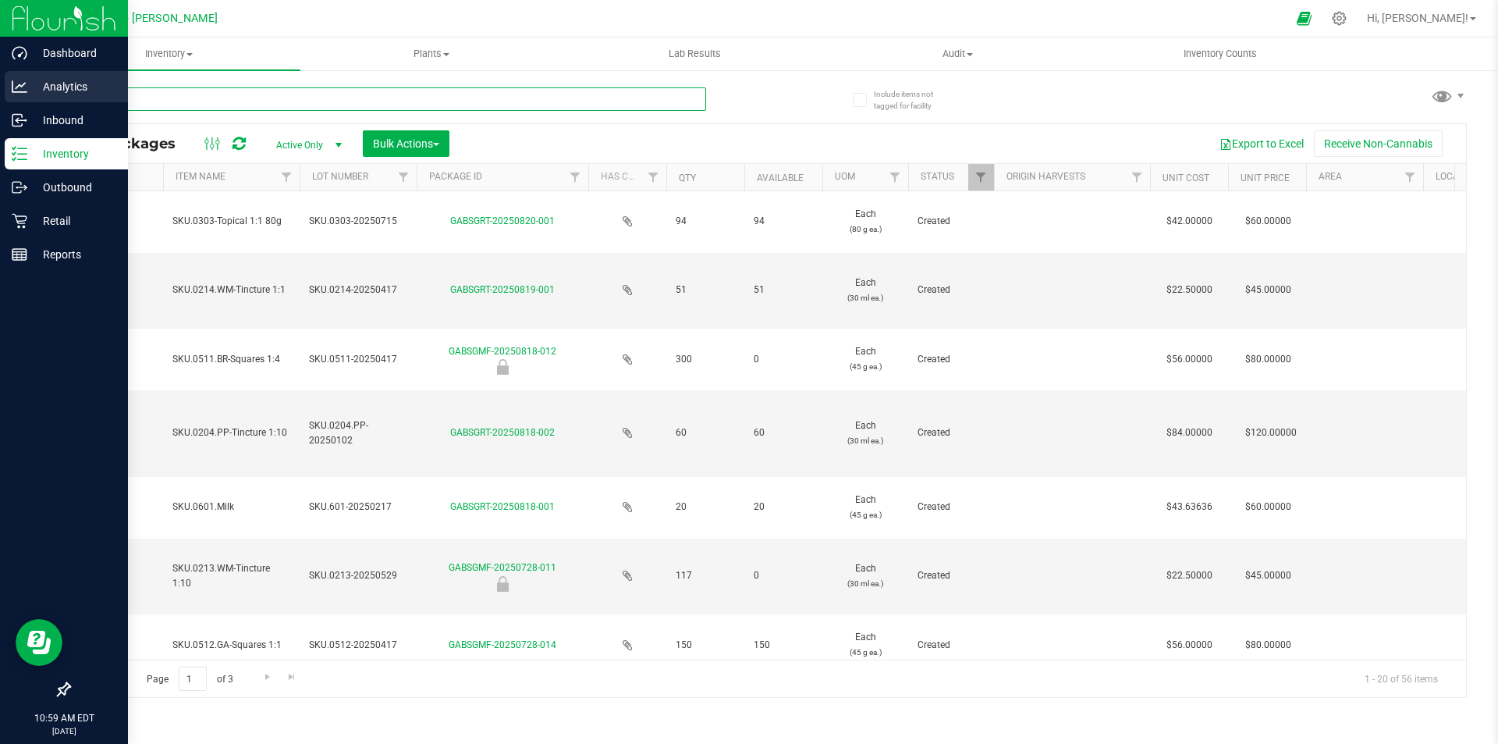
type input "lav"
type input "[DATE]"
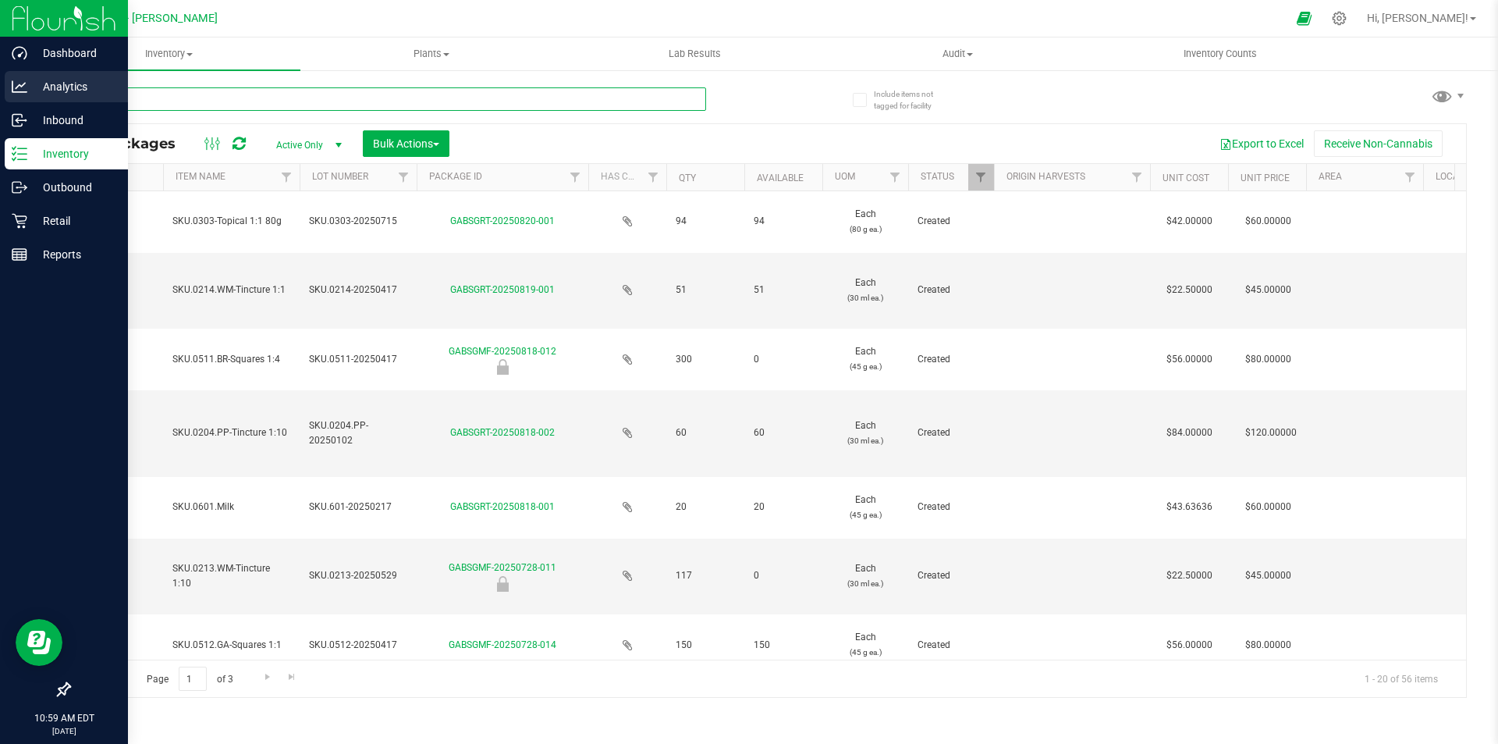
type input "[DATE]"
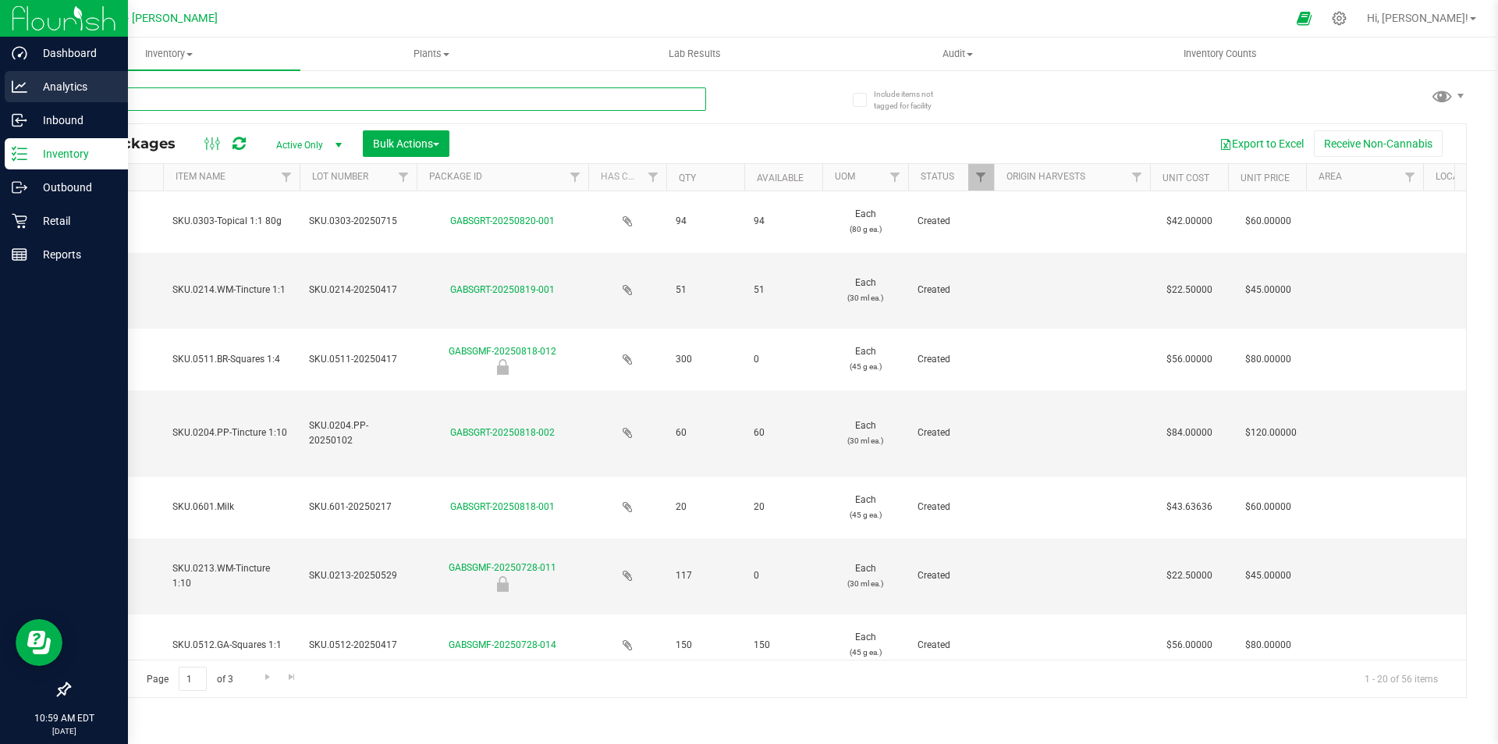
type input "[DATE]"
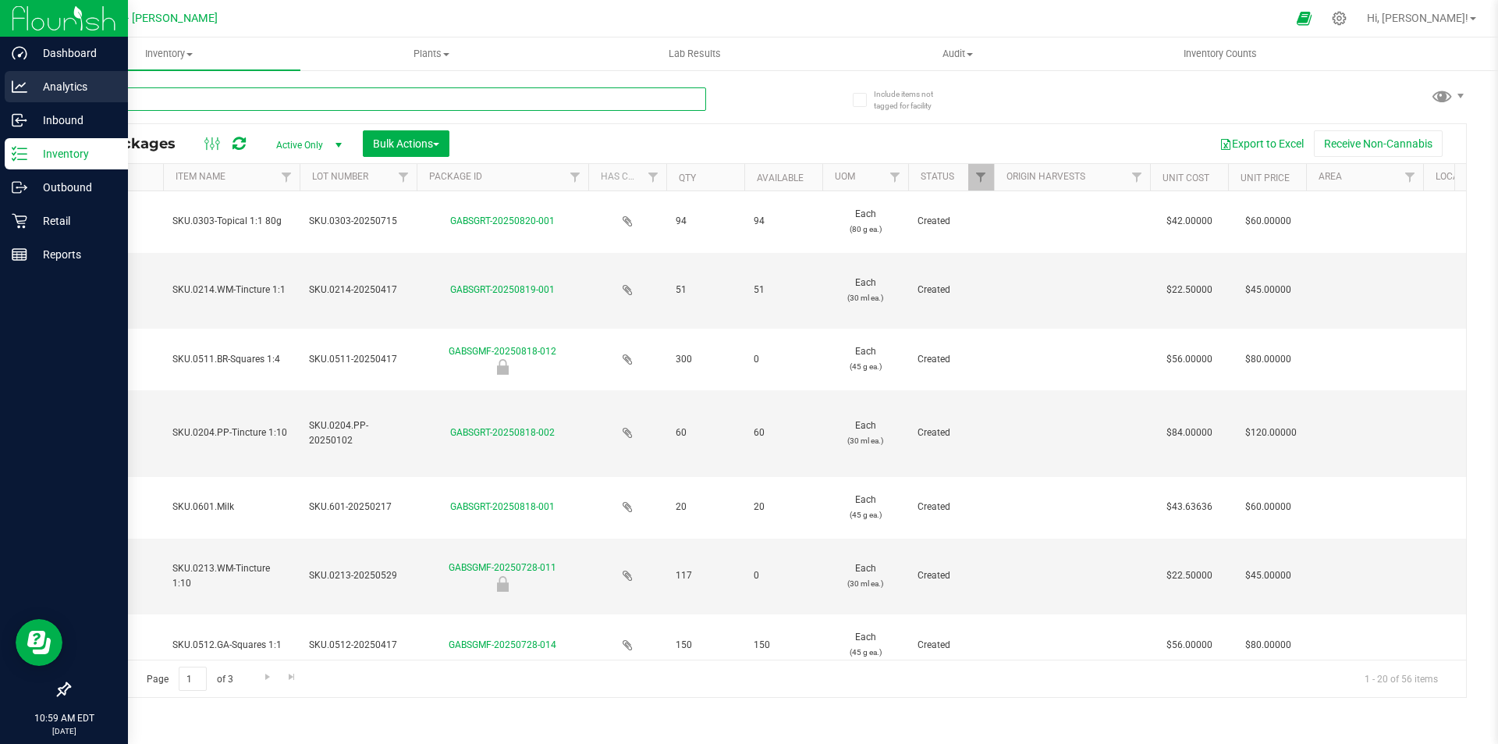
type input "[DATE]"
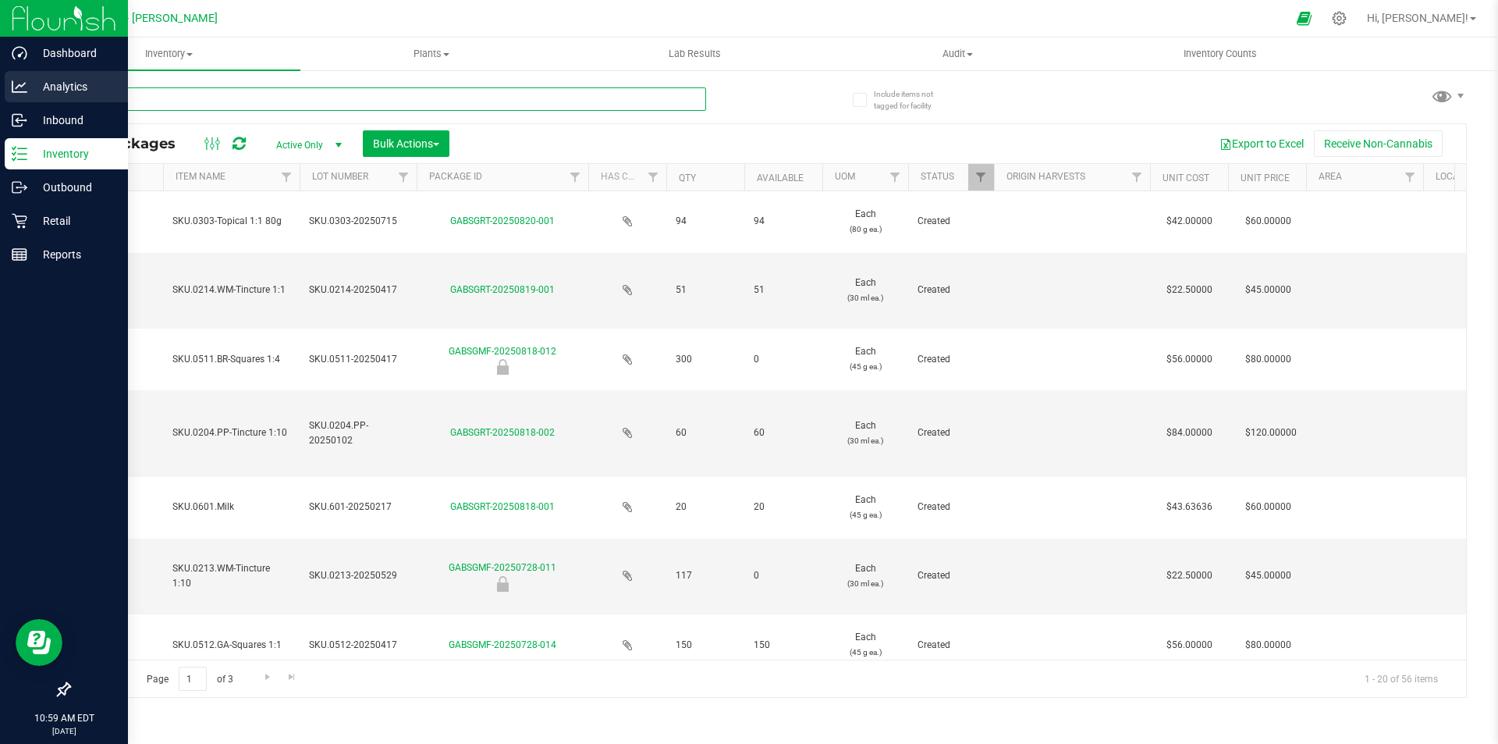
type input "[DATE]"
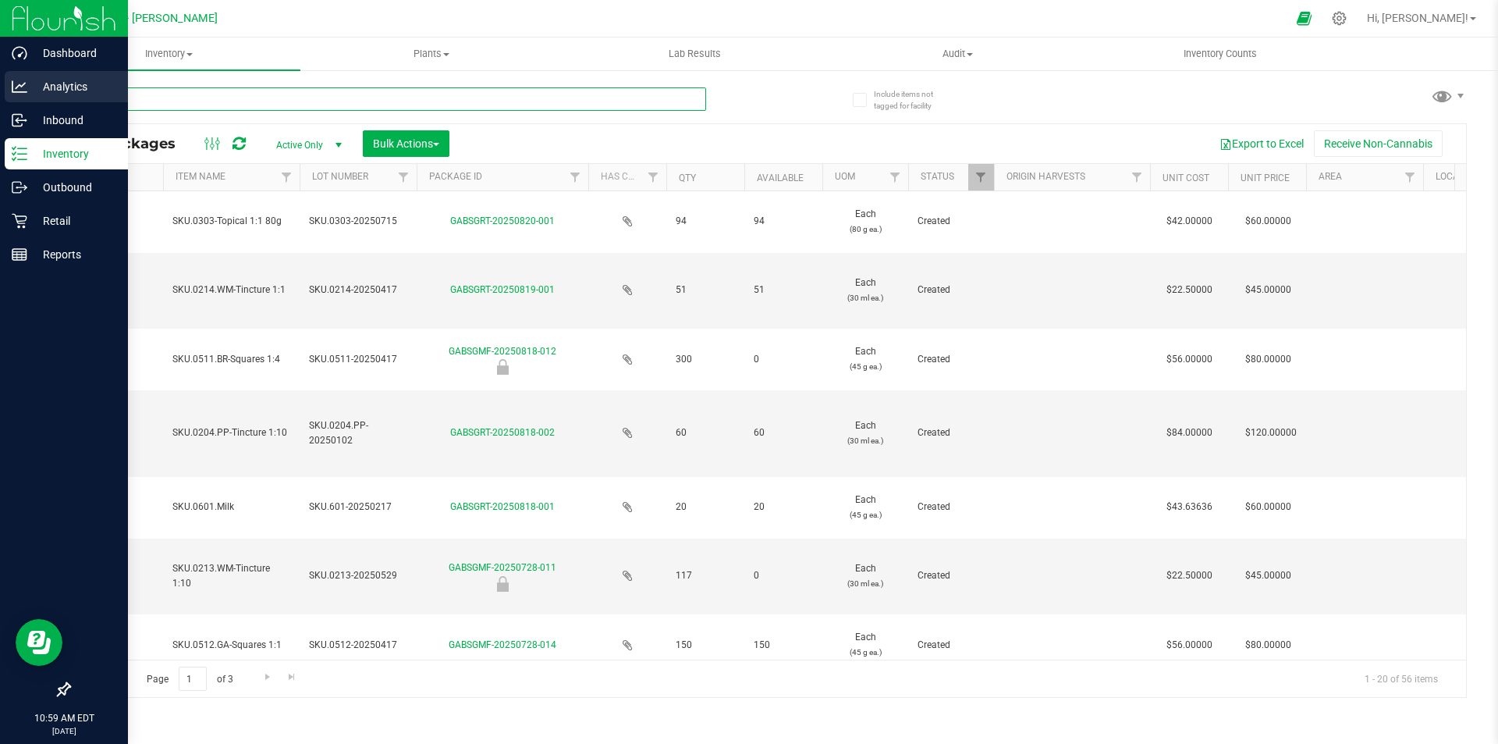
type input "[DATE]"
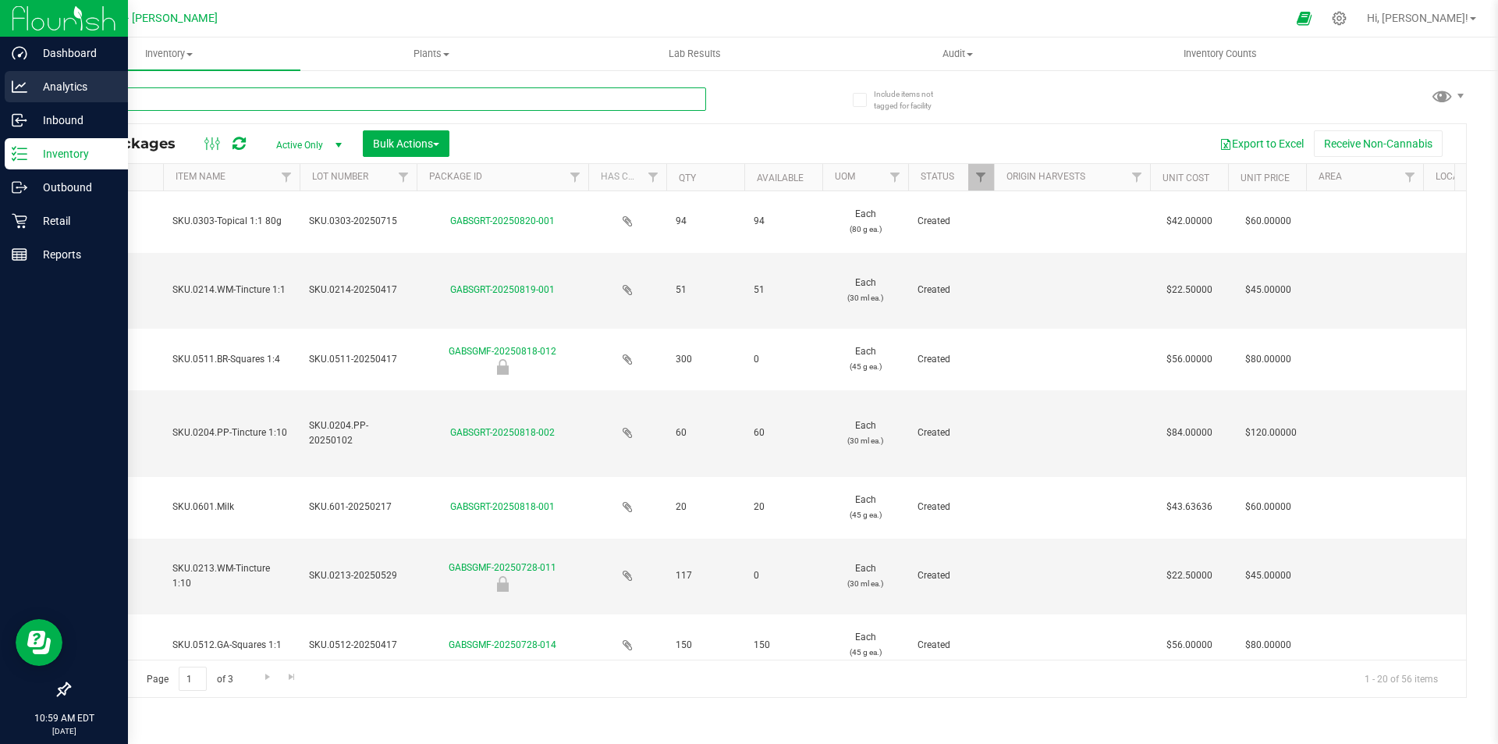
type input "[DATE]"
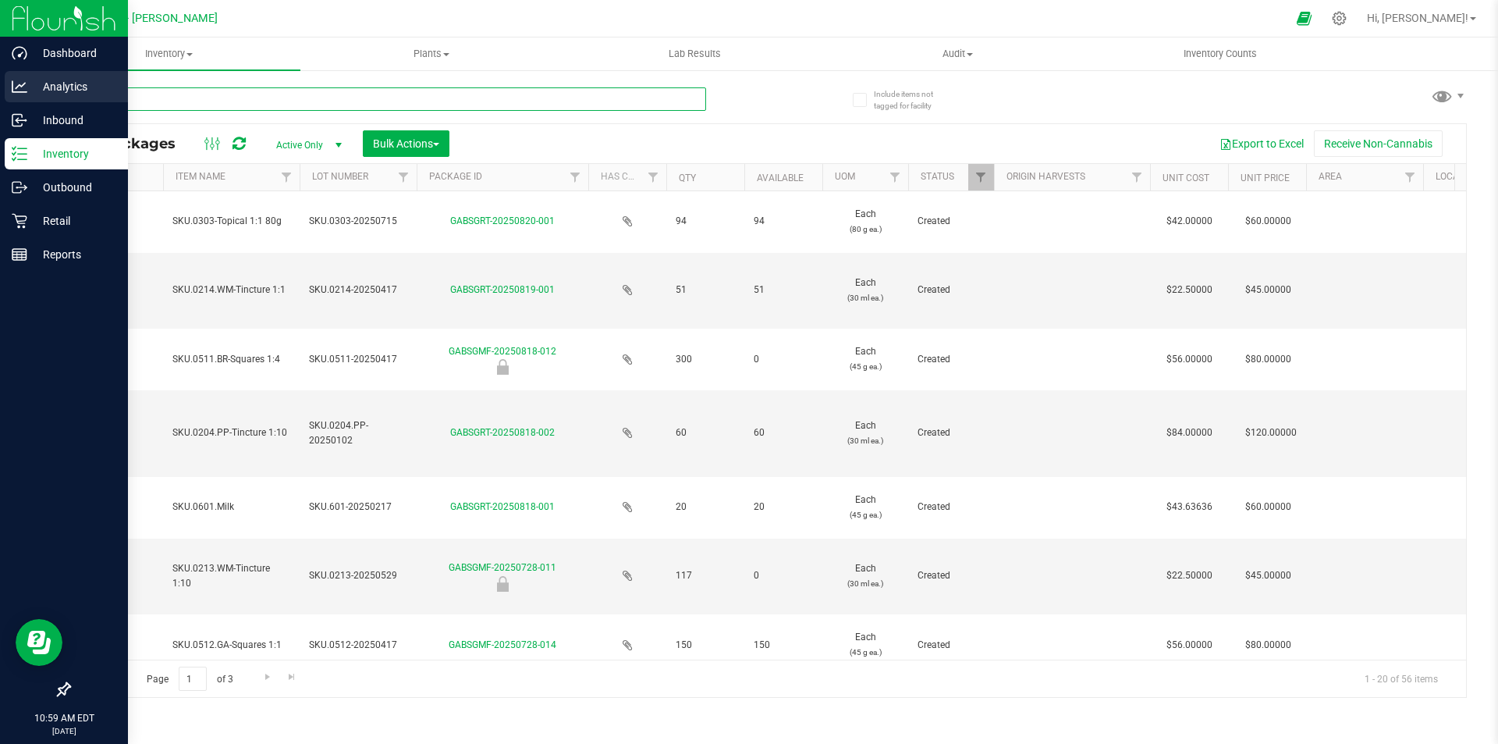
type input "[DATE]"
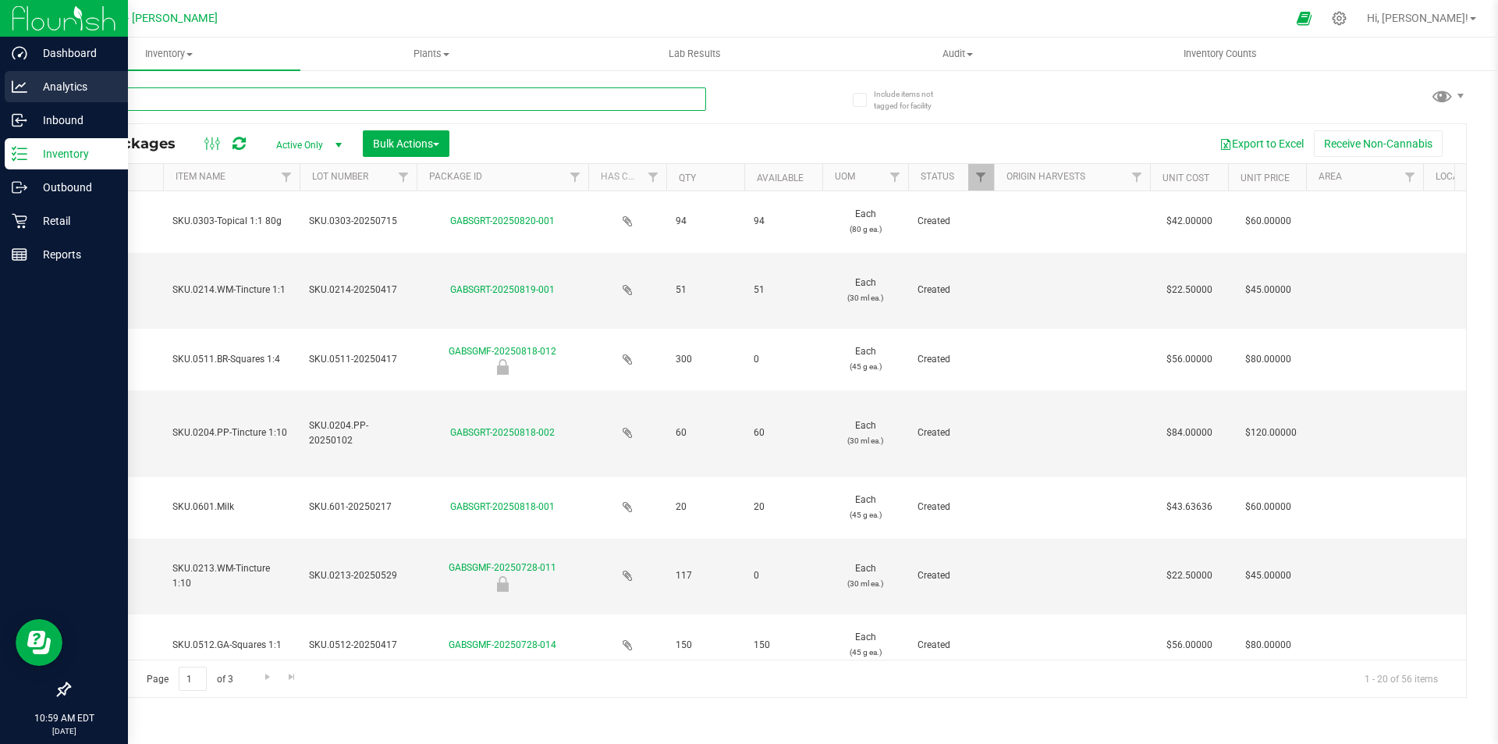
type input "[DATE]"
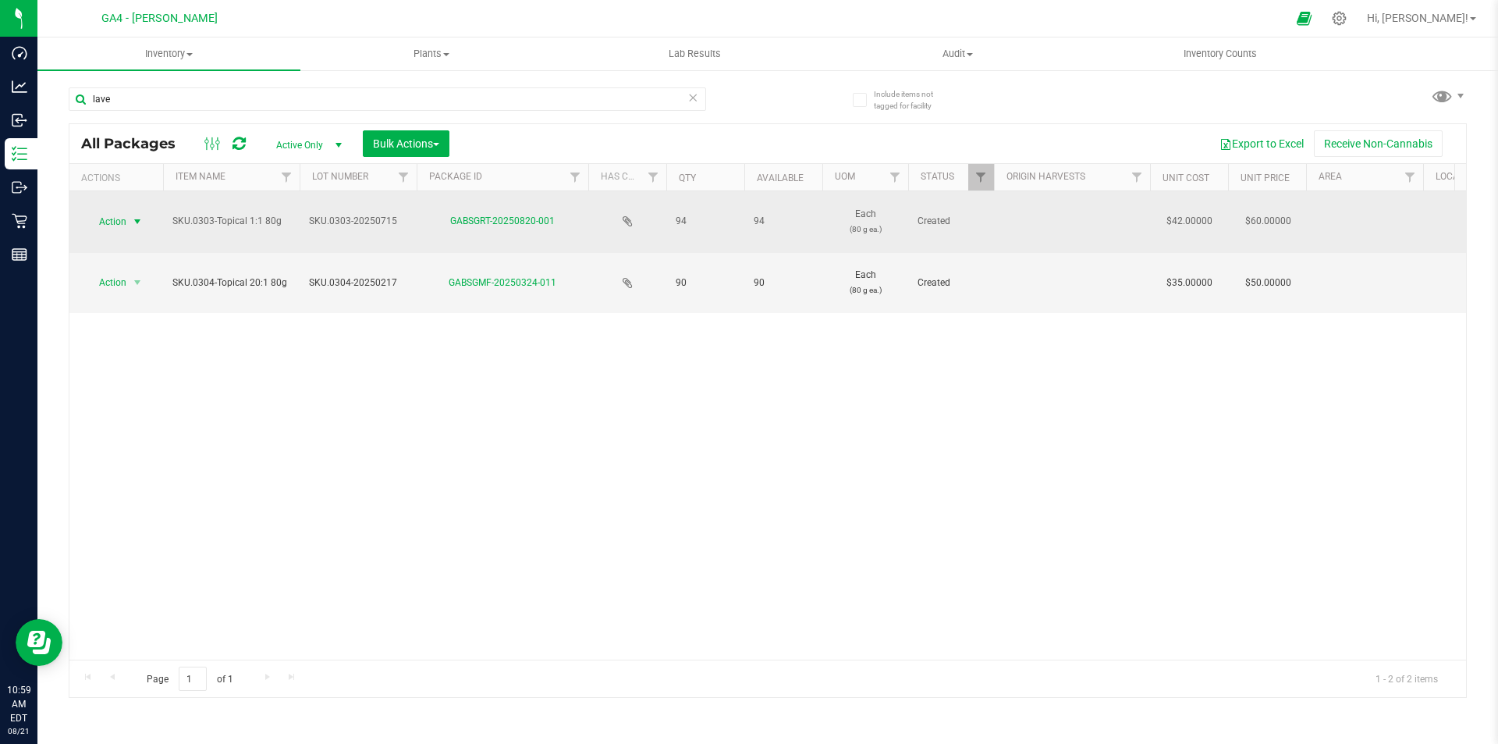
click at [130, 219] on span "select" at bounding box center [138, 222] width 20 height 22
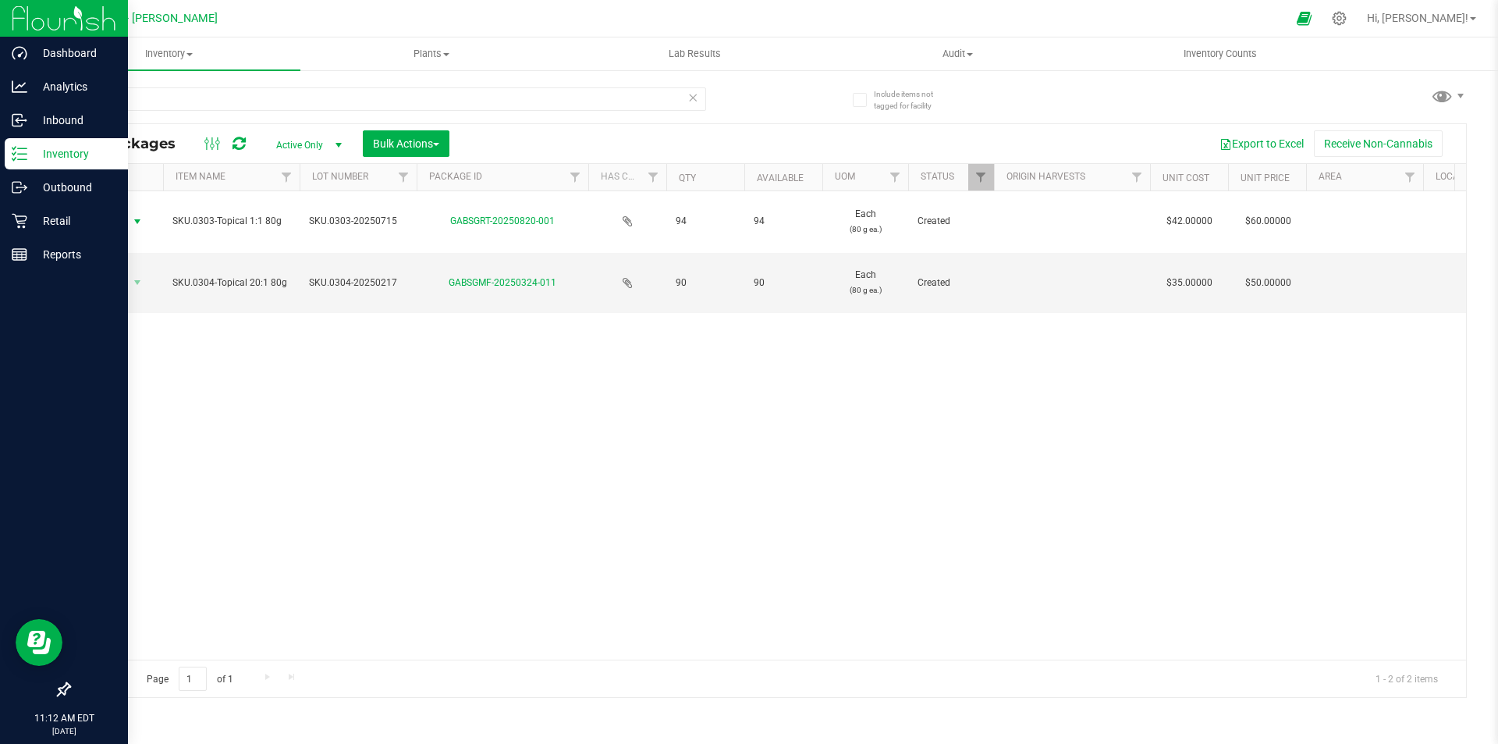
click at [35, 146] on p "Inventory" at bounding box center [74, 153] width 94 height 19
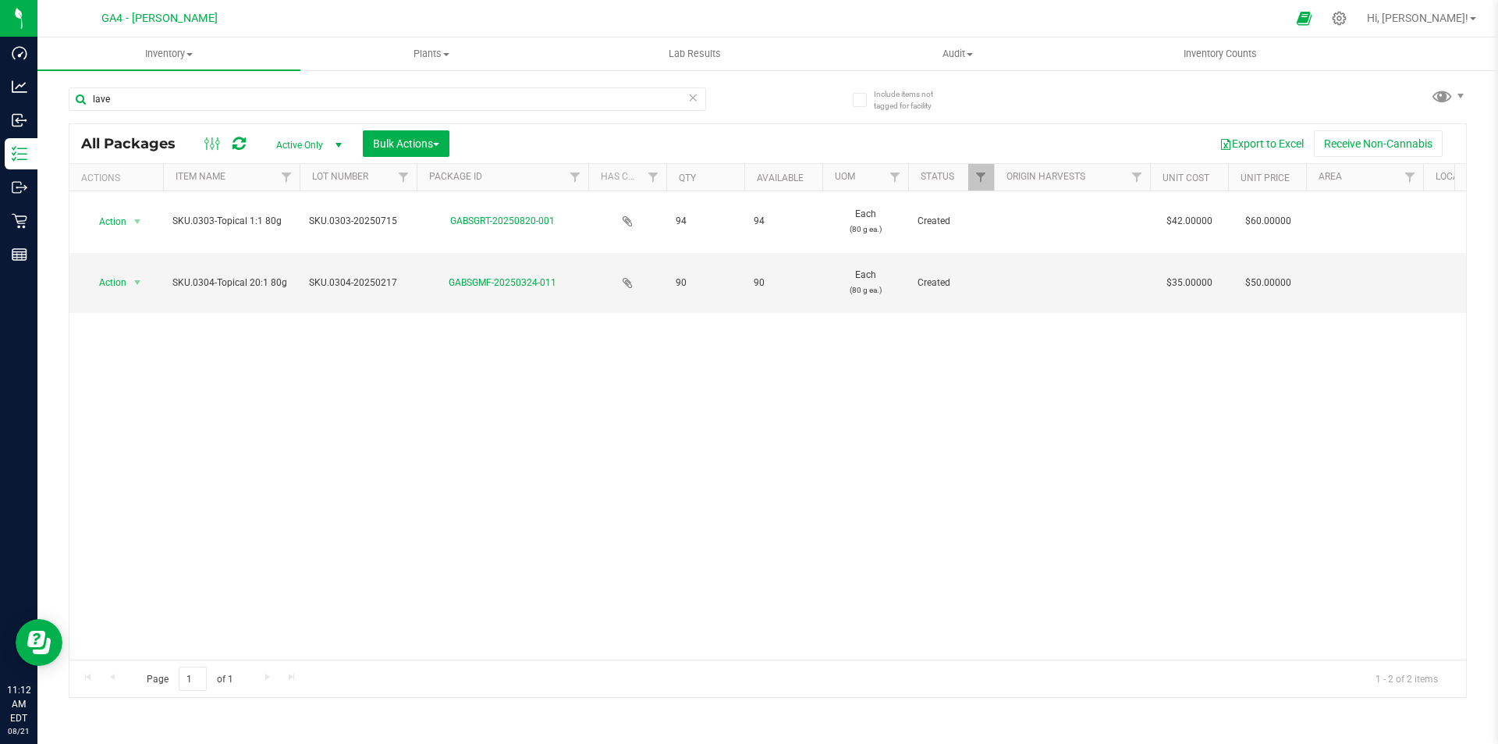
click at [138, 111] on div "lave" at bounding box center [388, 105] width 638 height 36
click at [138, 101] on input "lave" at bounding box center [388, 98] width 638 height 23
type input "l"
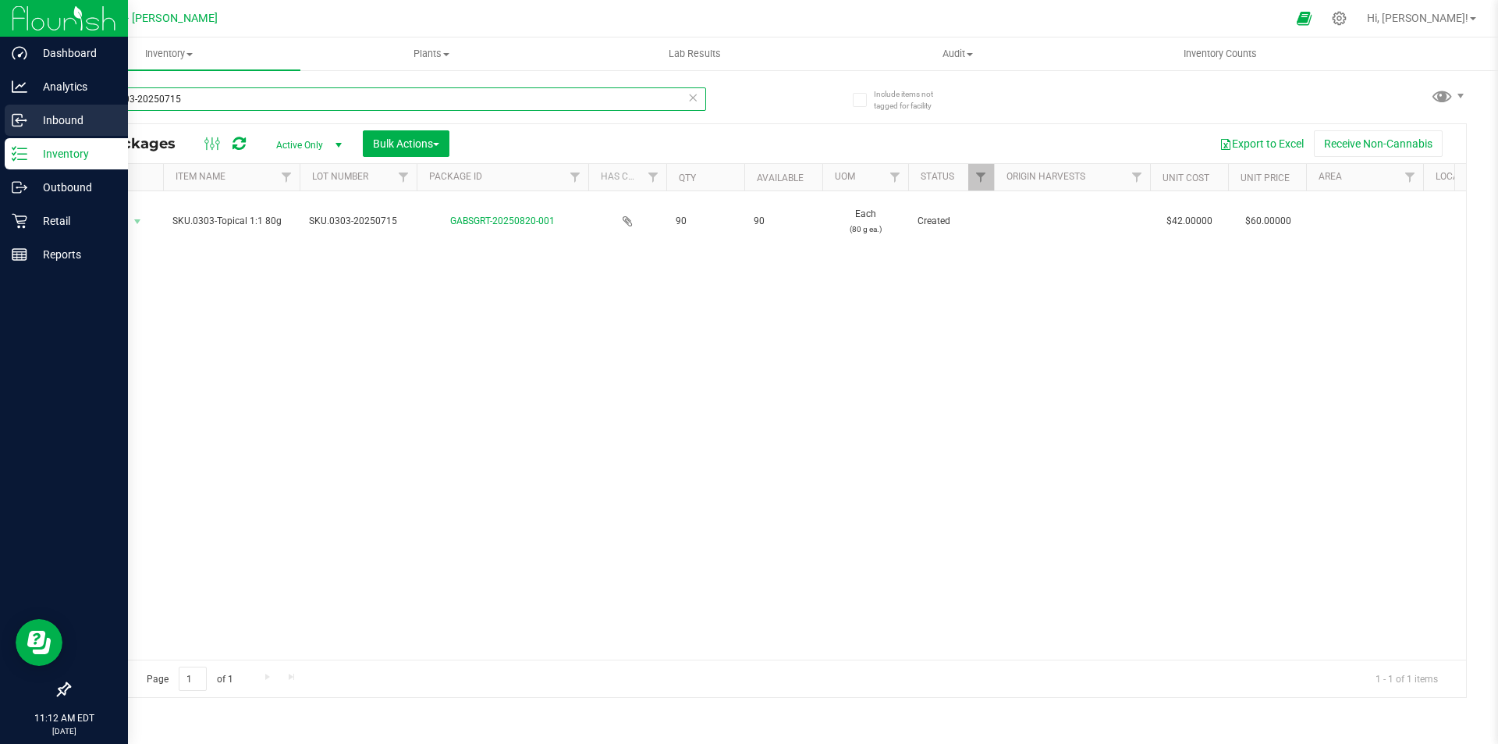
drag, startPoint x: 214, startPoint y: 102, endPoint x: 0, endPoint y: 108, distance: 213.9
click at [0, 108] on div "Dashboard Analytics Inbound Inventory Outbound Retail Reports 11:12 AM EDT [DAT…" at bounding box center [749, 372] width 1498 height 744
type input "SKU.0303-20250715"
